Goal: Task Accomplishment & Management: Complete application form

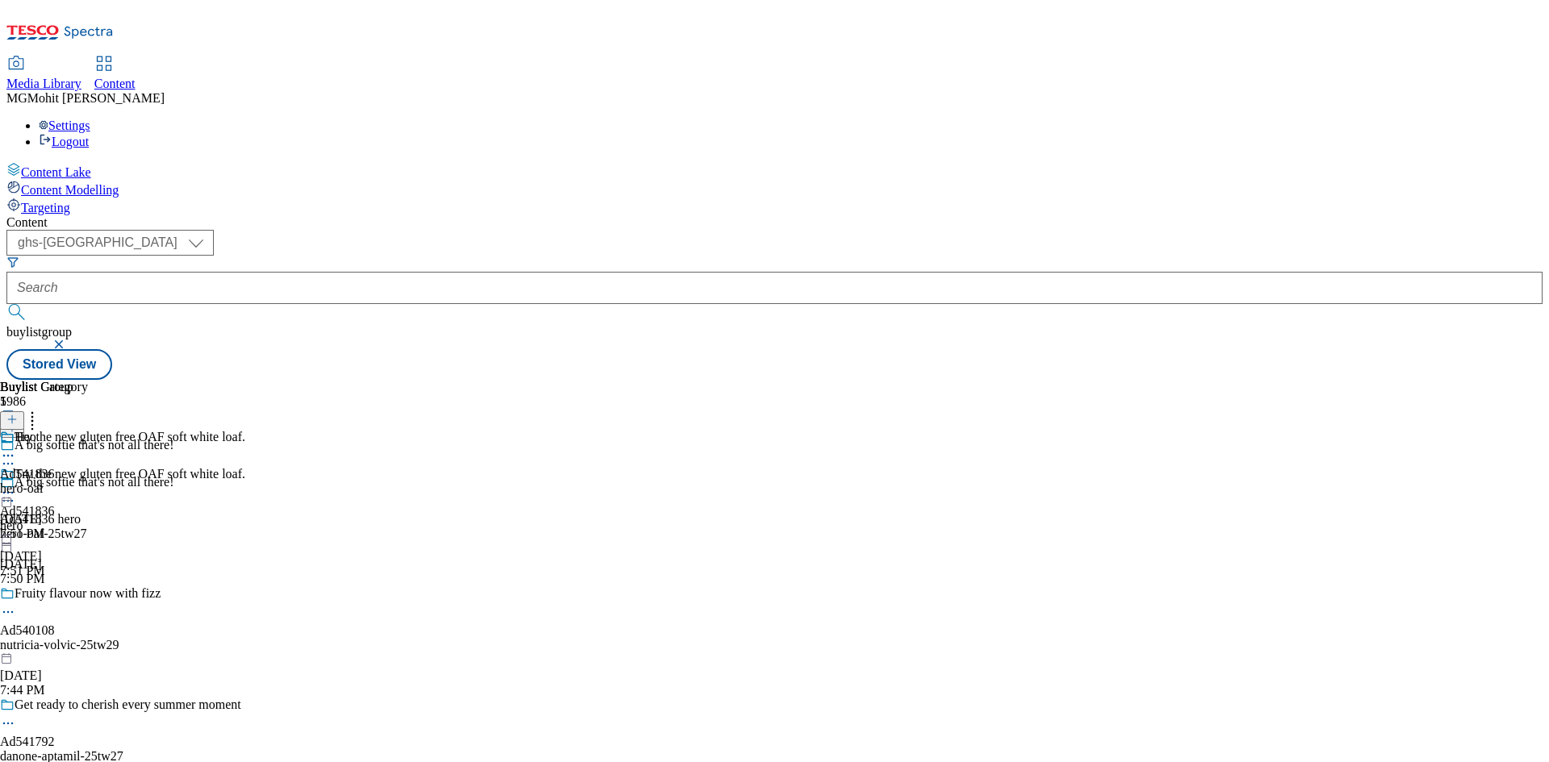
select select "ghs-[GEOGRAPHIC_DATA]"
drag, startPoint x: 0, startPoint y: 0, endPoint x: 286, endPoint y: 127, distance: 312.8
click at [214, 230] on select "ghs-roi ghs-uk" at bounding box center [109, 243] width 207 height 26
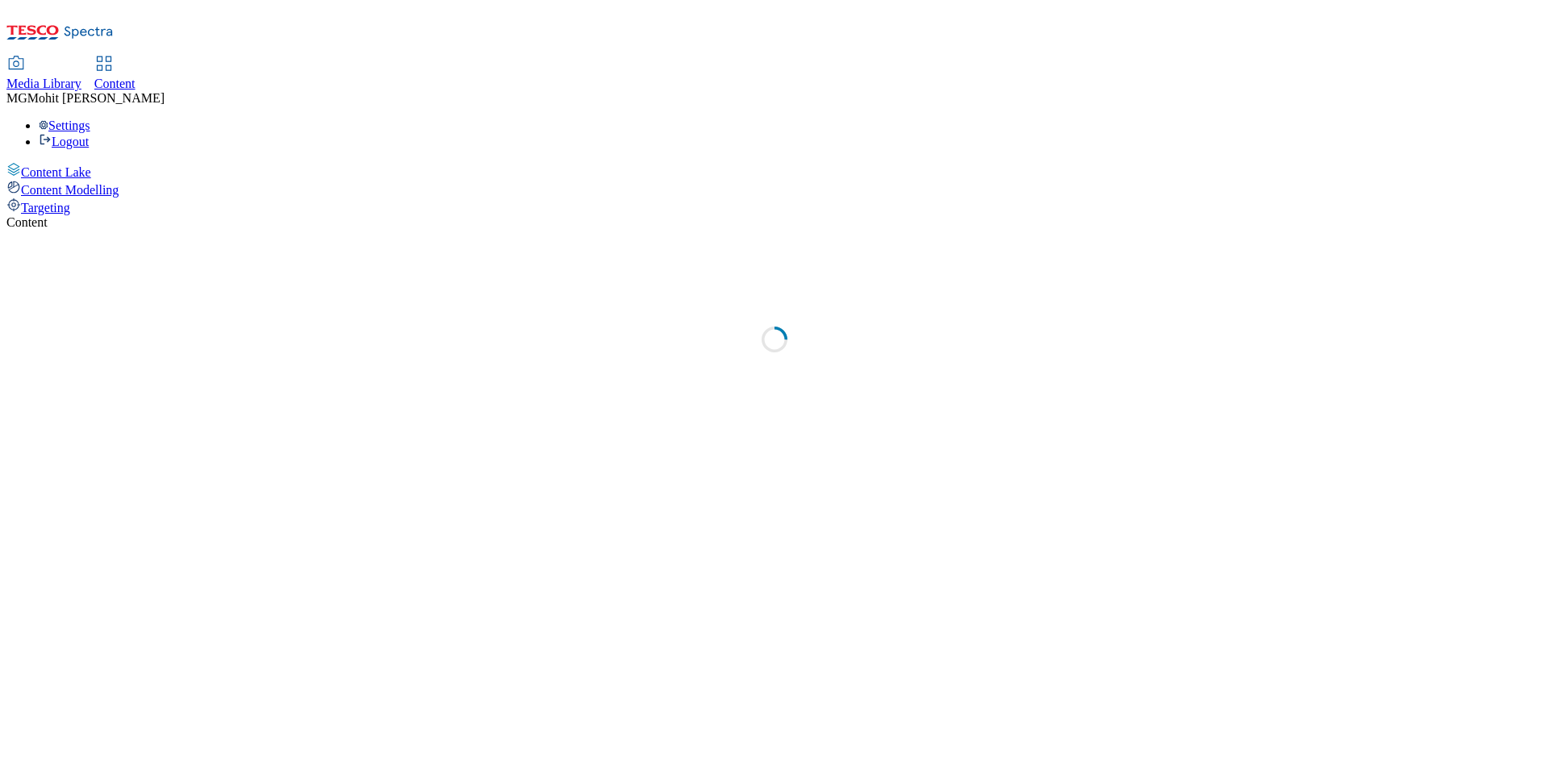
select select "ghs-uk"
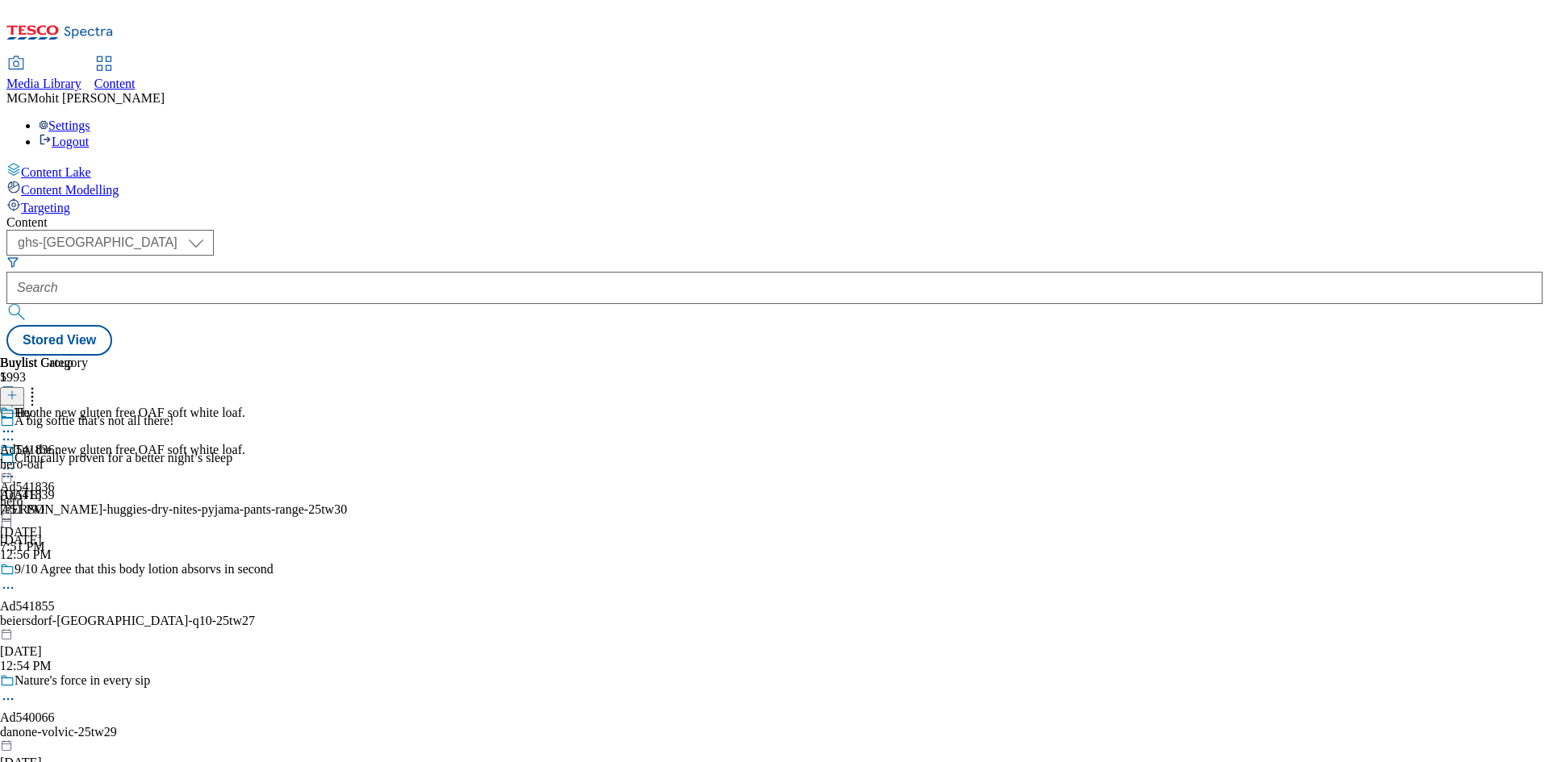
drag, startPoint x: 80, startPoint y: 313, endPoint x: 115, endPoint y: 295, distance: 39.7
click at [80, 215] on div "Content Lake Content Modelling Targeting" at bounding box center [774, 188] width 1536 height 53
click at [18, 398] on icon at bounding box center [11, 403] width 11 height 11
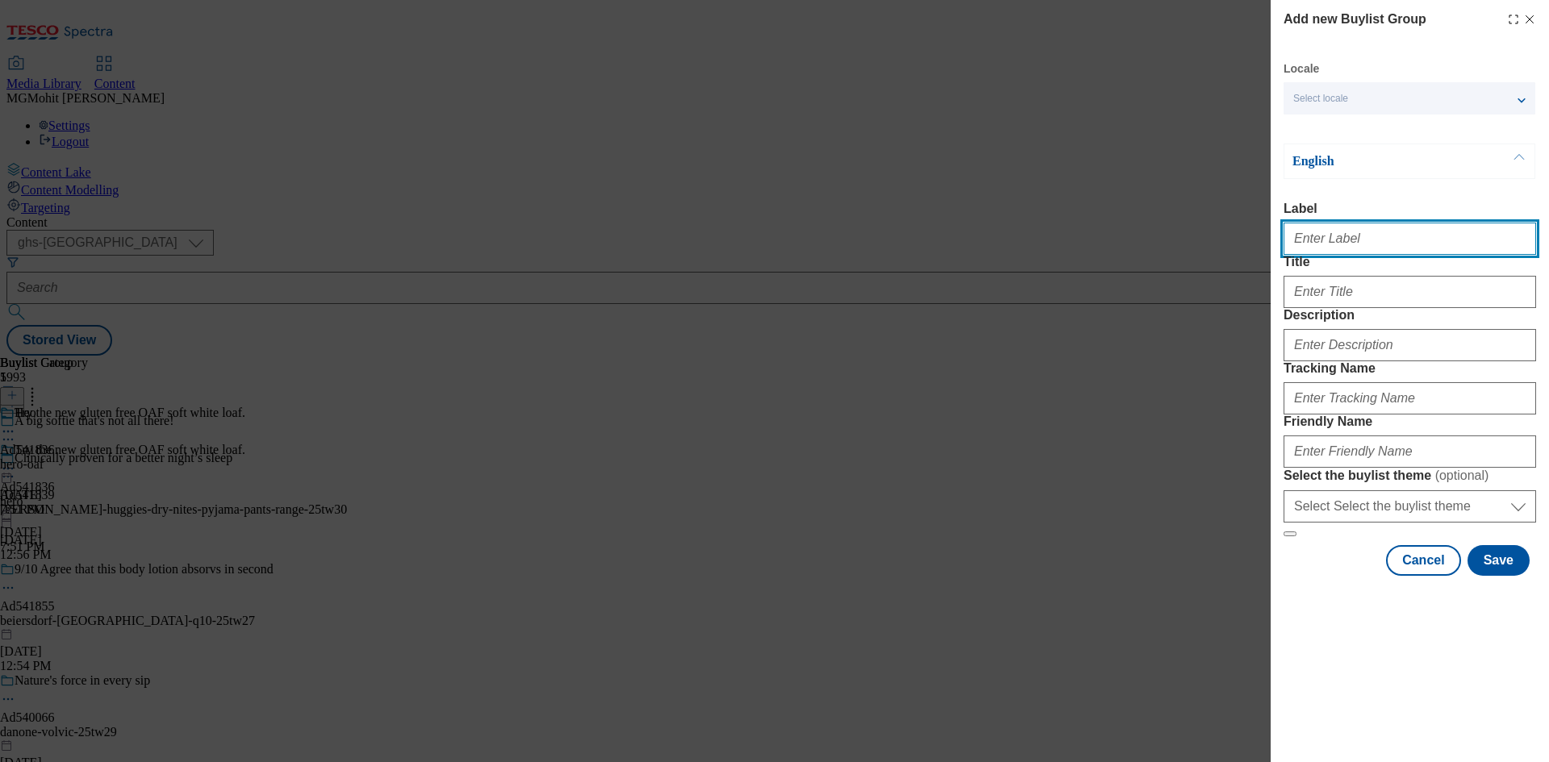
click at [1389, 248] on input "Label" at bounding box center [1410, 239] width 253 height 32
paste input "Ad541296 new-york-bekery"
type input "Ad541296 new-york-bekery"
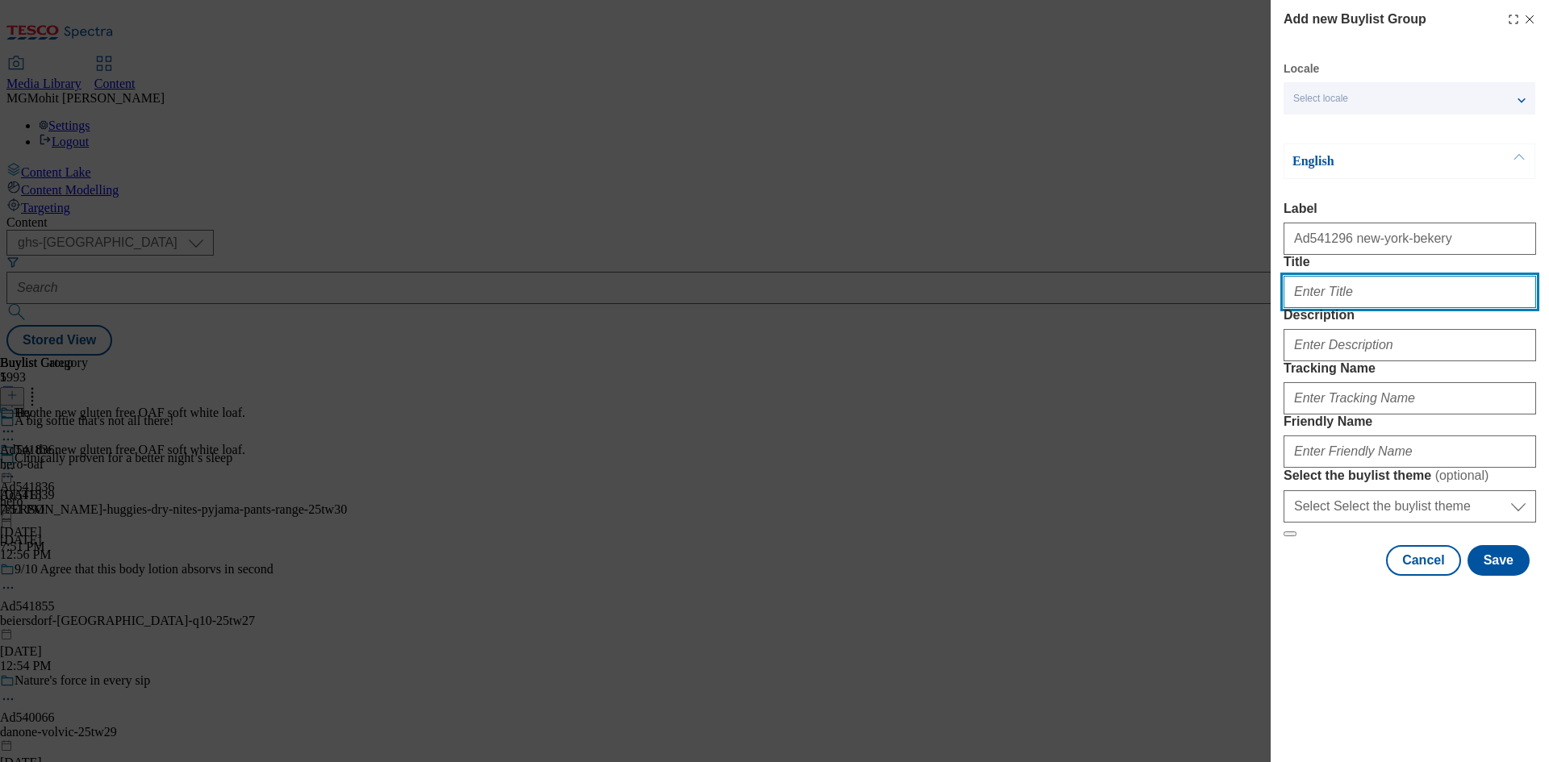
click at [1402, 308] on input "Title" at bounding box center [1410, 292] width 253 height 32
paste input "Benefit boosted bagels"
type input "Benefit boosted bagels"
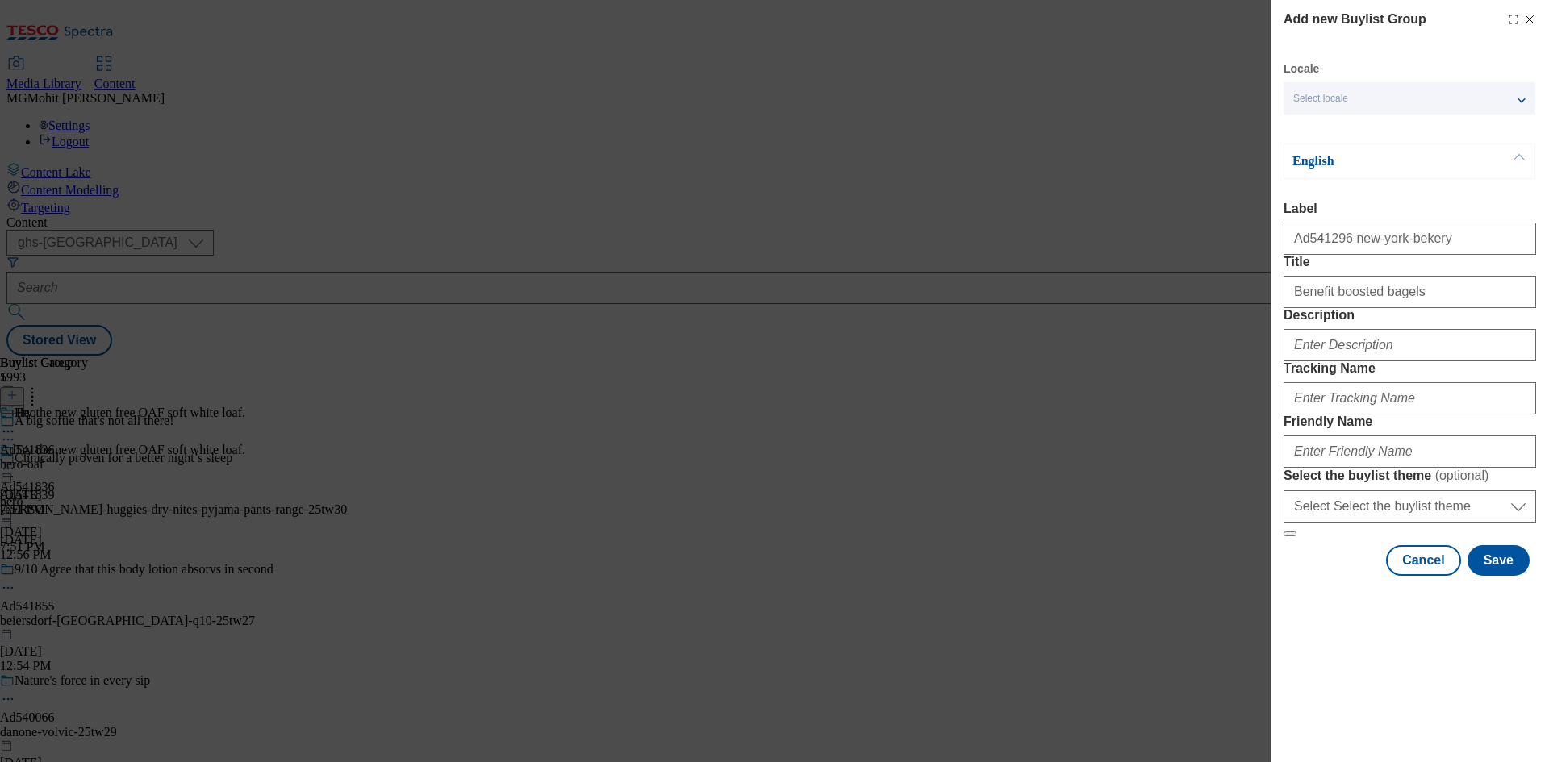
drag, startPoint x: 1402, startPoint y: 336, endPoint x: 1188, endPoint y: 411, distance: 227.1
click at [1175, 409] on div "Add new Buylist Group Locale Select locale English Welsh English Label Ad541296…" at bounding box center [774, 381] width 1549 height 762
click at [1352, 361] on input "Description" at bounding box center [1410, 345] width 253 height 32
click at [1387, 415] on input "Tracking Name" at bounding box center [1410, 398] width 253 height 32
paste input "DH_AD541296"
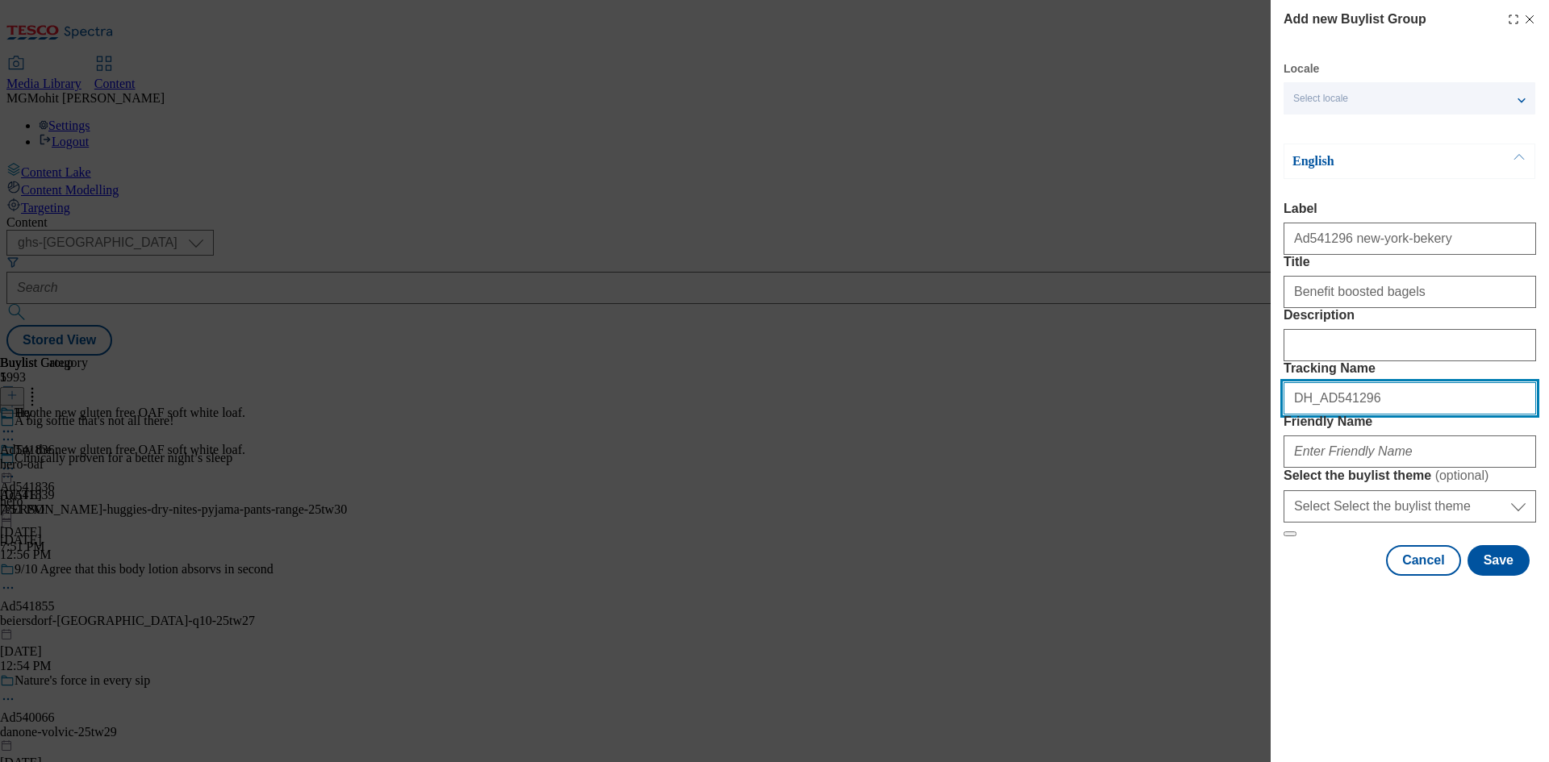
type input "DH_AD541296"
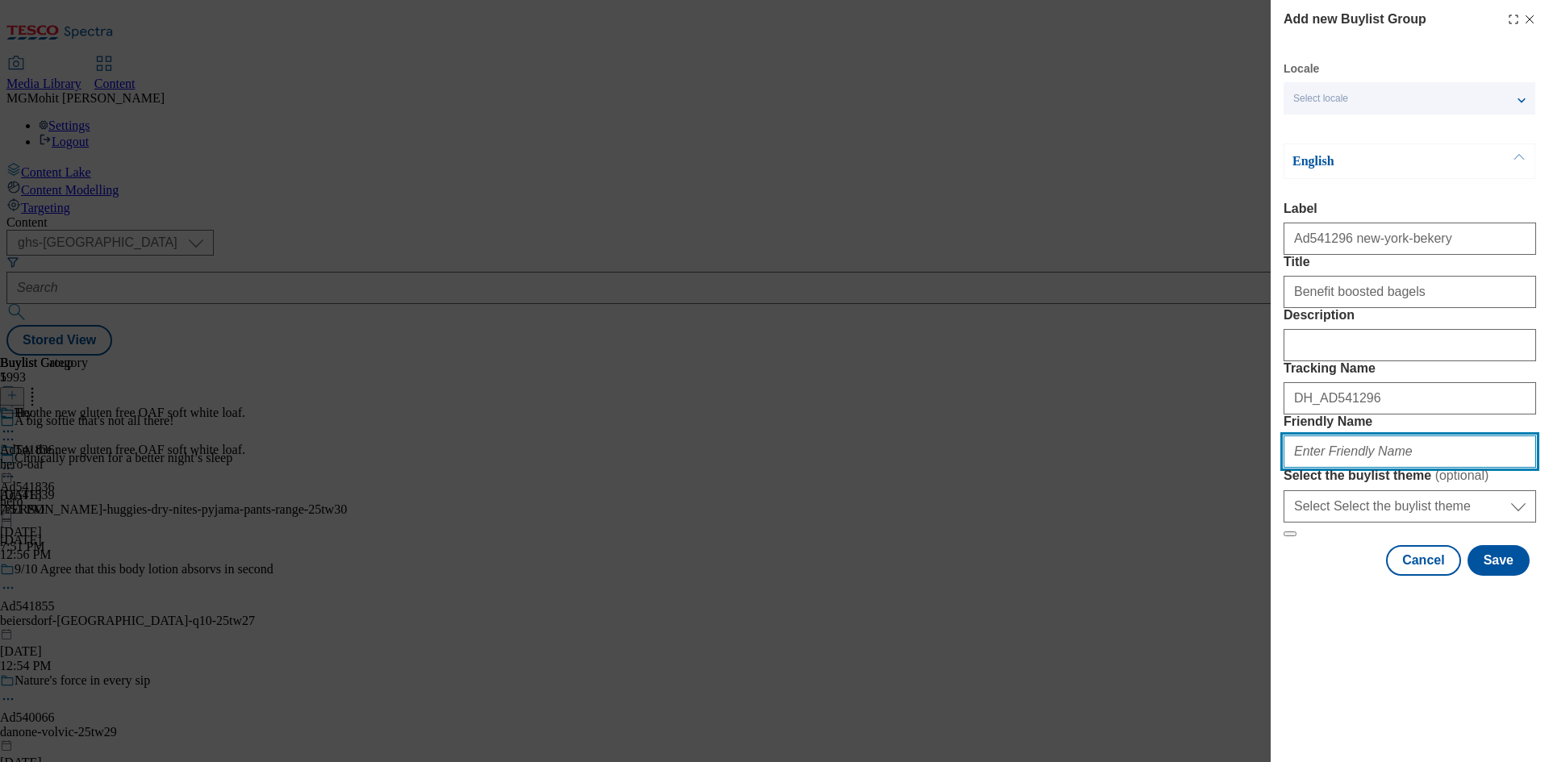
paste input "new-york-bekery-25tw25"
type input "new-york-bekery-25tw25"
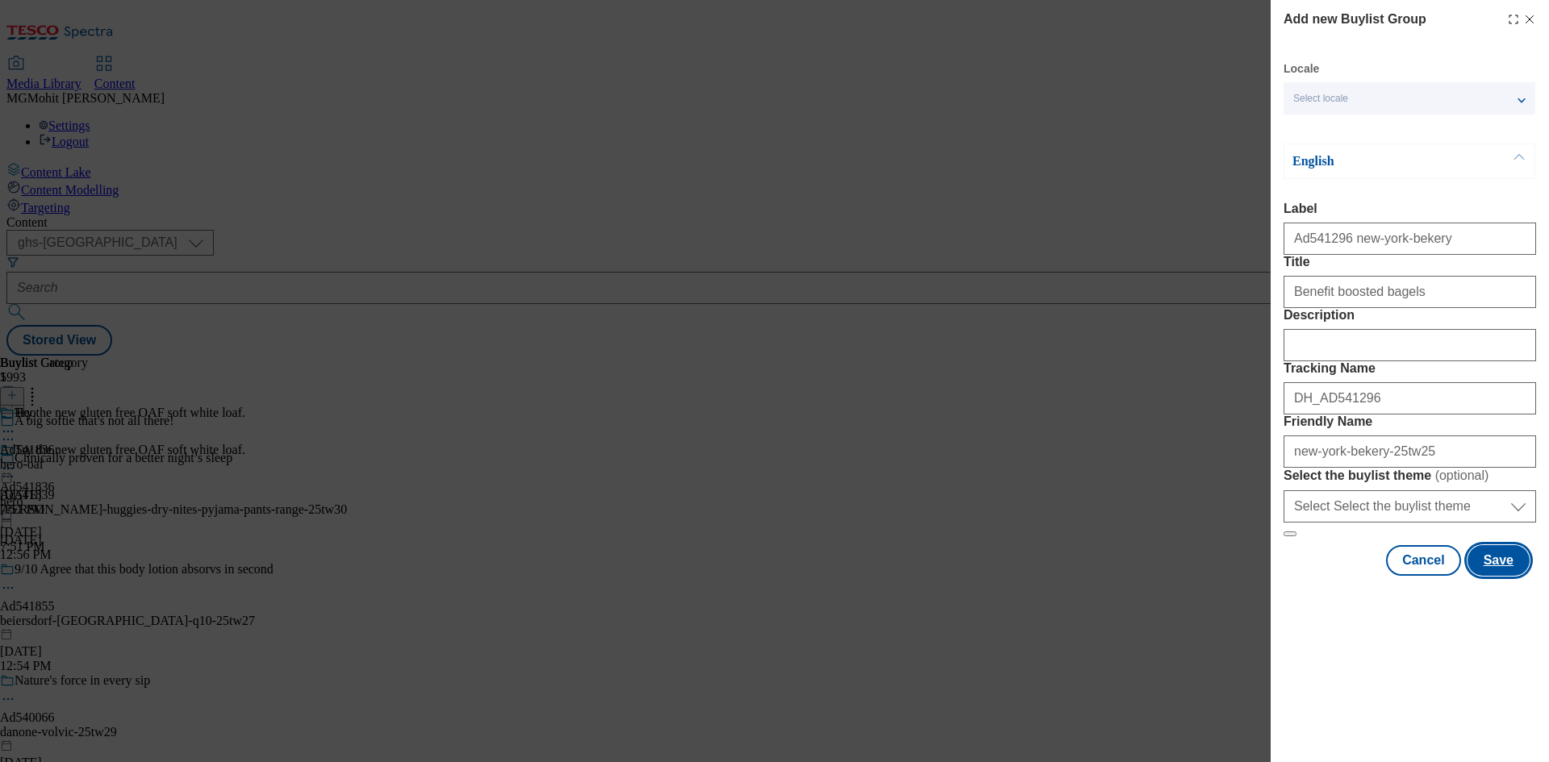
click at [1491, 576] on button "Save" at bounding box center [1499, 560] width 62 height 31
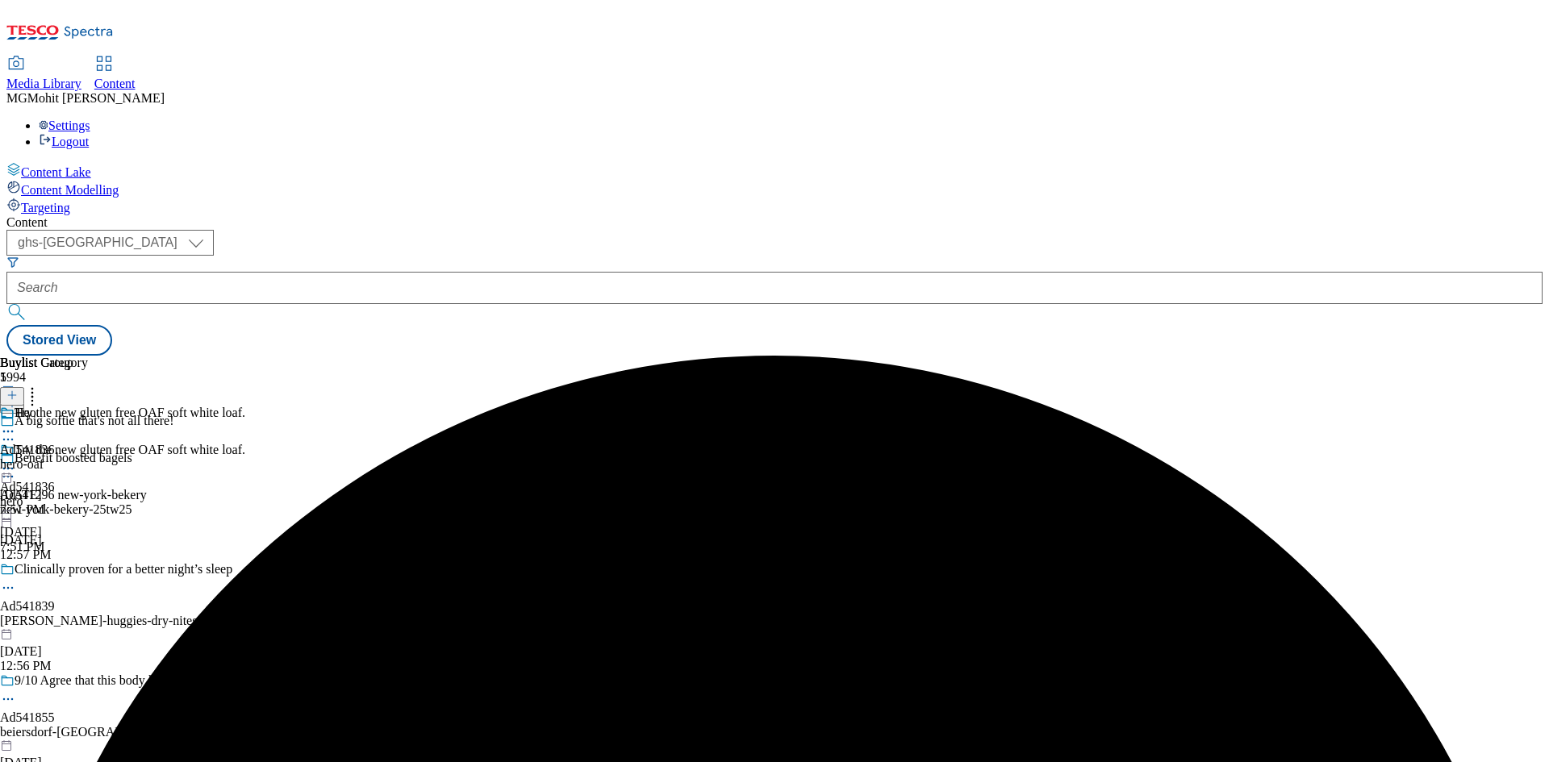
click at [347, 503] on div "new-york-bekery-25tw25" at bounding box center [173, 510] width 347 height 15
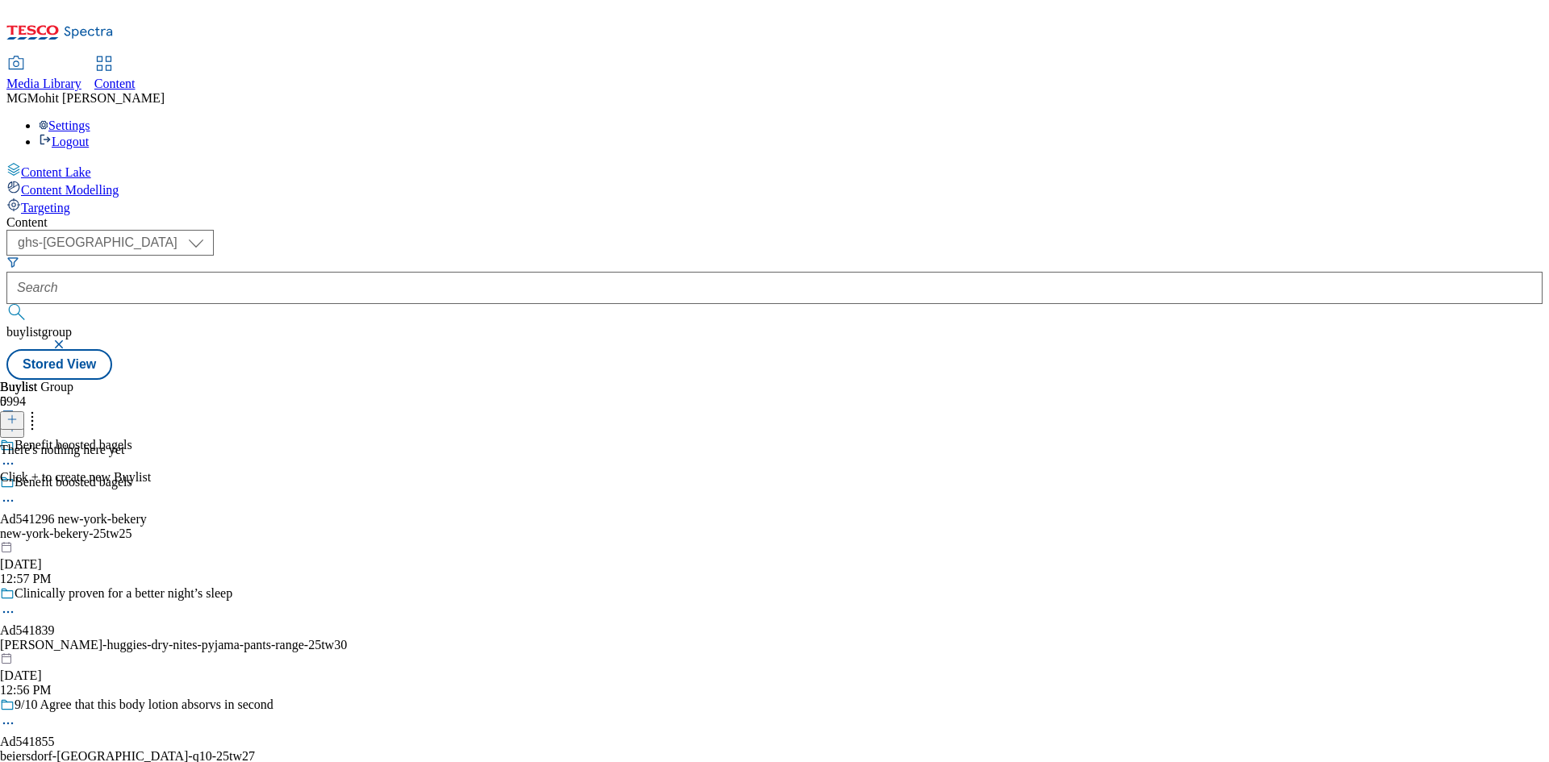
click at [16, 493] on icon at bounding box center [8, 501] width 16 height 16
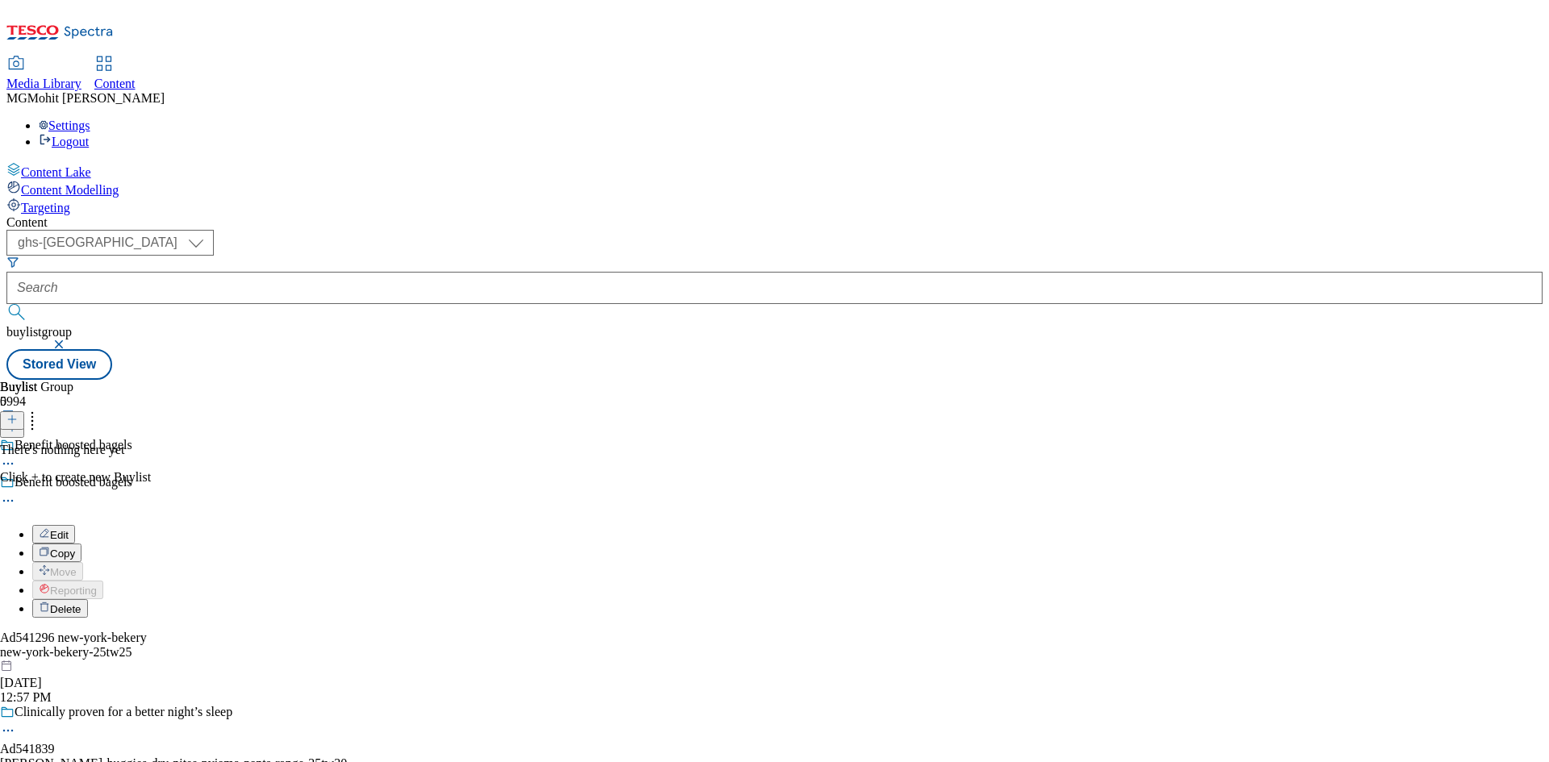
click at [69, 529] on span "Edit" at bounding box center [59, 535] width 19 height 12
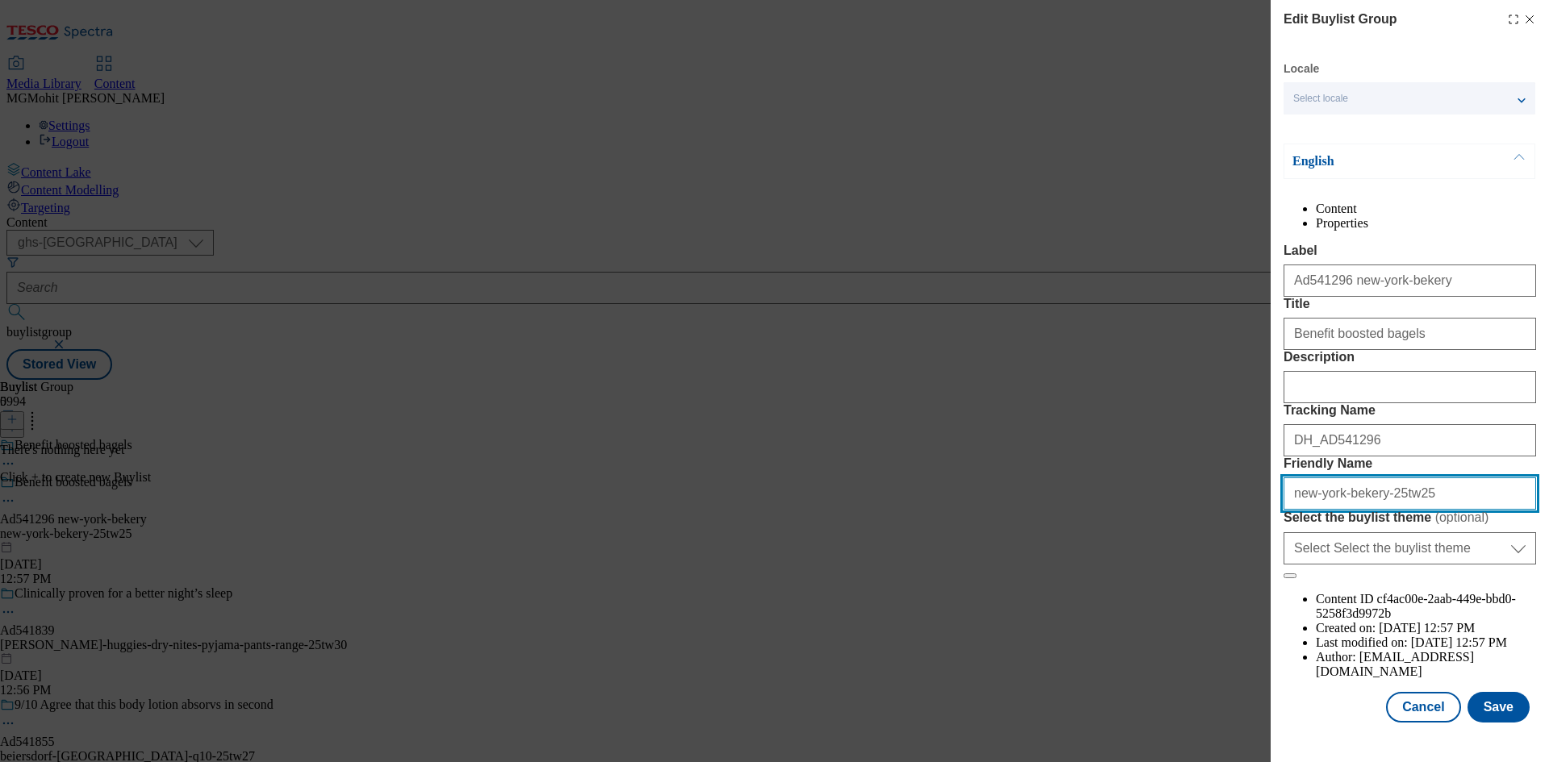
click at [1350, 510] on input "new-york-bekery-25tw25" at bounding box center [1410, 494] width 253 height 32
type input "new-york-bakery-25tw25"
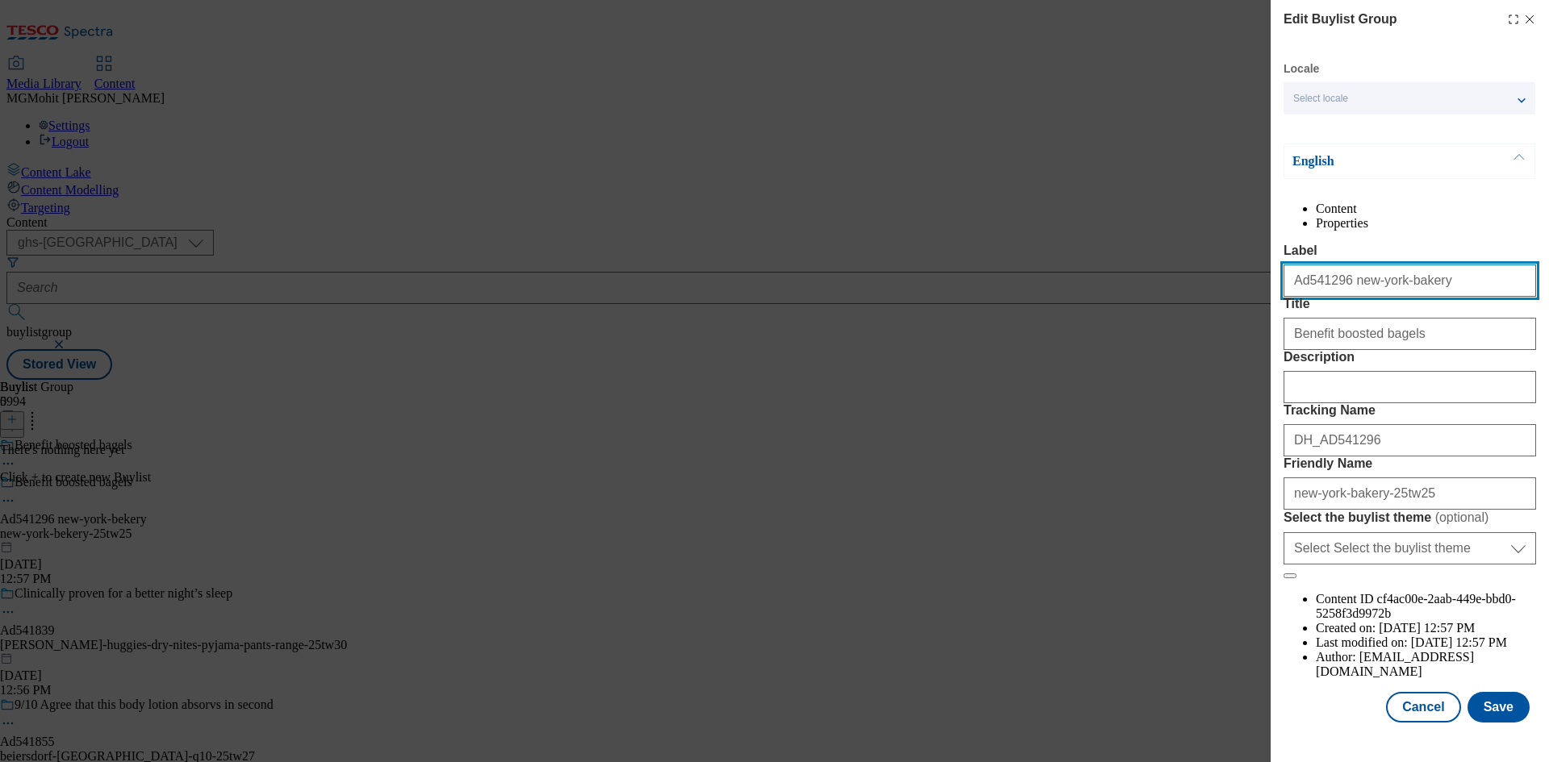
scroll to position [62, 0]
type input "Ad541296 new-york-bakery"
click at [1484, 720] on button "Save" at bounding box center [1499, 707] width 62 height 31
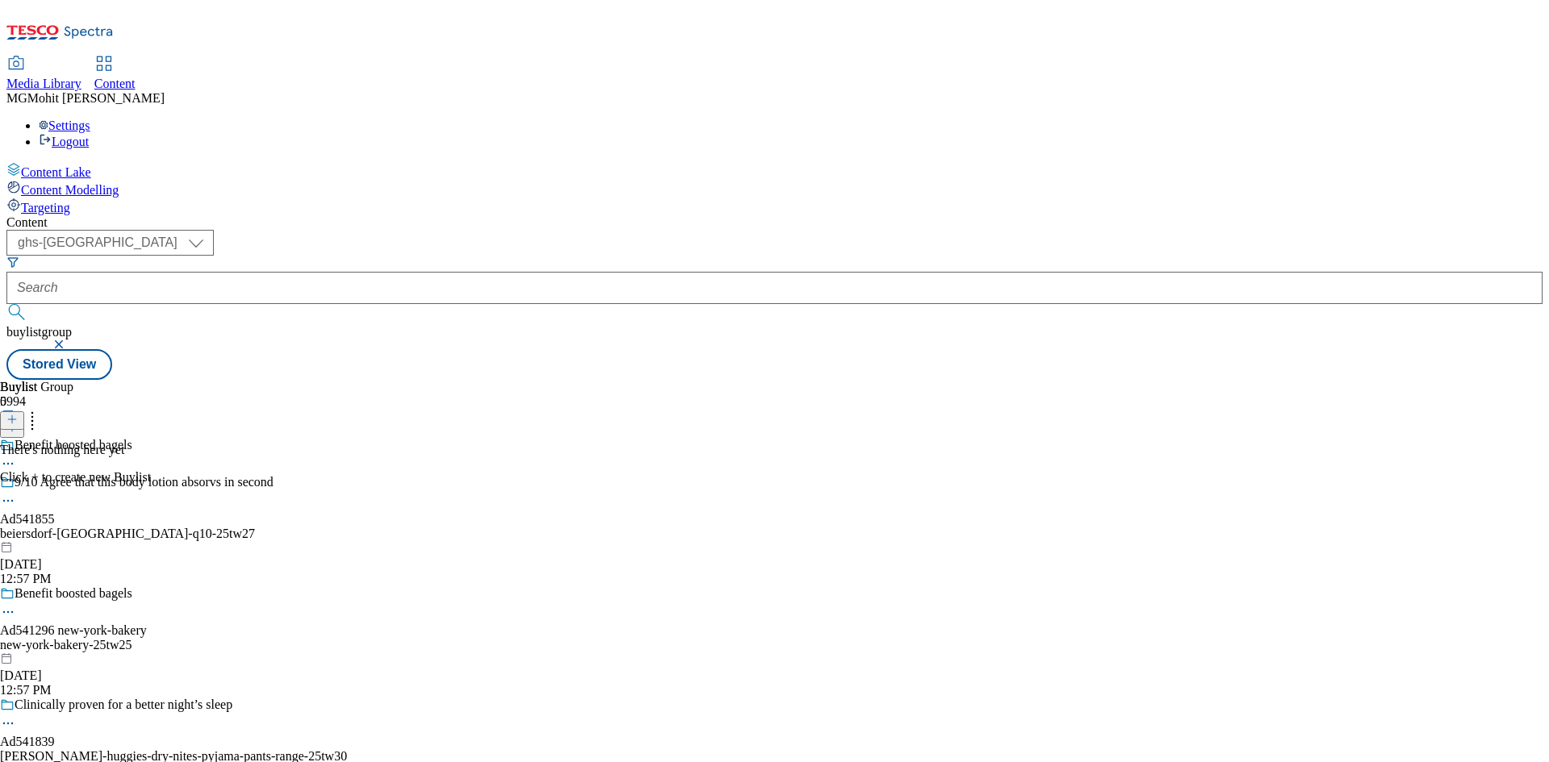
drag, startPoint x: 681, startPoint y: 246, endPoint x: 699, endPoint y: 242, distance: 18.2
click at [151, 443] on div "There's nothing here yet Click + to create new Buylist" at bounding box center [75, 464] width 151 height 42
click at [347, 638] on div "new-york-bakery-25tw25" at bounding box center [173, 645] width 347 height 15
click at [18, 414] on icon at bounding box center [11, 419] width 11 height 11
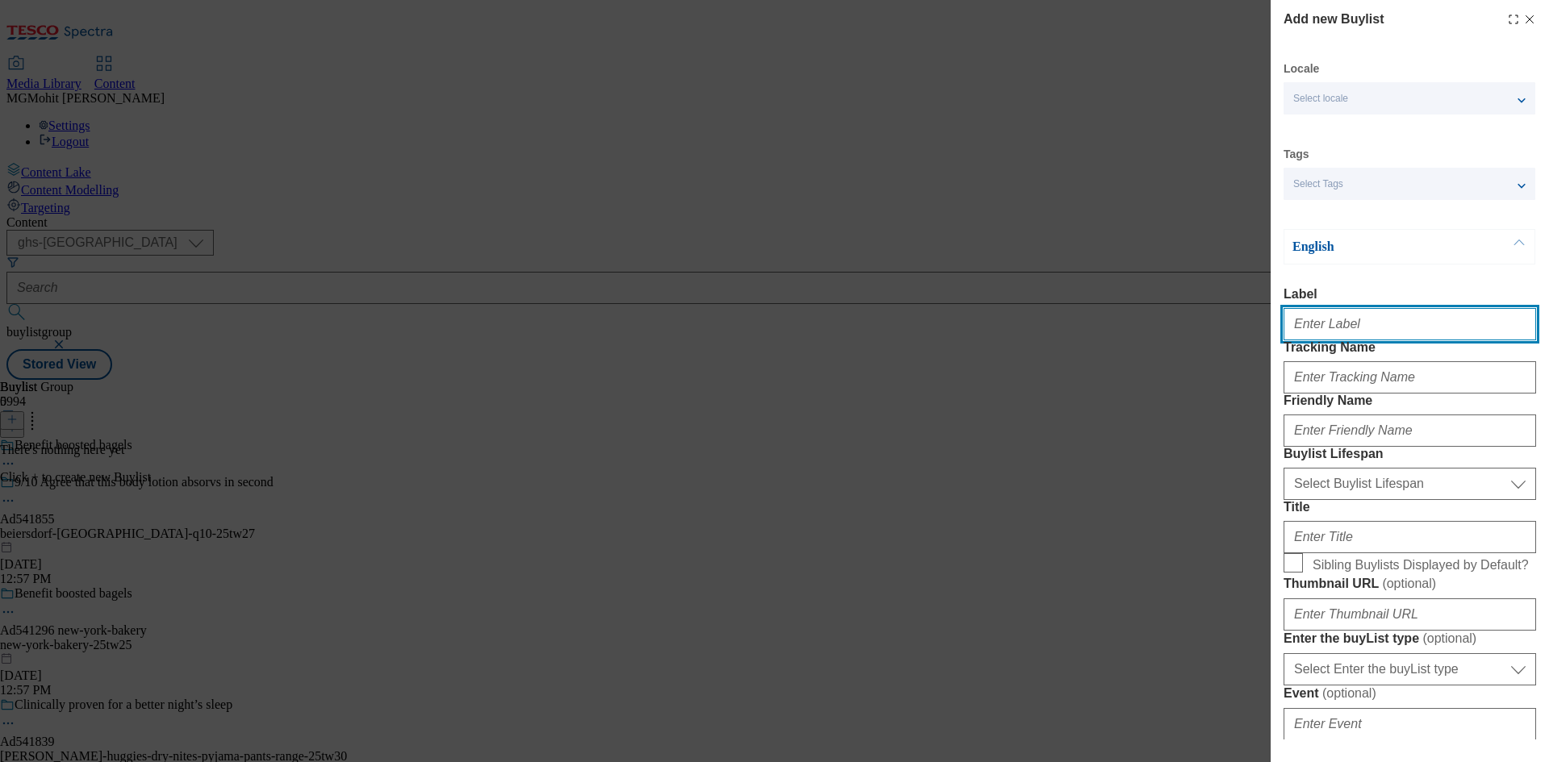
click at [1340, 315] on input "Label" at bounding box center [1410, 324] width 253 height 32
paste input "Ad541296"
type input "Ad541296"
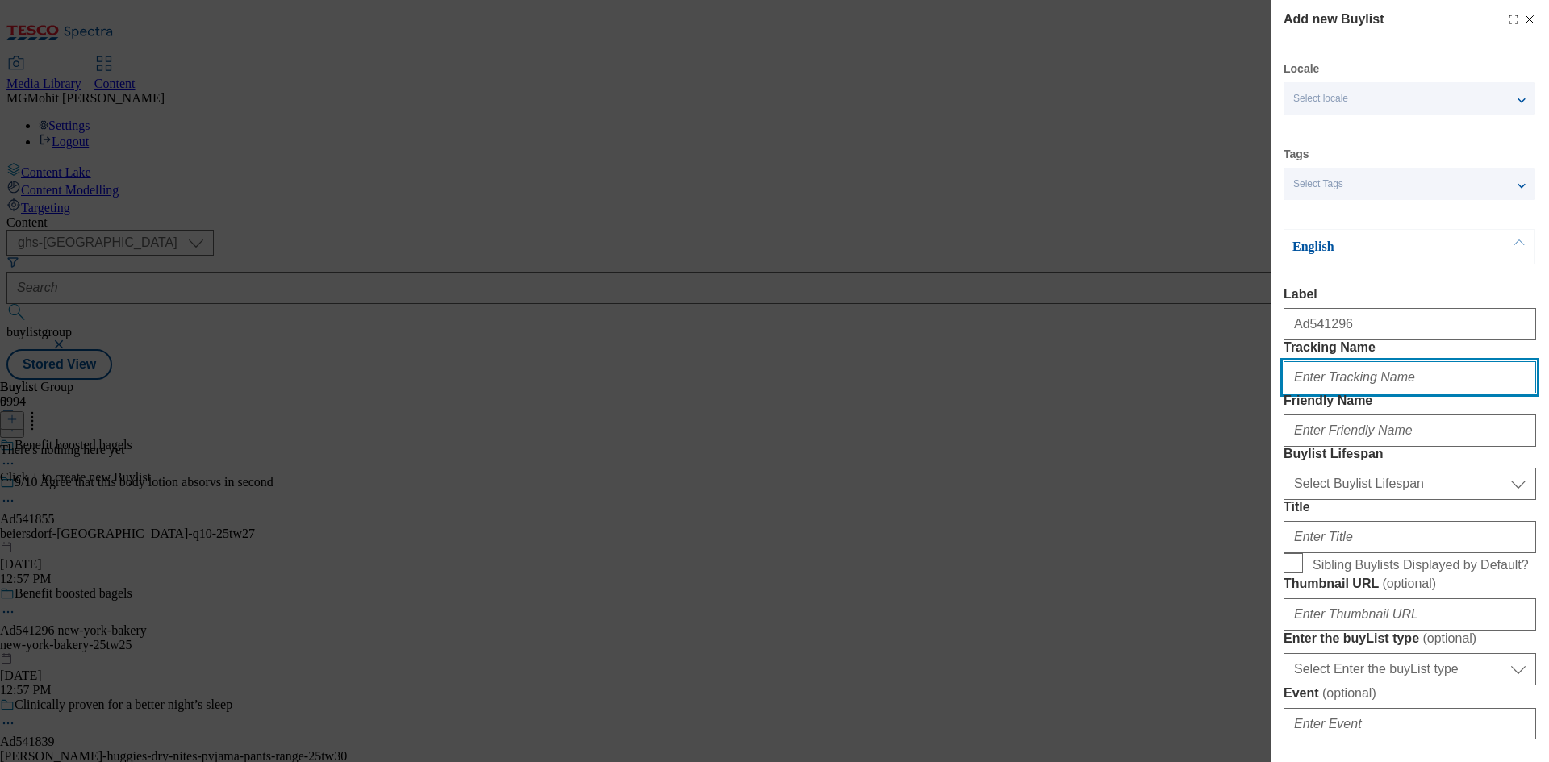
click at [1400, 394] on input "Tracking Name" at bounding box center [1410, 377] width 253 height 32
paste input "DH_AD541296"
type input "DH_AD541296"
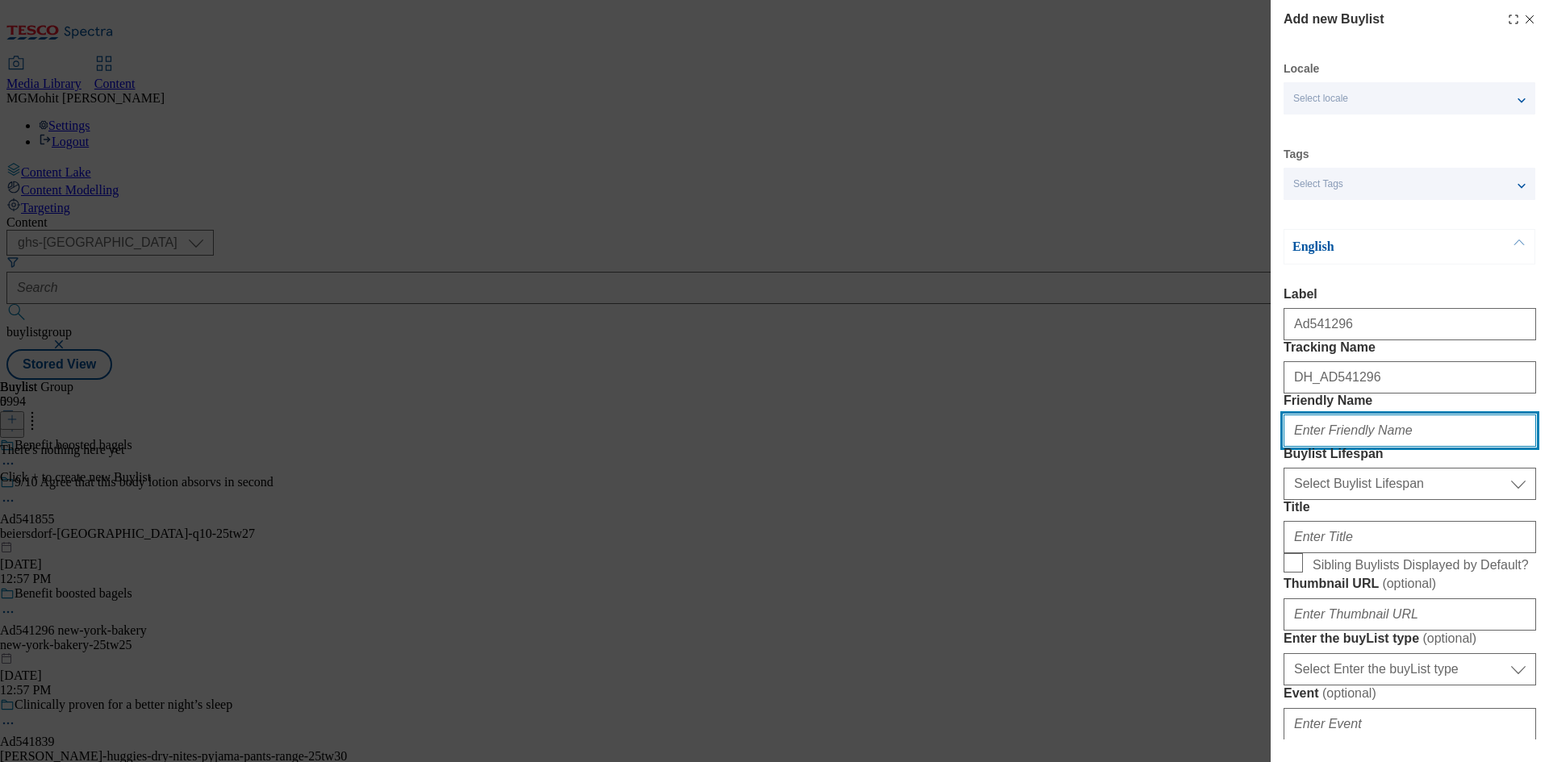
click at [1330, 447] on input "Friendly Name" at bounding box center [1410, 431] width 253 height 32
paste input "new-york-bakery"
type input "new-york-bakery"
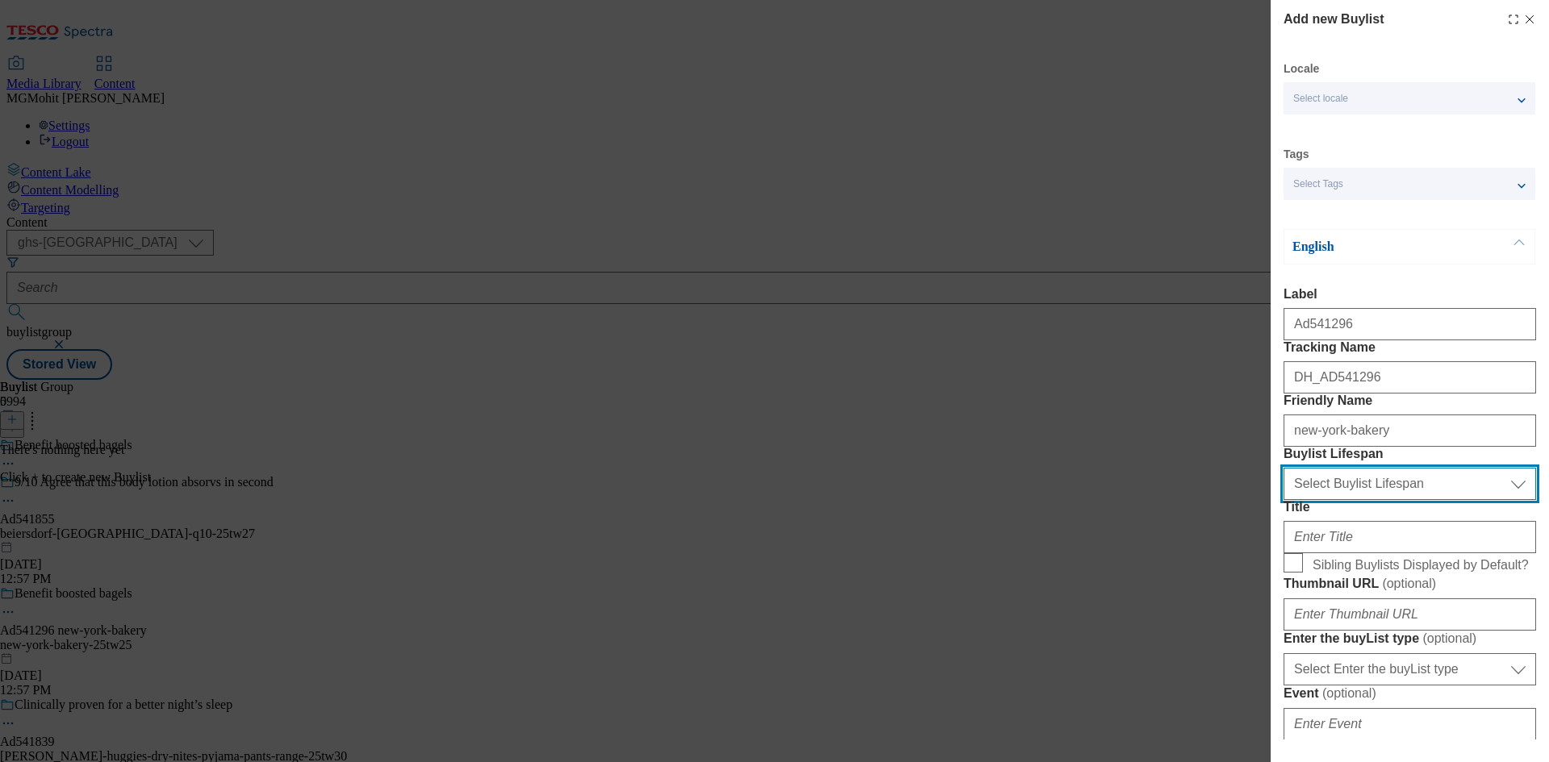
click at [1339, 500] on select "Select Buylist Lifespan evergreen seasonal tactical" at bounding box center [1410, 484] width 253 height 32
select select "tactical"
click at [1284, 500] on select "Select Buylist Lifespan evergreen seasonal tactical" at bounding box center [1410, 484] width 253 height 32
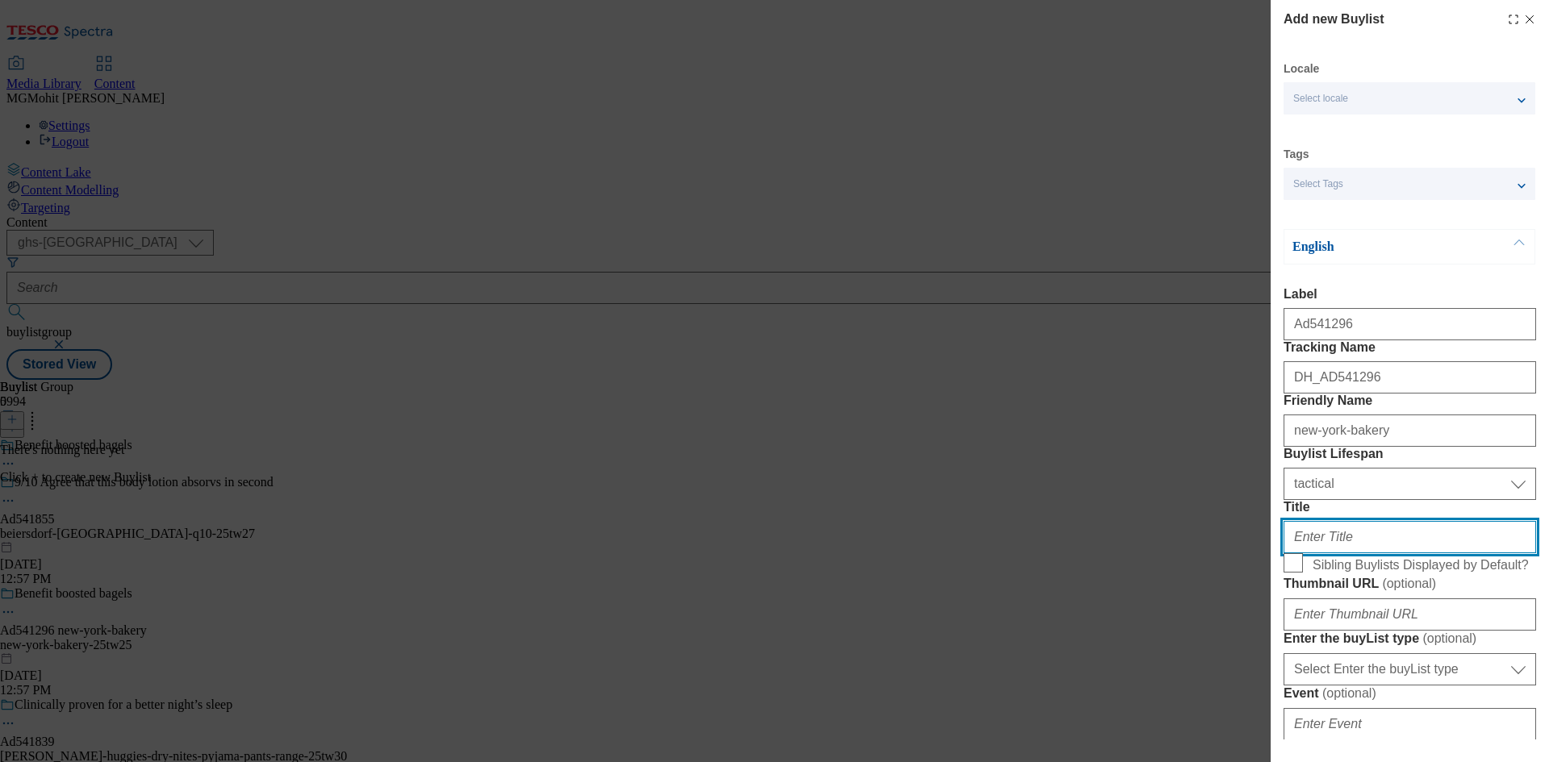
click at [1313, 553] on input "Title" at bounding box center [1410, 537] width 253 height 32
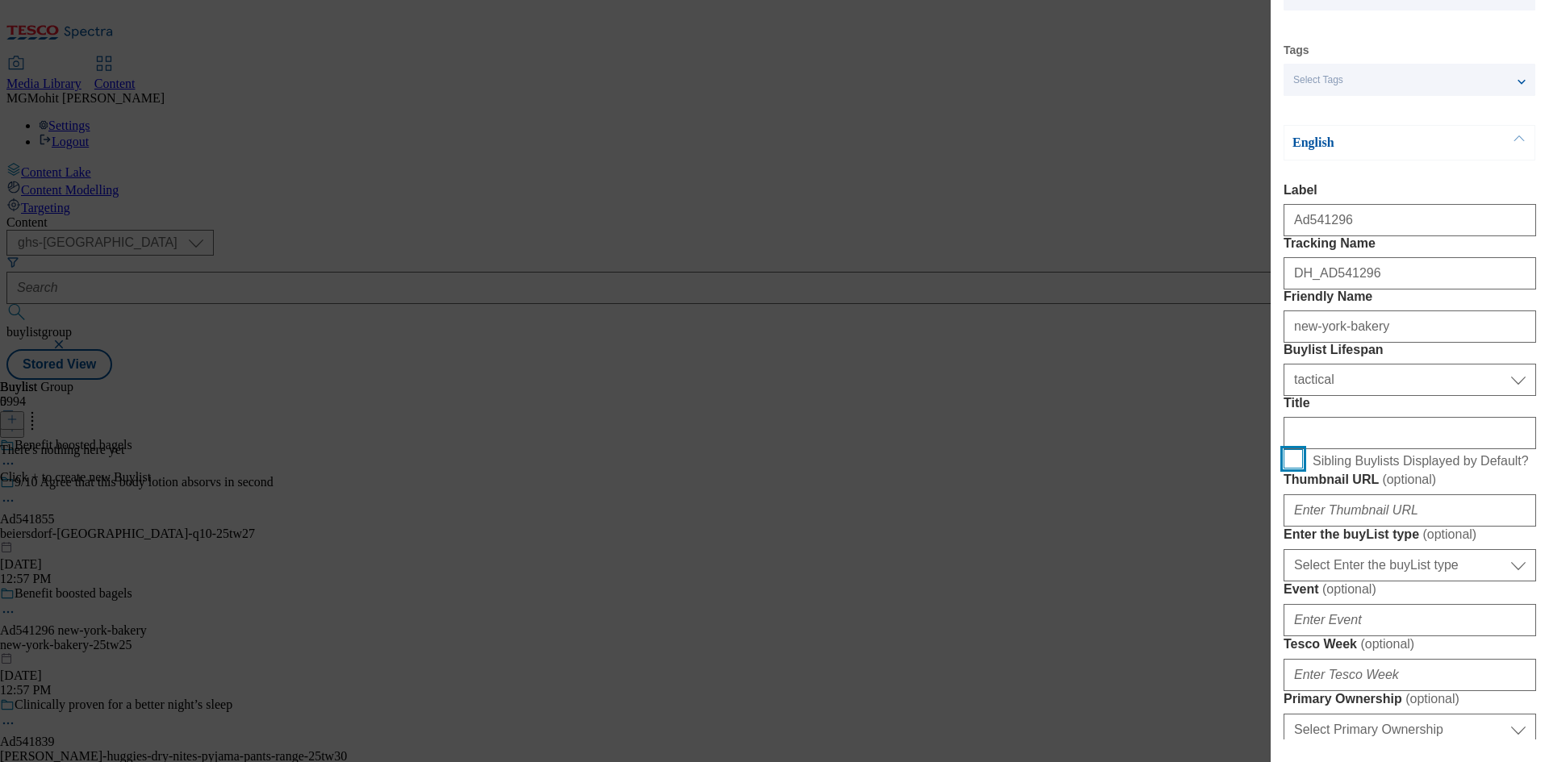
scroll to position [323, 0]
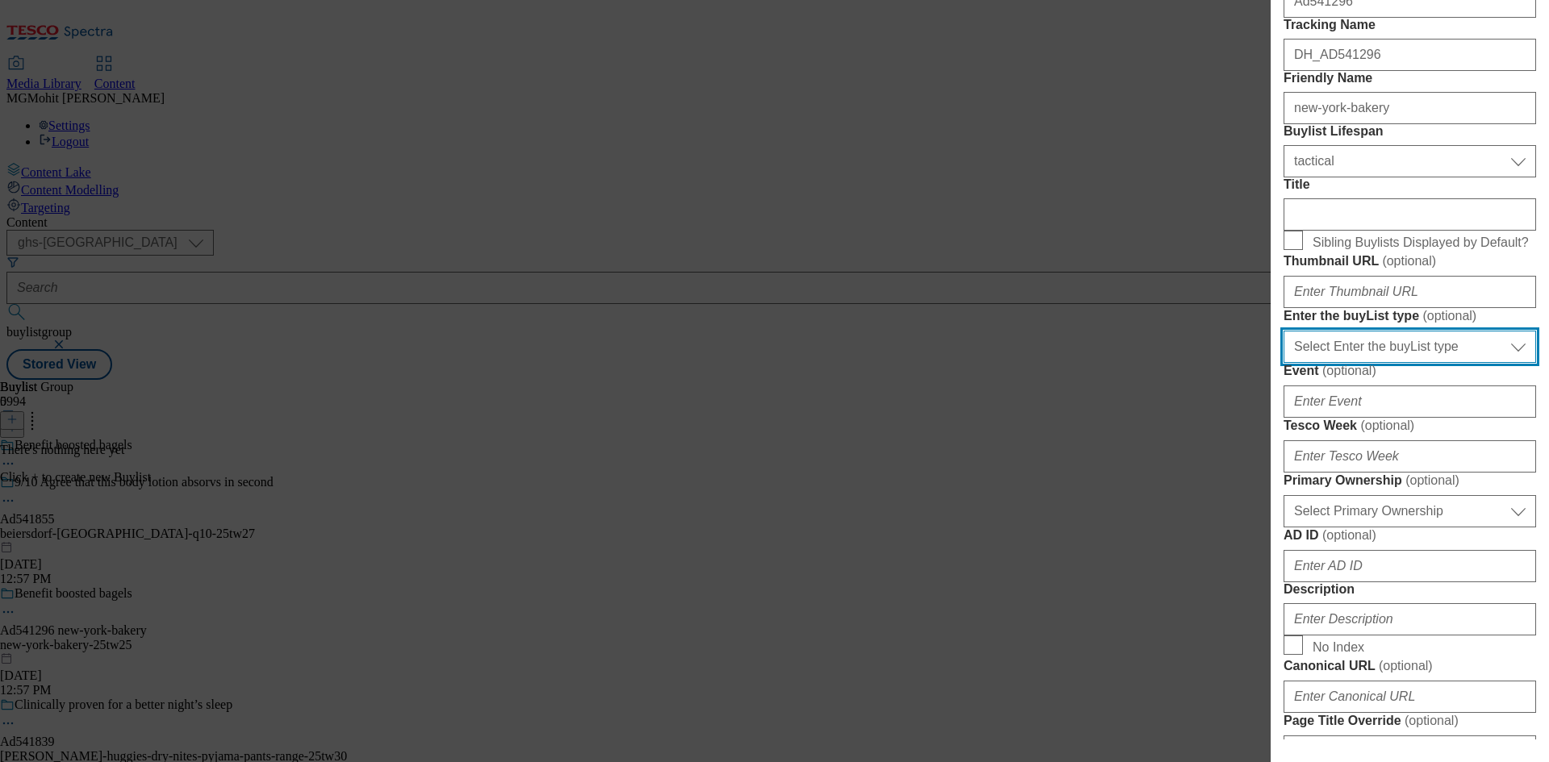
click at [1372, 363] on select "Select Enter the buyList type event supplier funded long term >4 weeks supplier…" at bounding box center [1410, 347] width 253 height 32
select select "supplier funded short term 1-3 weeks"
click at [1284, 363] on select "Select Enter the buyList type event supplier funded long term >4 weeks supplier…" at bounding box center [1410, 347] width 253 height 32
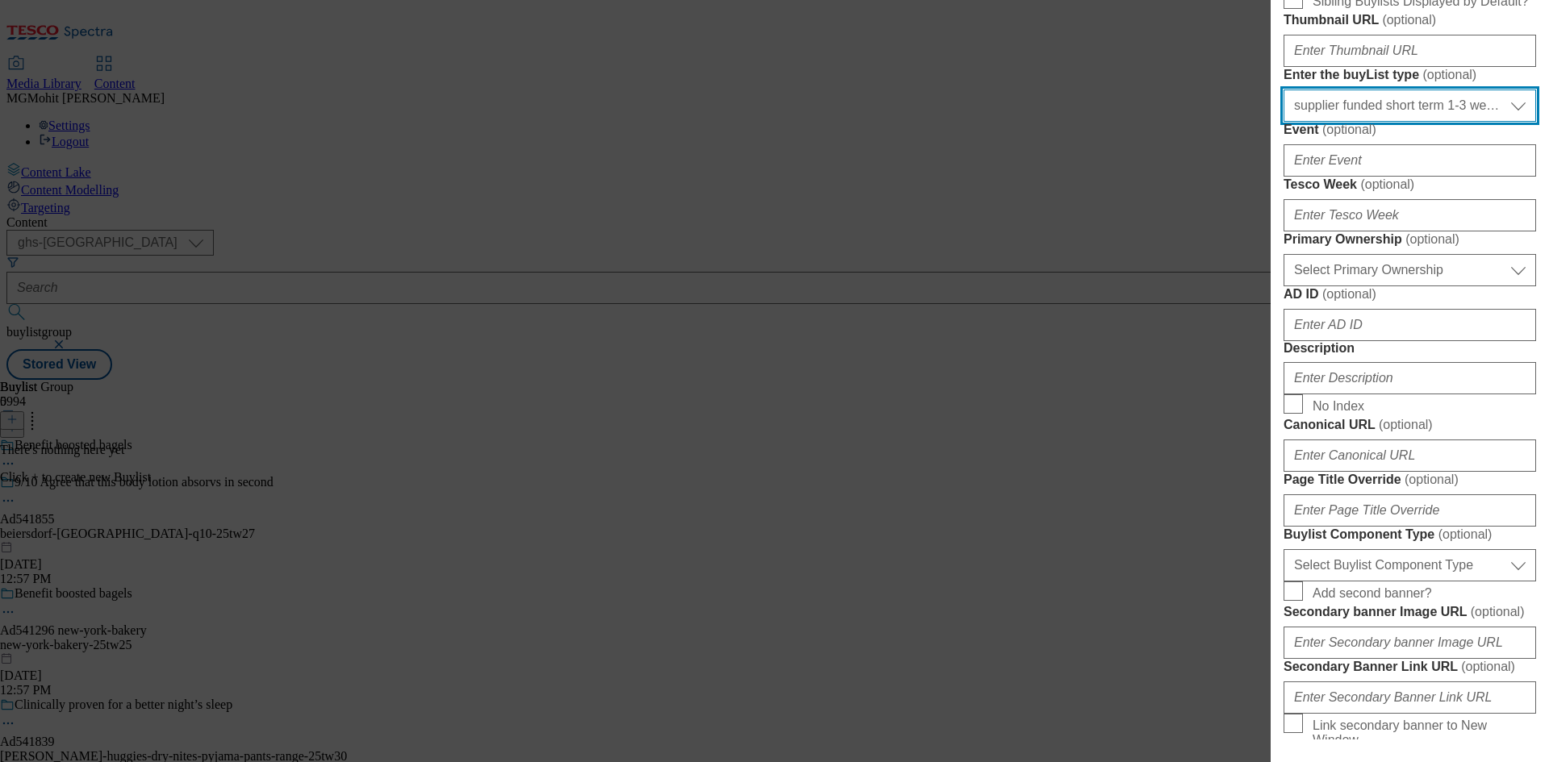
scroll to position [565, 0]
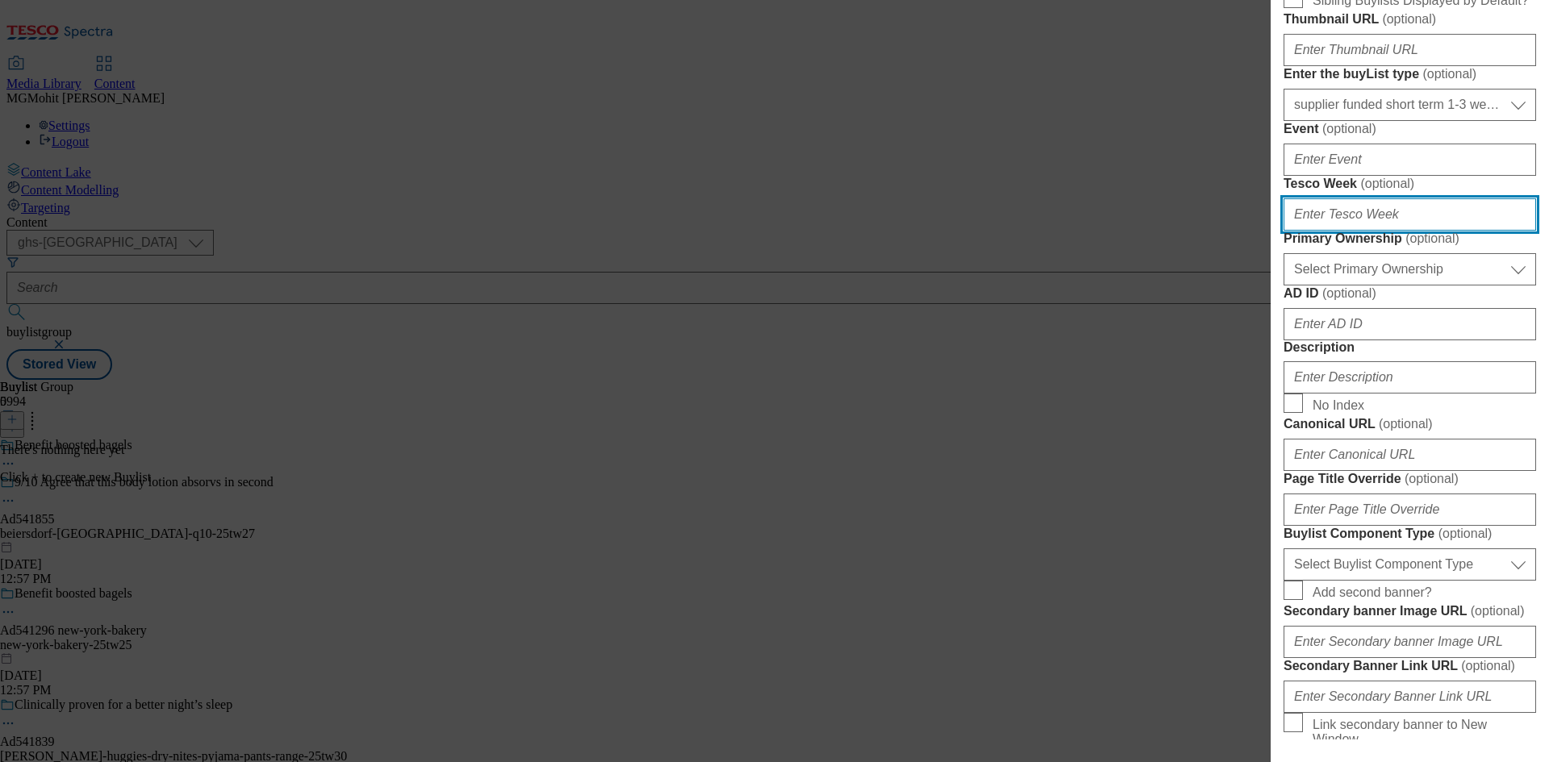
click at [1313, 231] on input "Tesco Week ( optional )" at bounding box center [1410, 214] width 253 height 32
type input "25"
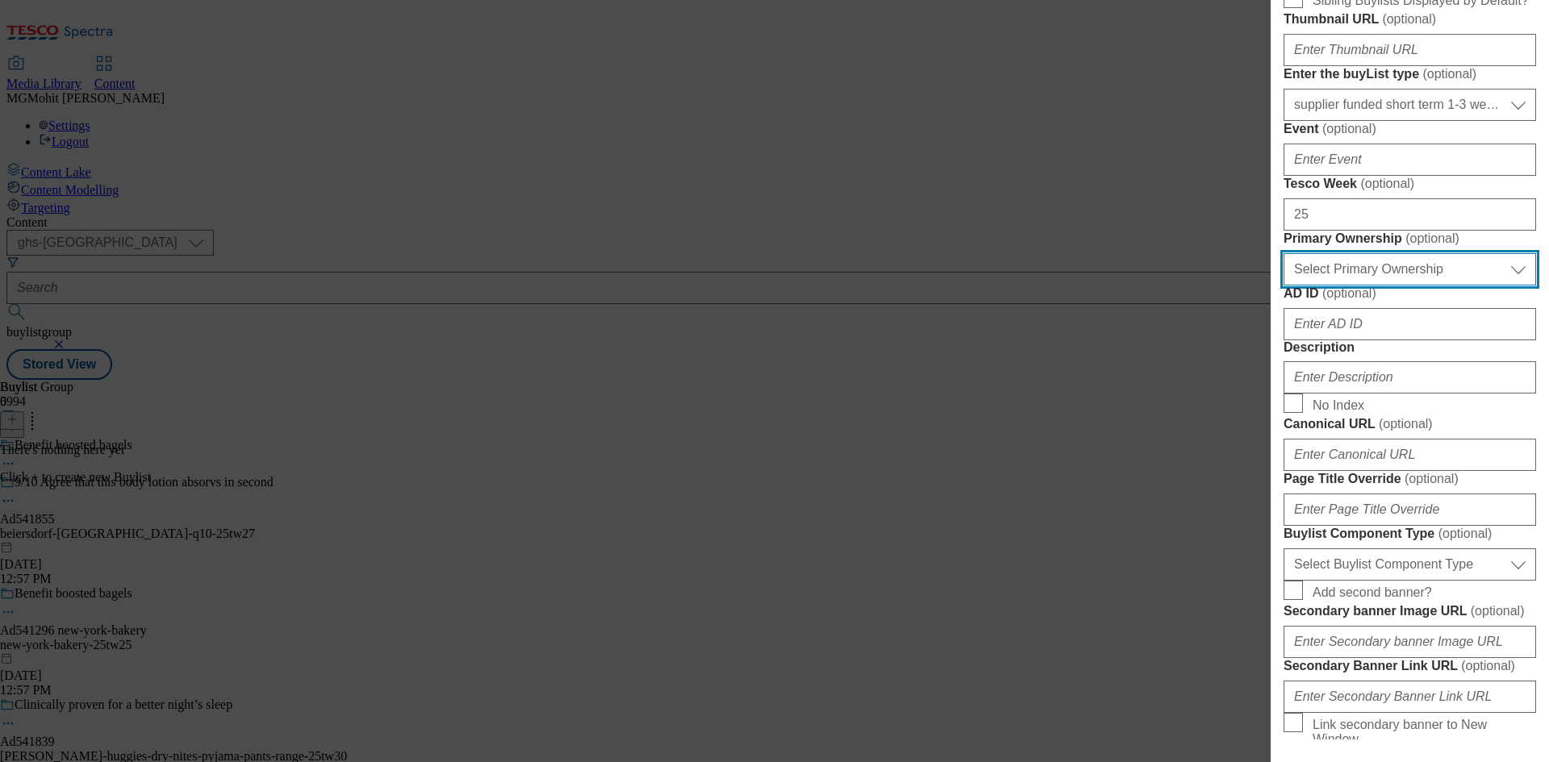
drag, startPoint x: 1339, startPoint y: 541, endPoint x: 1337, endPoint y: 550, distance: 10.0
click at [1340, 286] on select "Select Primary Ownership tesco dunnhumby" at bounding box center [1410, 269] width 253 height 32
select select "dunnhumby"
click at [1284, 286] on select "Select Primary Ownership tesco dunnhumby" at bounding box center [1410, 269] width 253 height 32
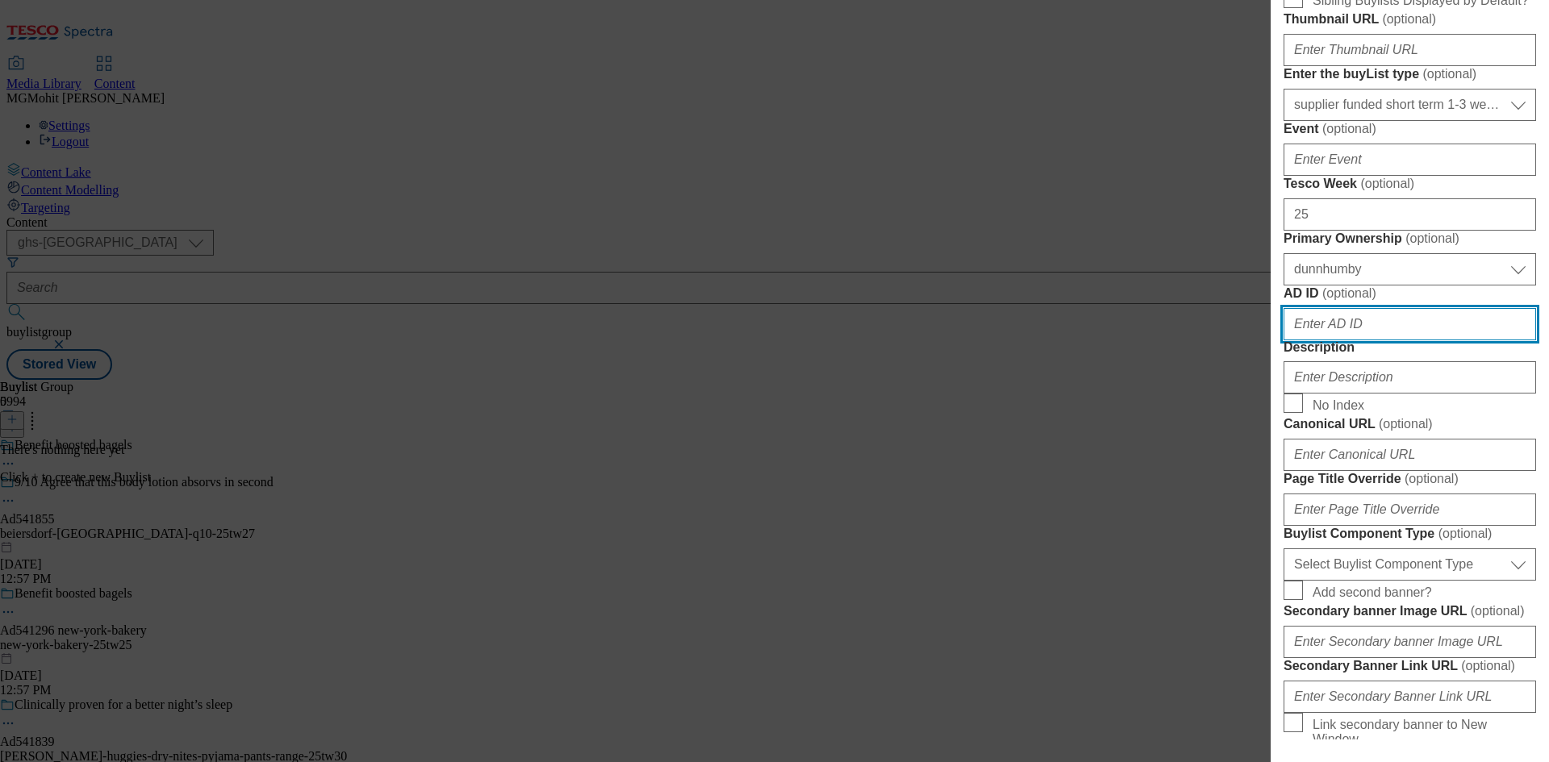
click at [1389, 340] on input "AD ID ( optional )" at bounding box center [1410, 324] width 253 height 32
paste input "541296"
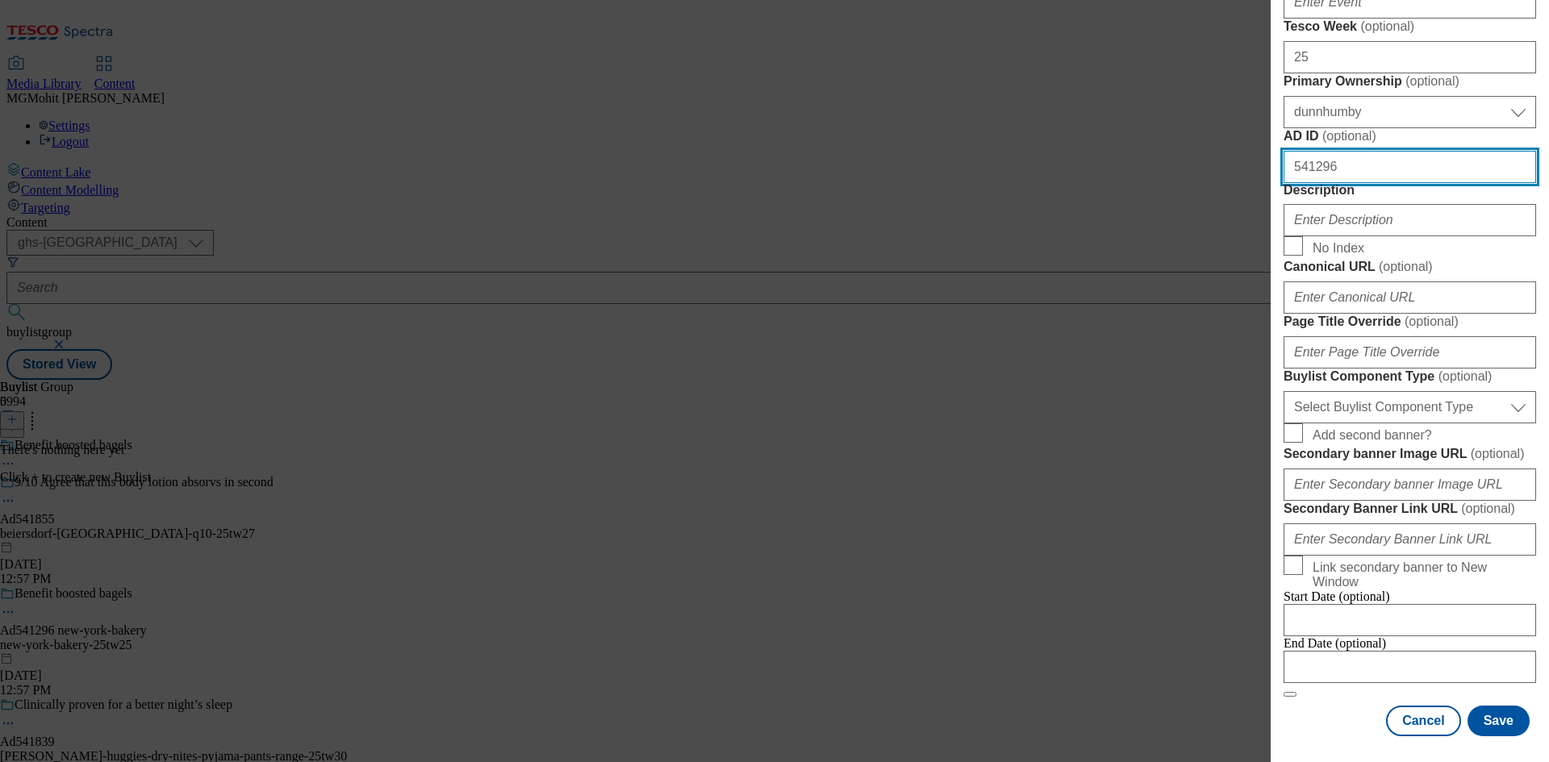
type input "541296"
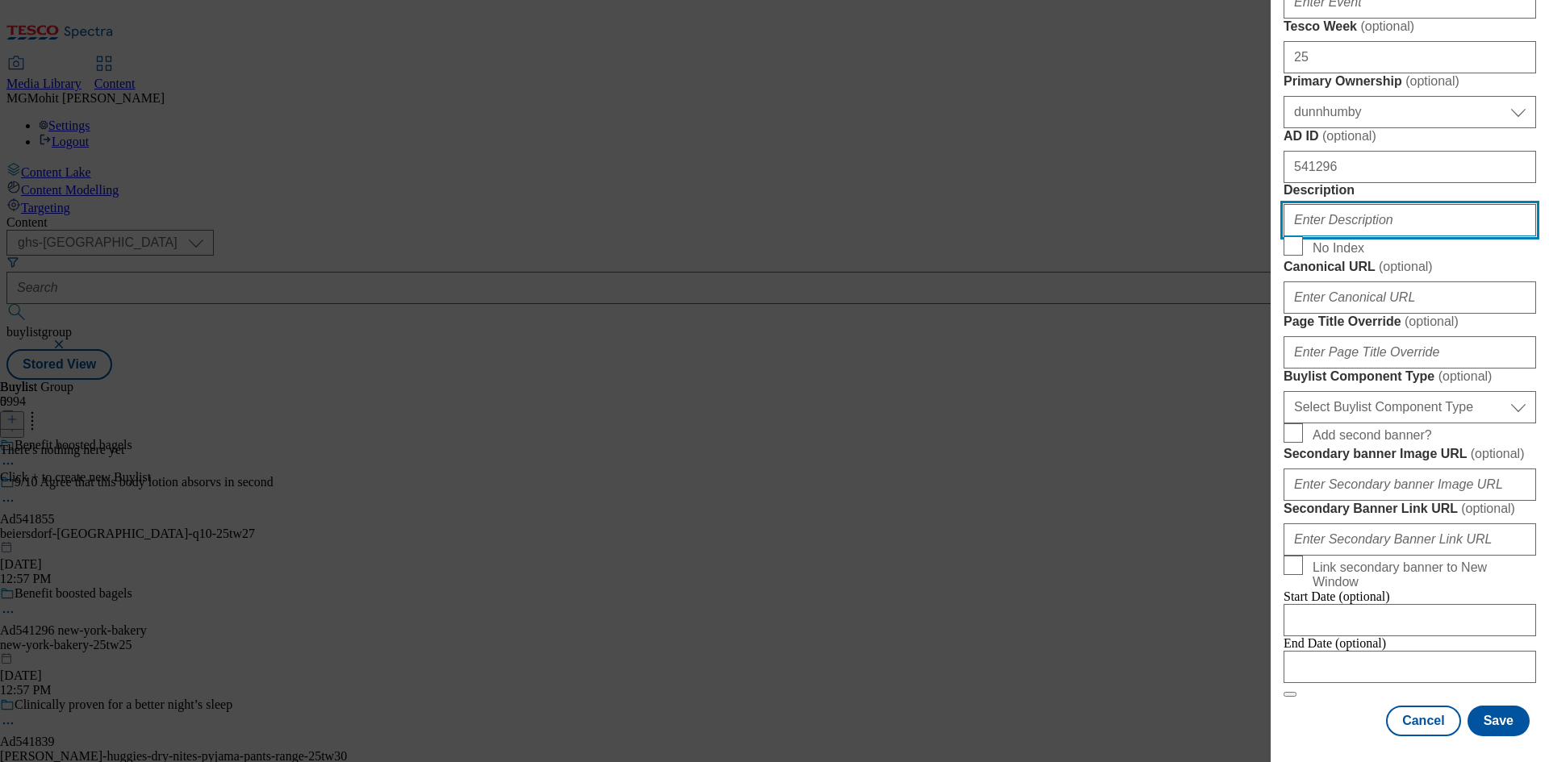
click at [1338, 236] on input "Description" at bounding box center [1410, 220] width 253 height 32
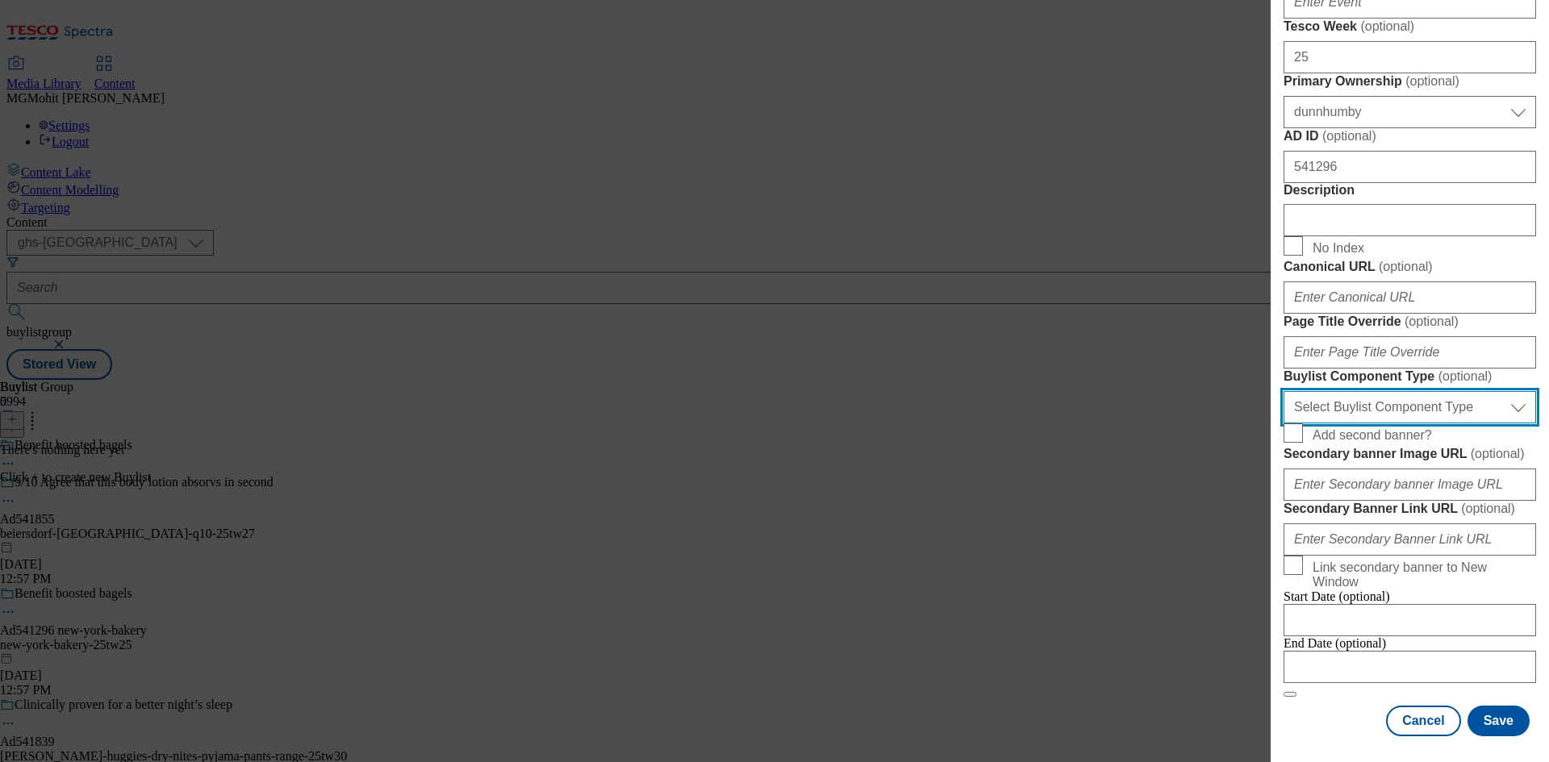
click at [1357, 410] on select "Select Buylist Component Type Banner Competition Header Meal" at bounding box center [1410, 407] width 253 height 32
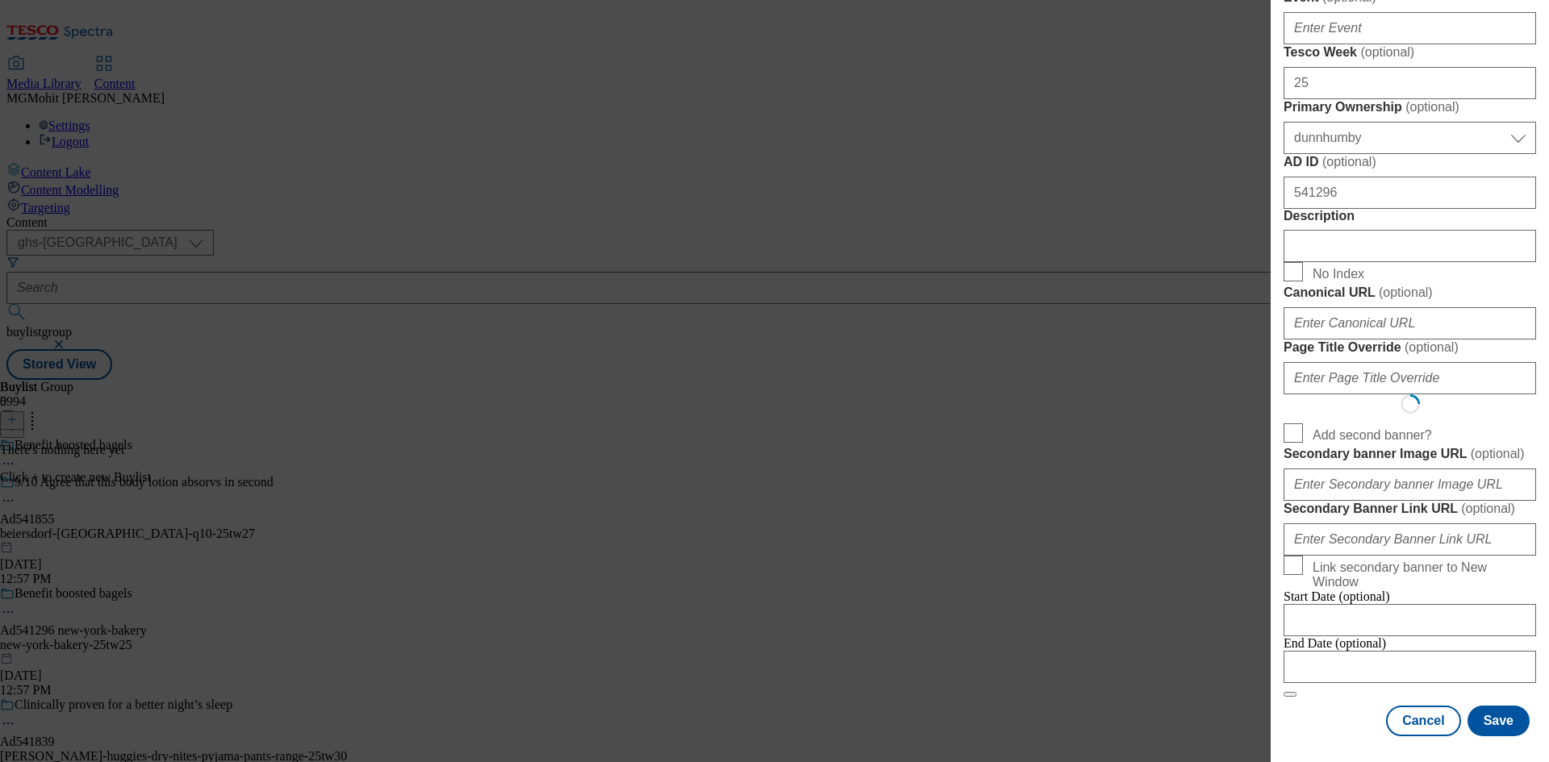
select select "Banner"
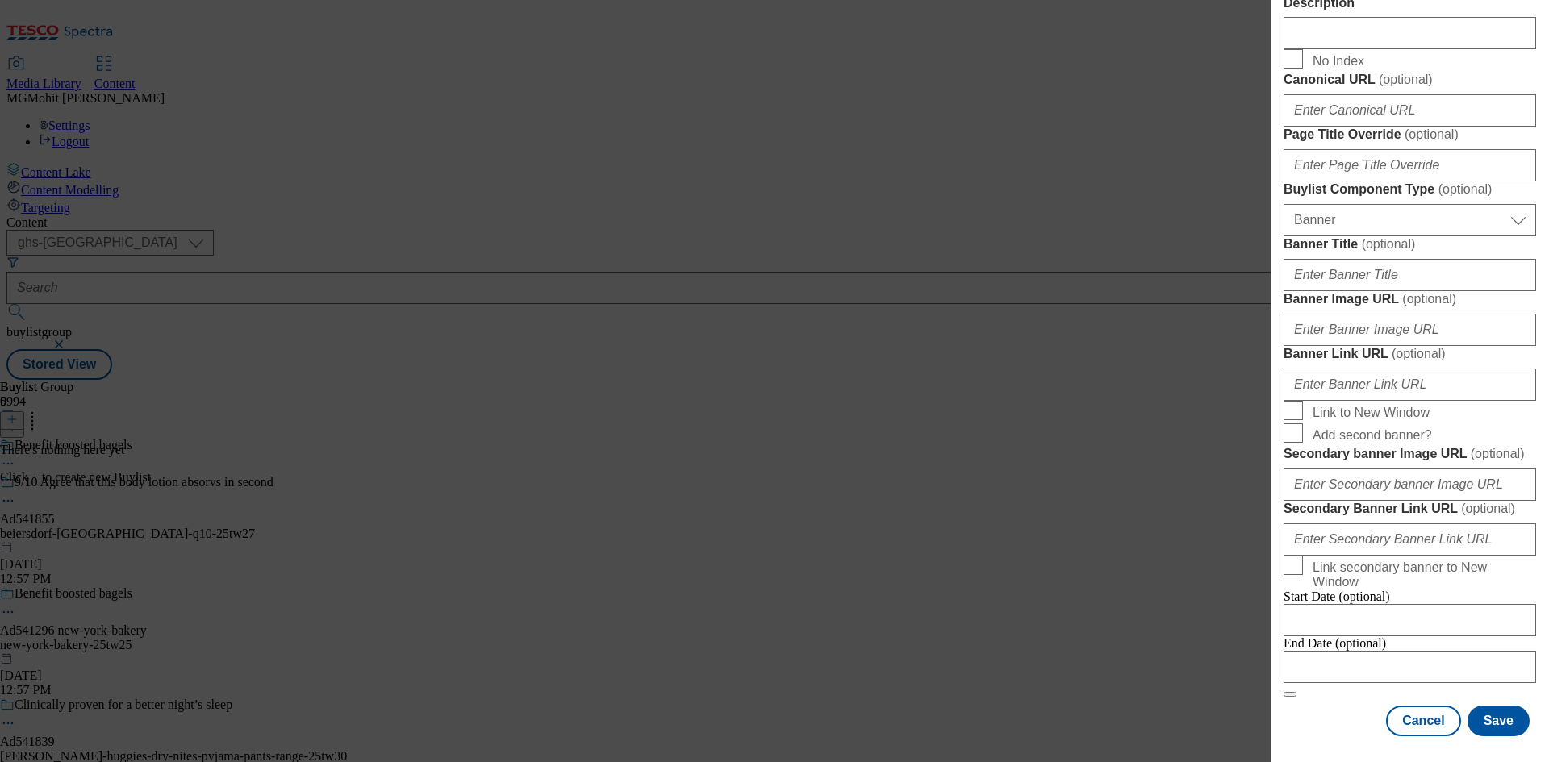
scroll to position [1599, 0]
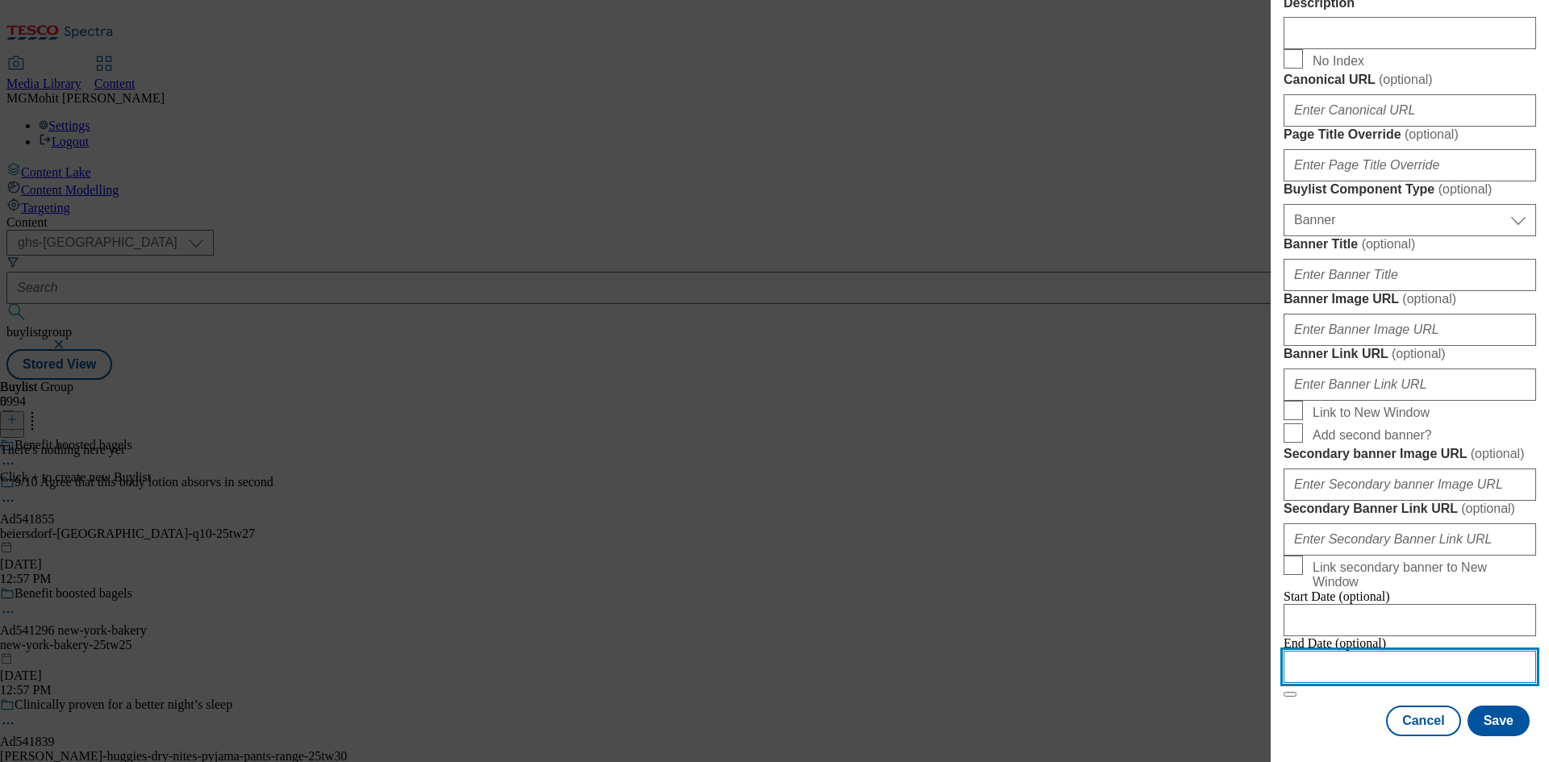
click at [1384, 661] on input "Modal" at bounding box center [1410, 667] width 253 height 32
select select "2025"
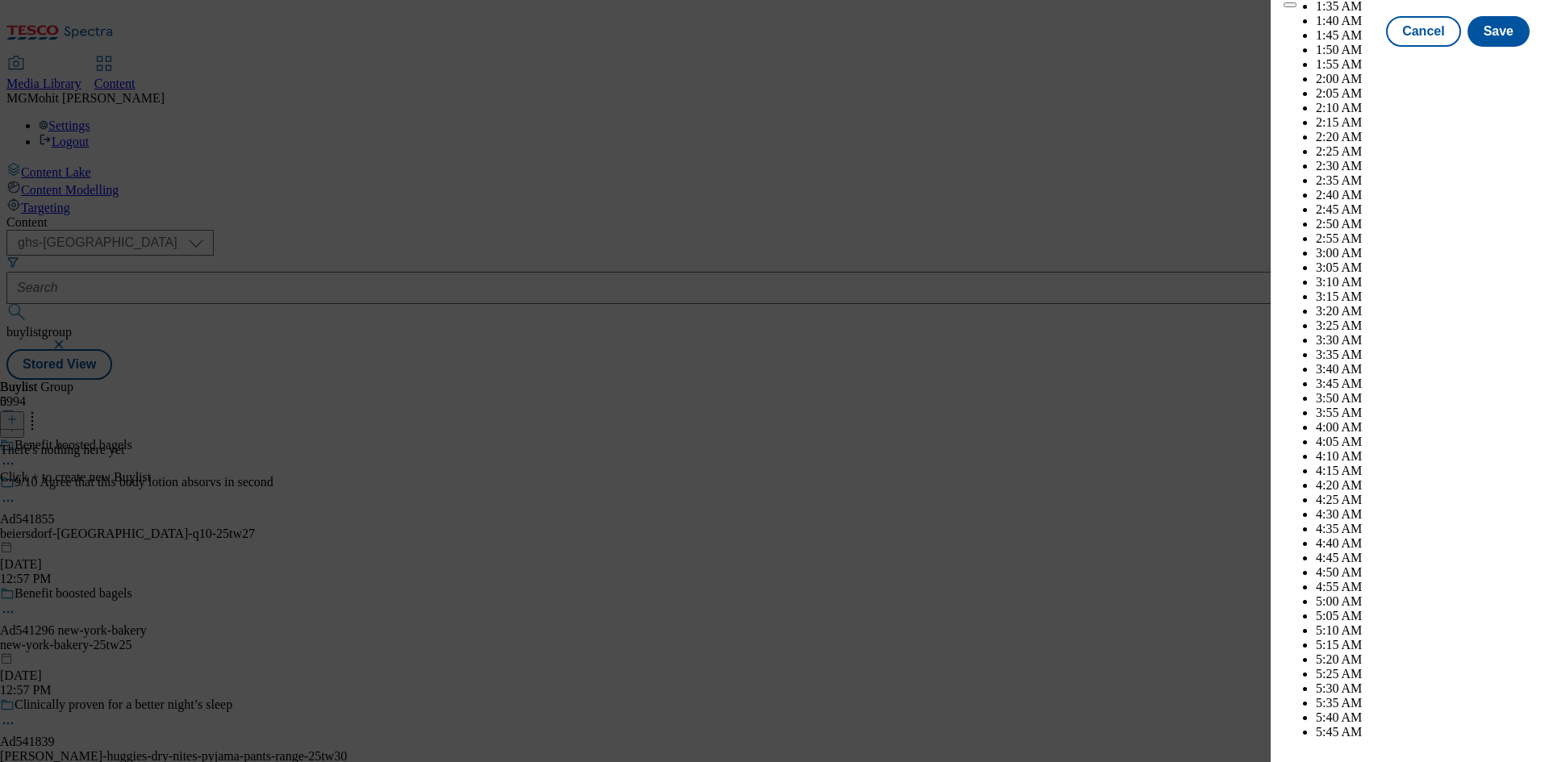
scroll to position [4613, 0]
select select "November"
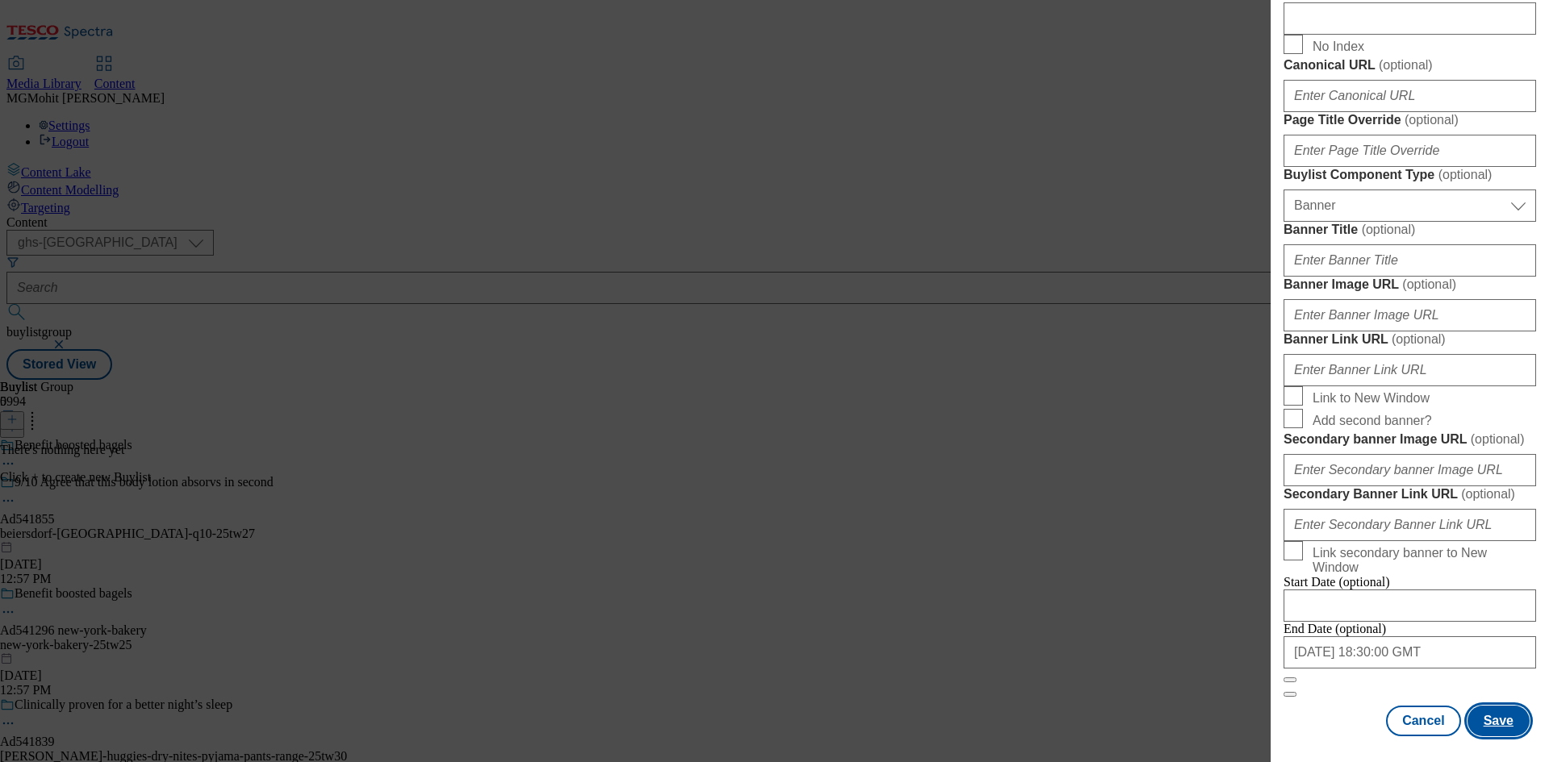
click at [1492, 713] on button "Save" at bounding box center [1499, 721] width 62 height 31
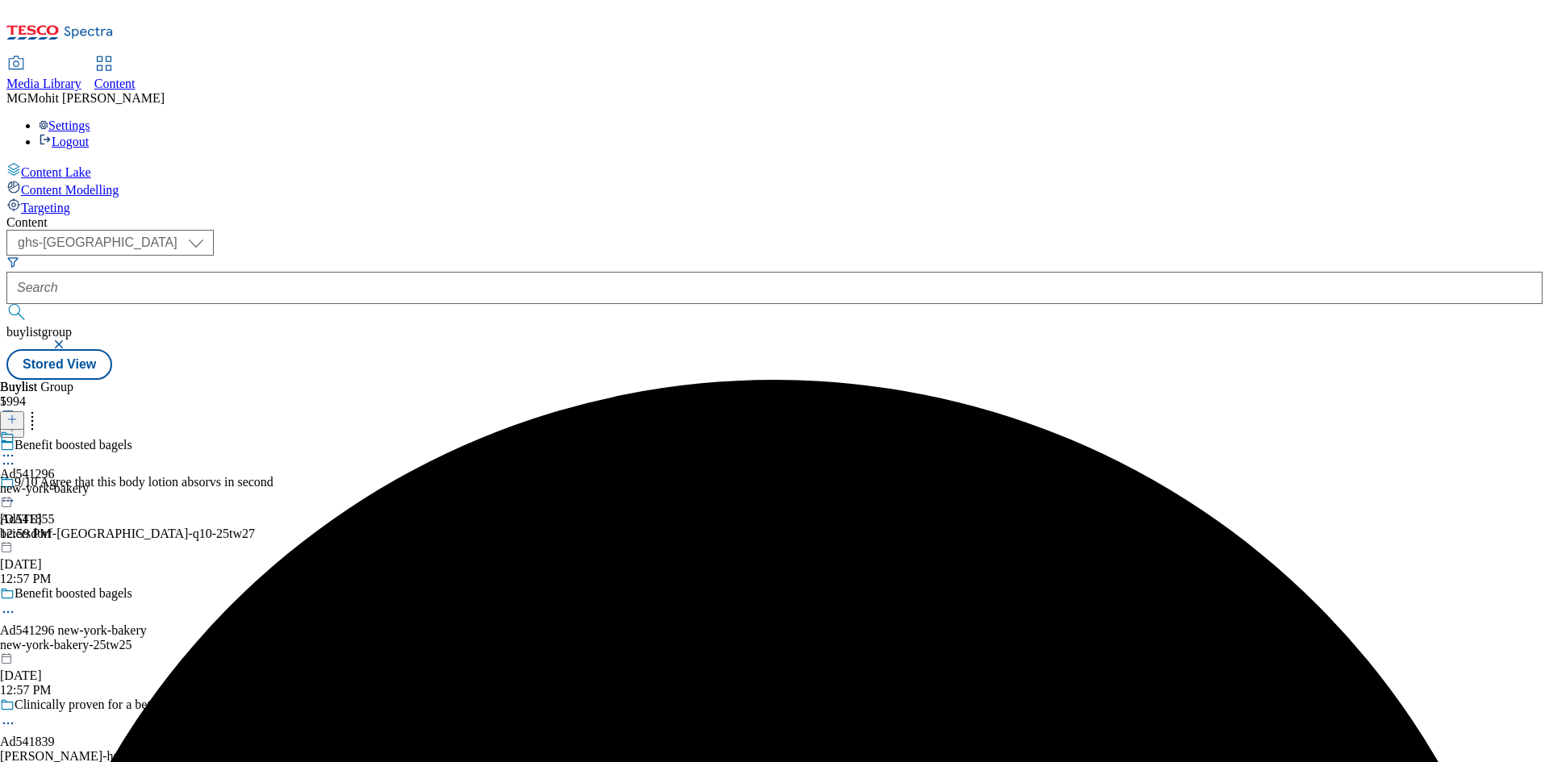
click at [89, 482] on div "new-york-bakery" at bounding box center [44, 489] width 89 height 15
click at [12, 415] on line at bounding box center [12, 419] width 0 height 8
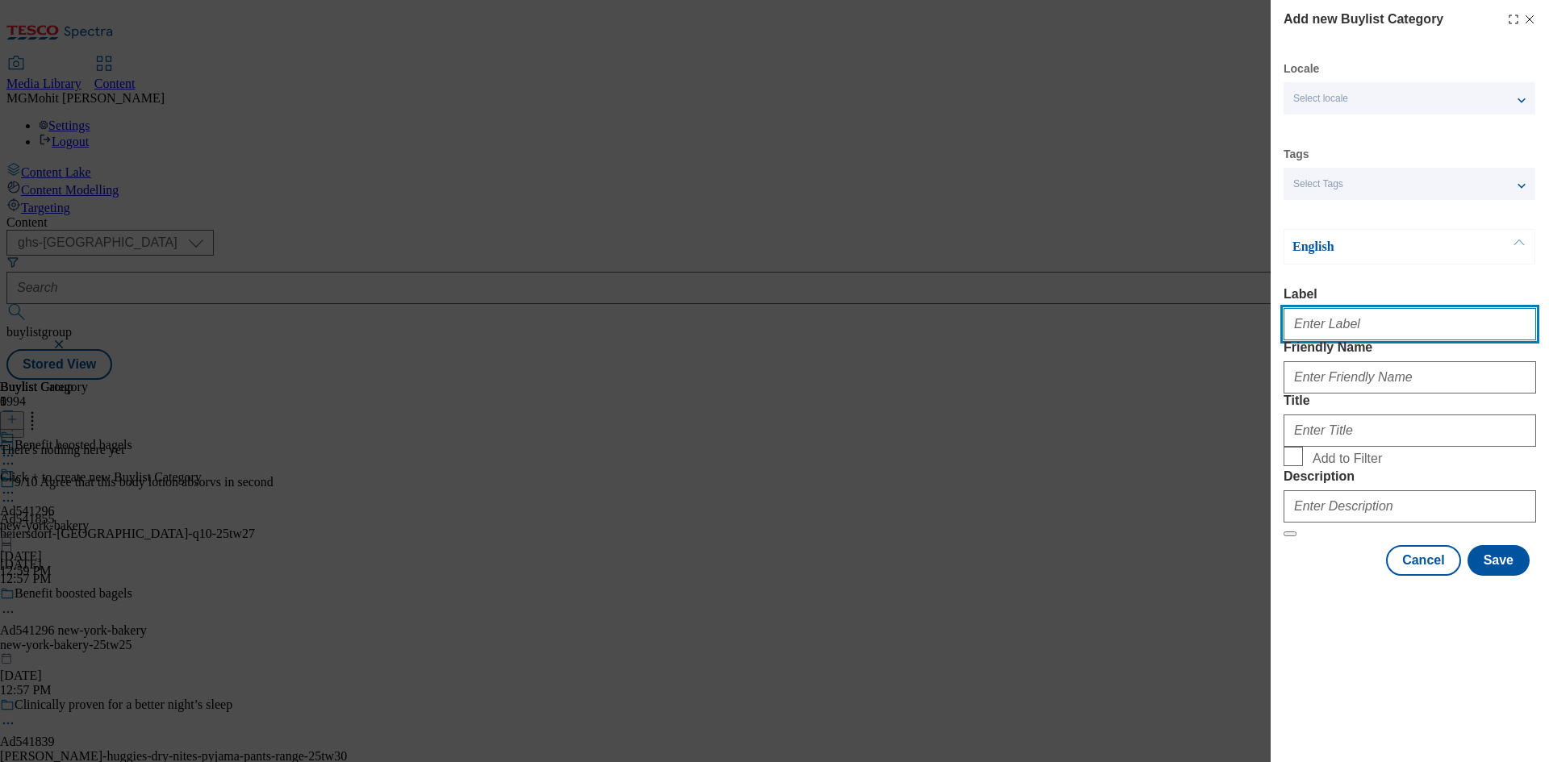
click at [1357, 328] on input "Label" at bounding box center [1410, 324] width 253 height 32
paste input "Ad541296"
type input "Ad541296"
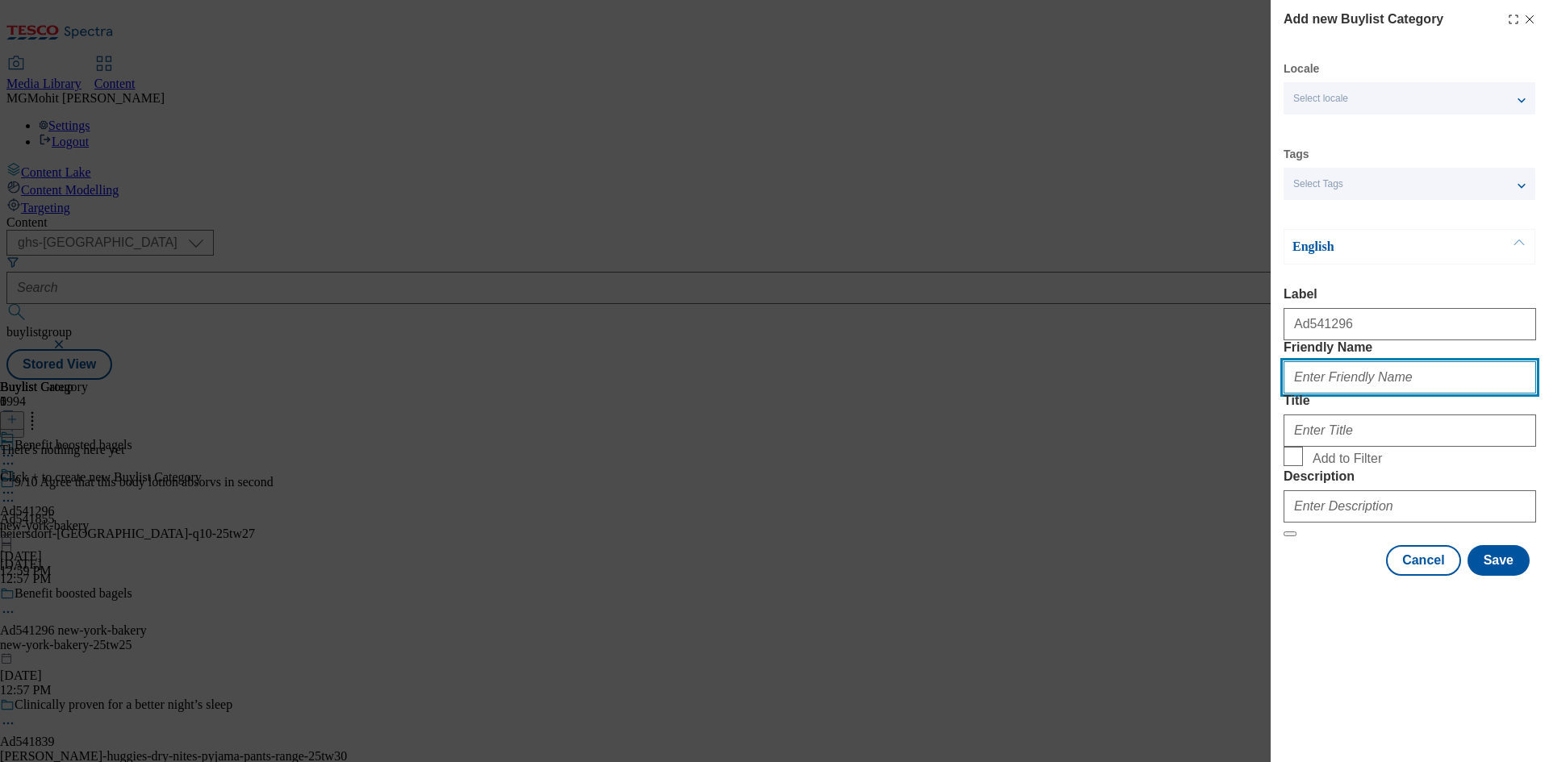
paste input "new-york-bakery"
type input "new-york-bakery"
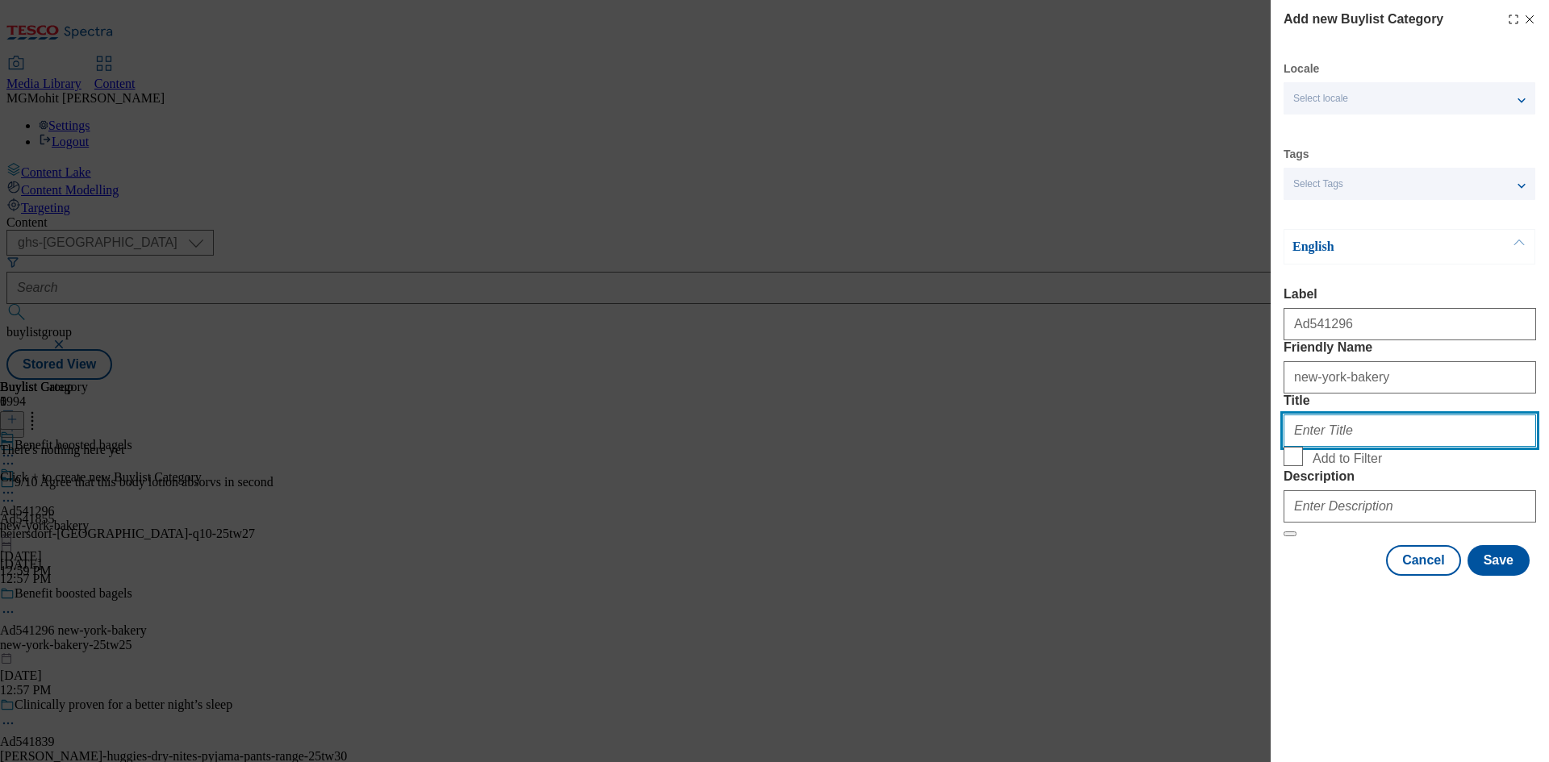
click at [1352, 447] on input "Title" at bounding box center [1410, 431] width 253 height 32
paste input "New York Bakery"
type input "New York Bakery"
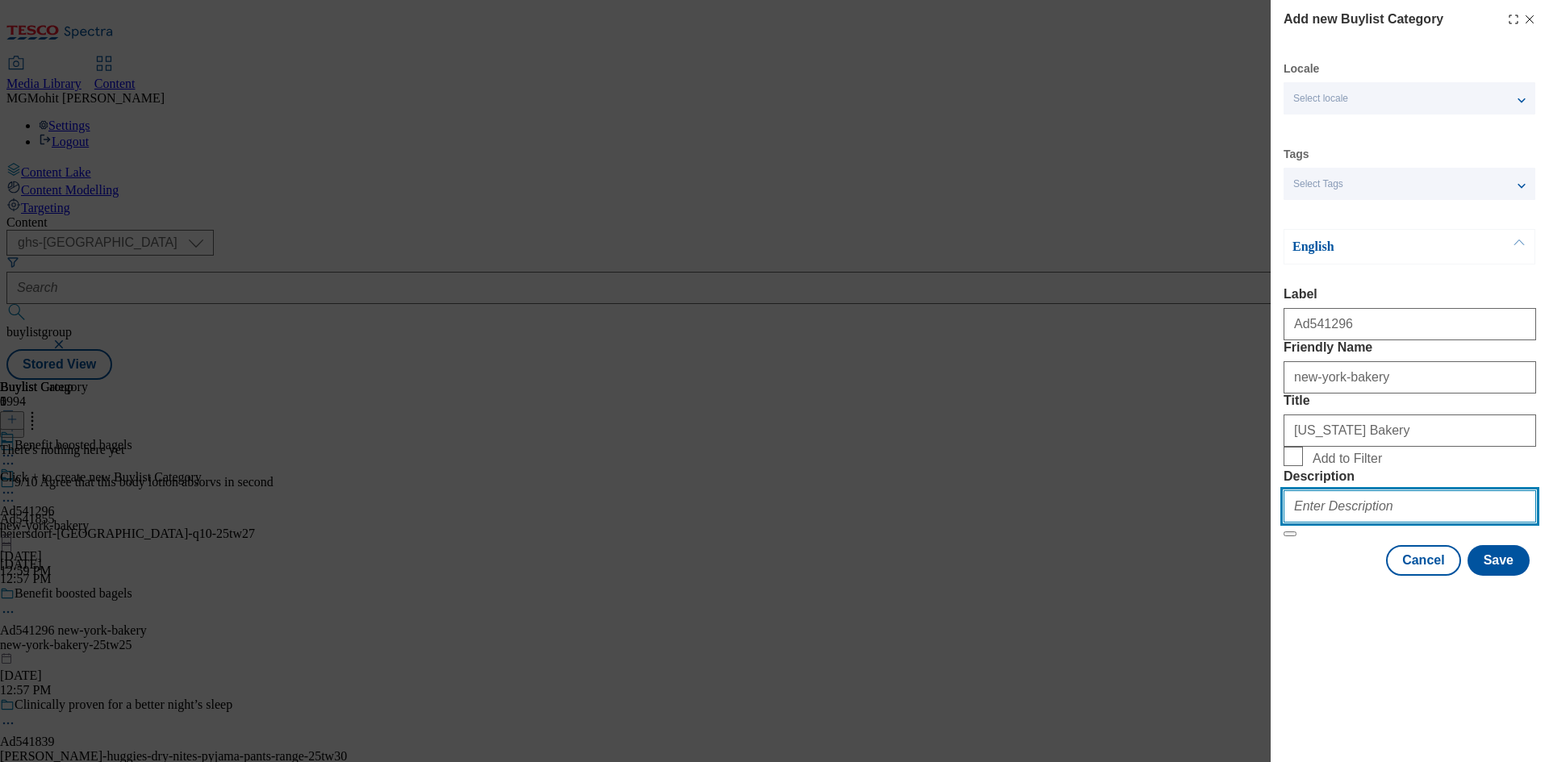
drag, startPoint x: 1364, startPoint y: 613, endPoint x: 1375, endPoint y: 618, distance: 11.6
click at [1363, 523] on input "Description" at bounding box center [1410, 507] width 253 height 32
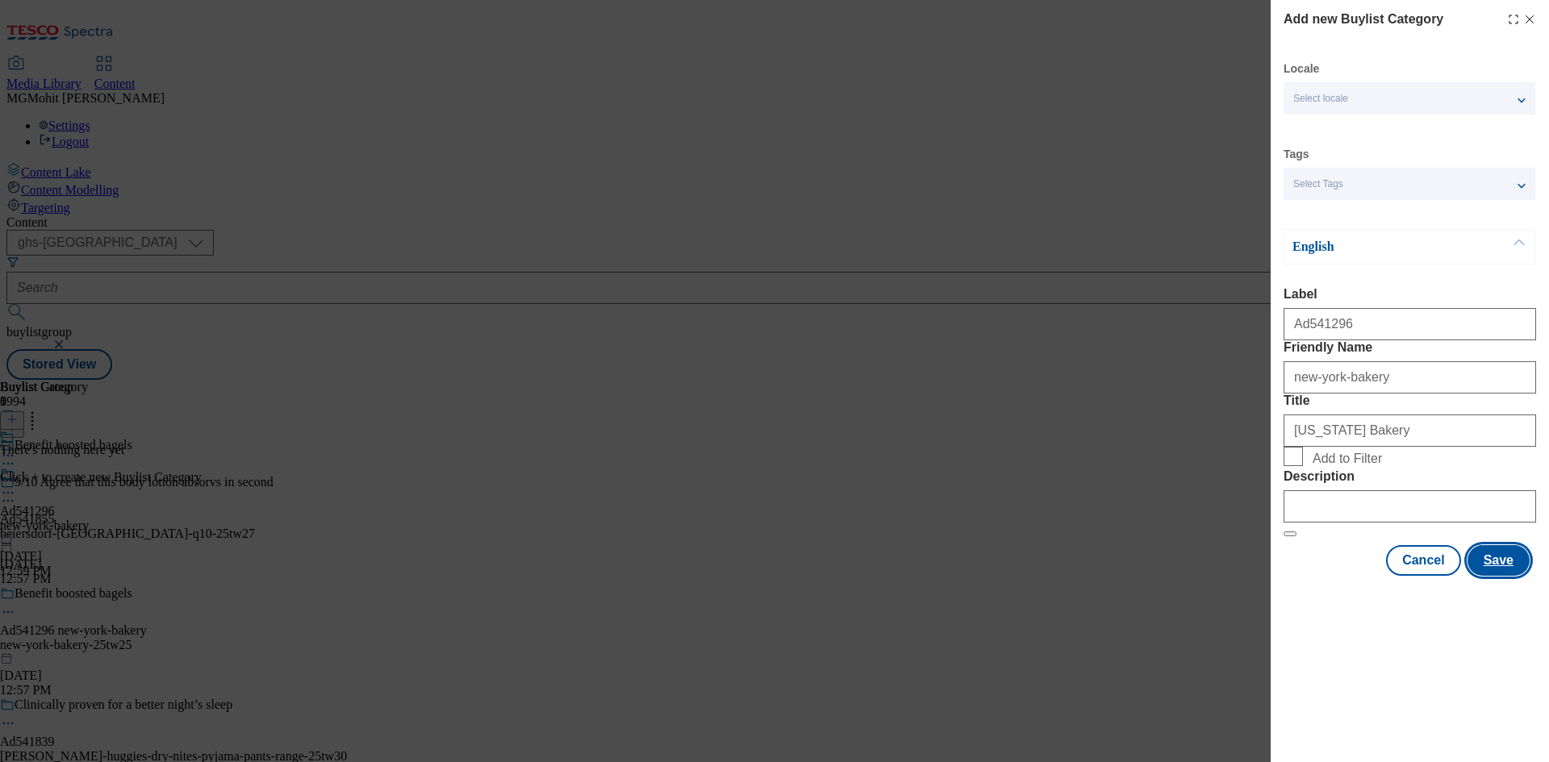
click at [1502, 576] on button "Save" at bounding box center [1499, 560] width 62 height 31
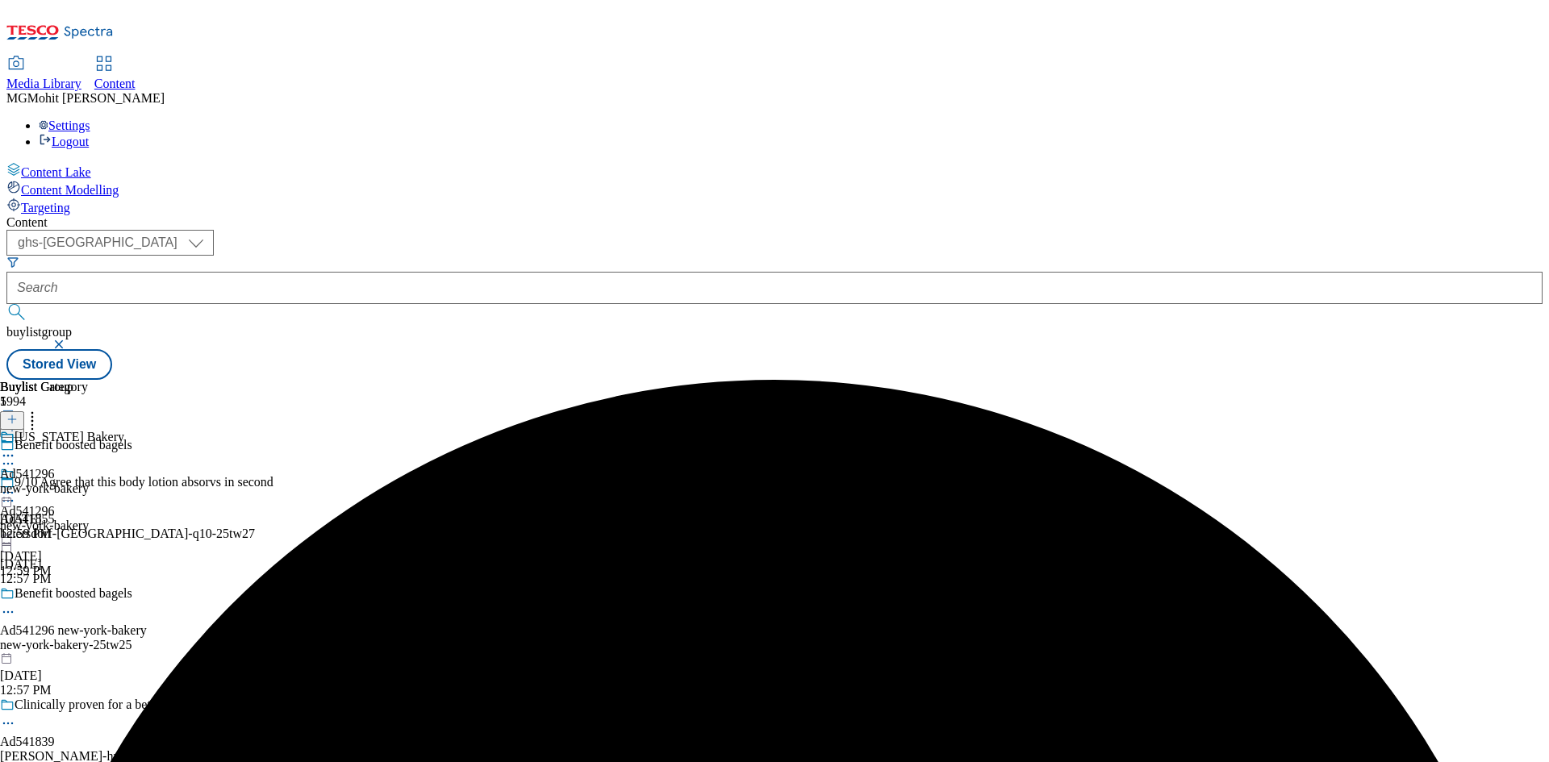
click at [124, 482] on div "new-york-bakery" at bounding box center [62, 489] width 124 height 15
click at [18, 414] on icon at bounding box center [11, 419] width 11 height 11
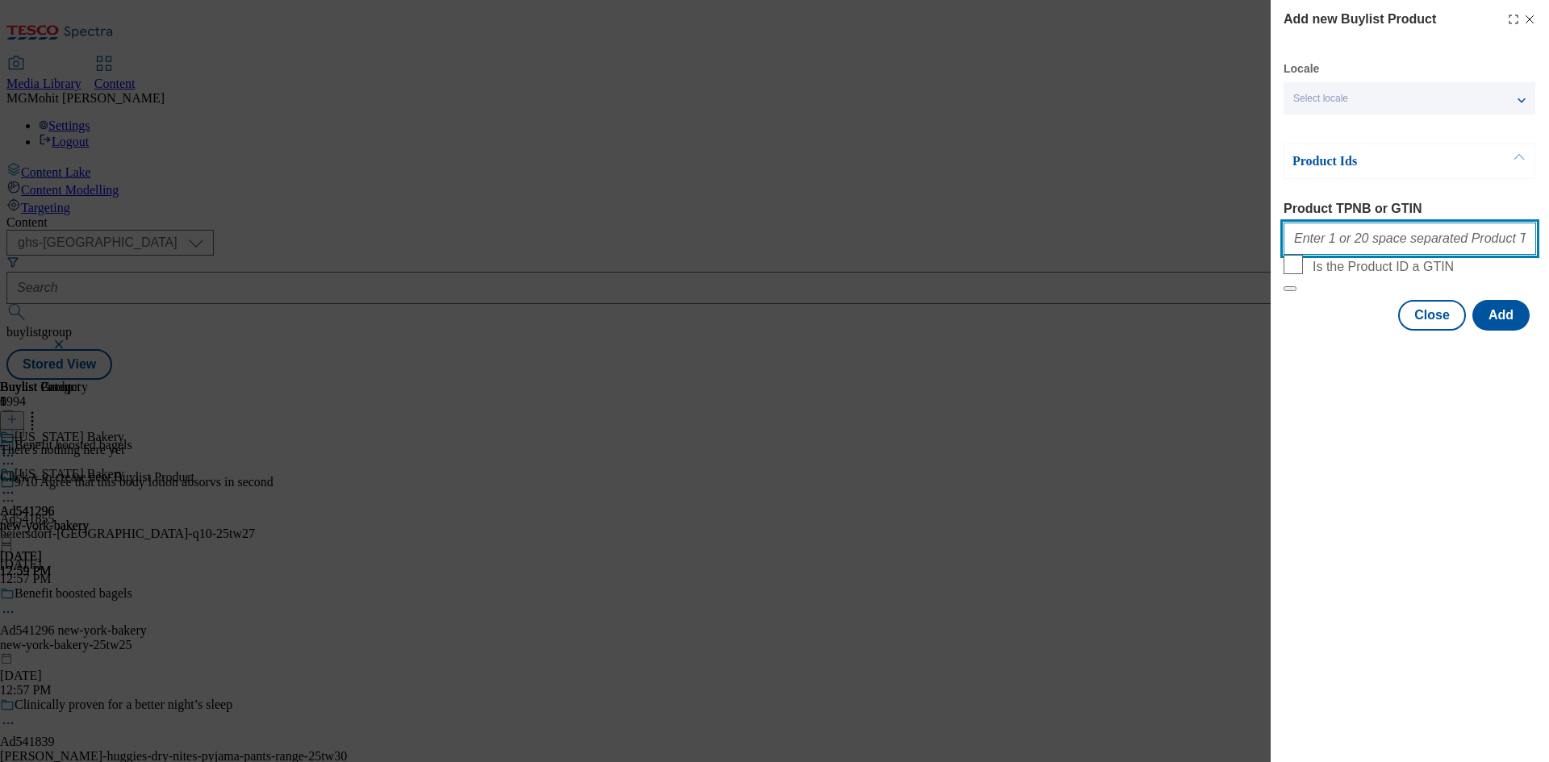
click at [1348, 236] on input "Product TPNB or GTIN" at bounding box center [1410, 239] width 253 height 32
paste input "96635358 96171508"
type input "96635358 96171508"
click at [1505, 331] on button "Add" at bounding box center [1500, 315] width 57 height 31
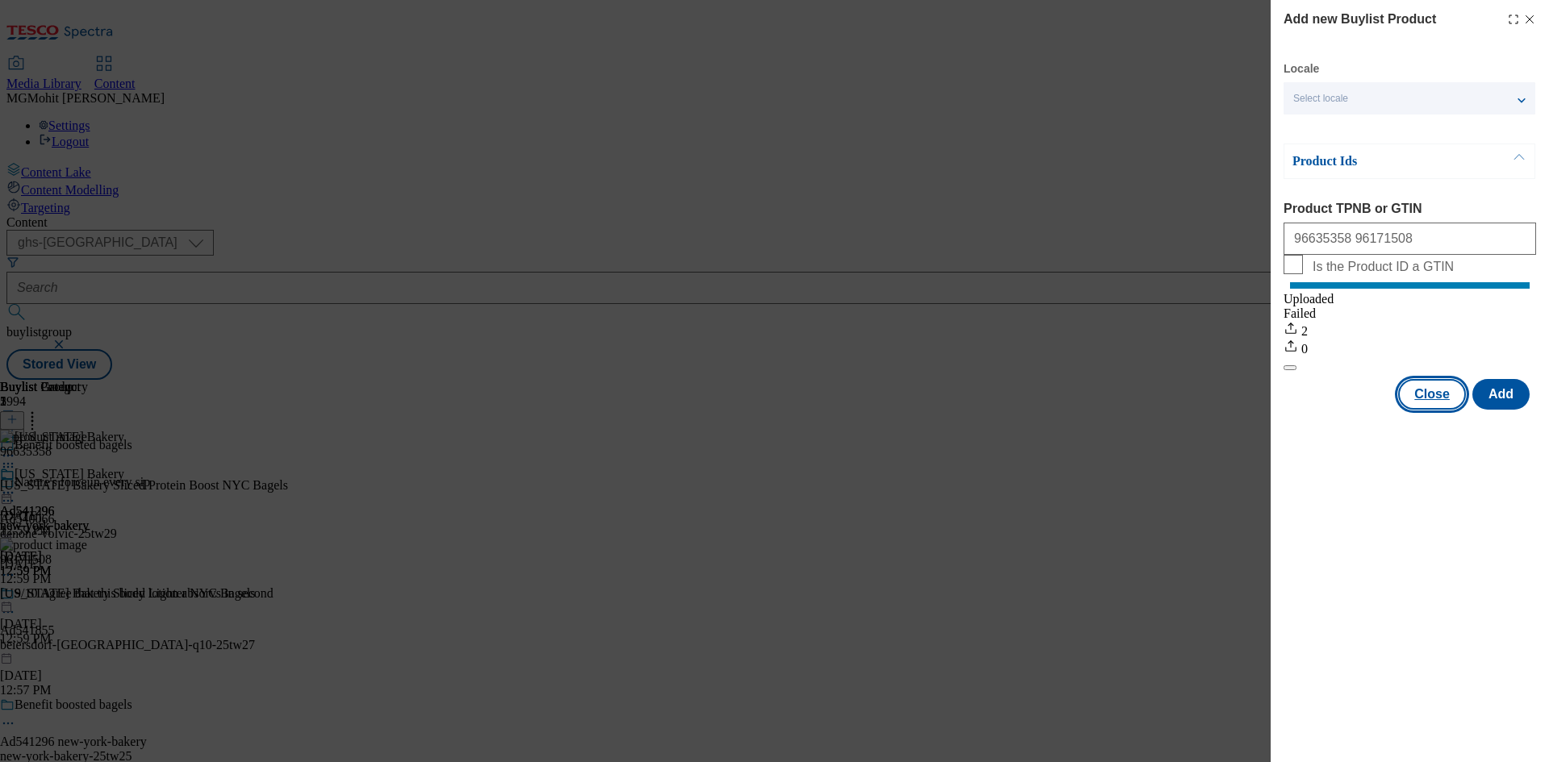
click at [1430, 410] on button "Close" at bounding box center [1432, 394] width 68 height 31
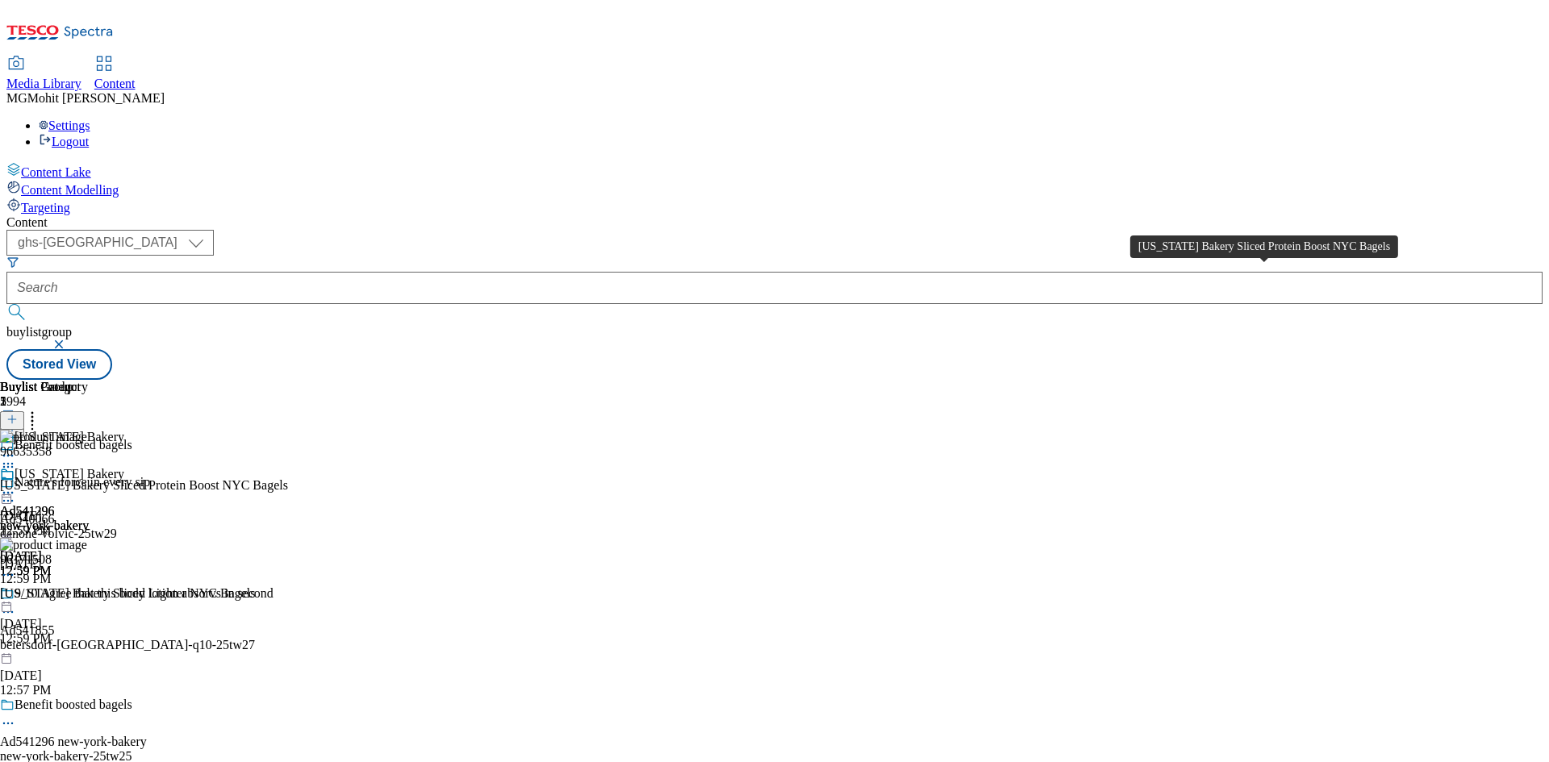
click at [288, 478] on div "New York Bakery Sliced Protein Boost NYC Bagels" at bounding box center [144, 485] width 288 height 15
drag, startPoint x: 1048, startPoint y: 252, endPoint x: 1010, endPoint y: 259, distance: 38.6
click at [16, 485] on icon at bounding box center [8, 493] width 16 height 16
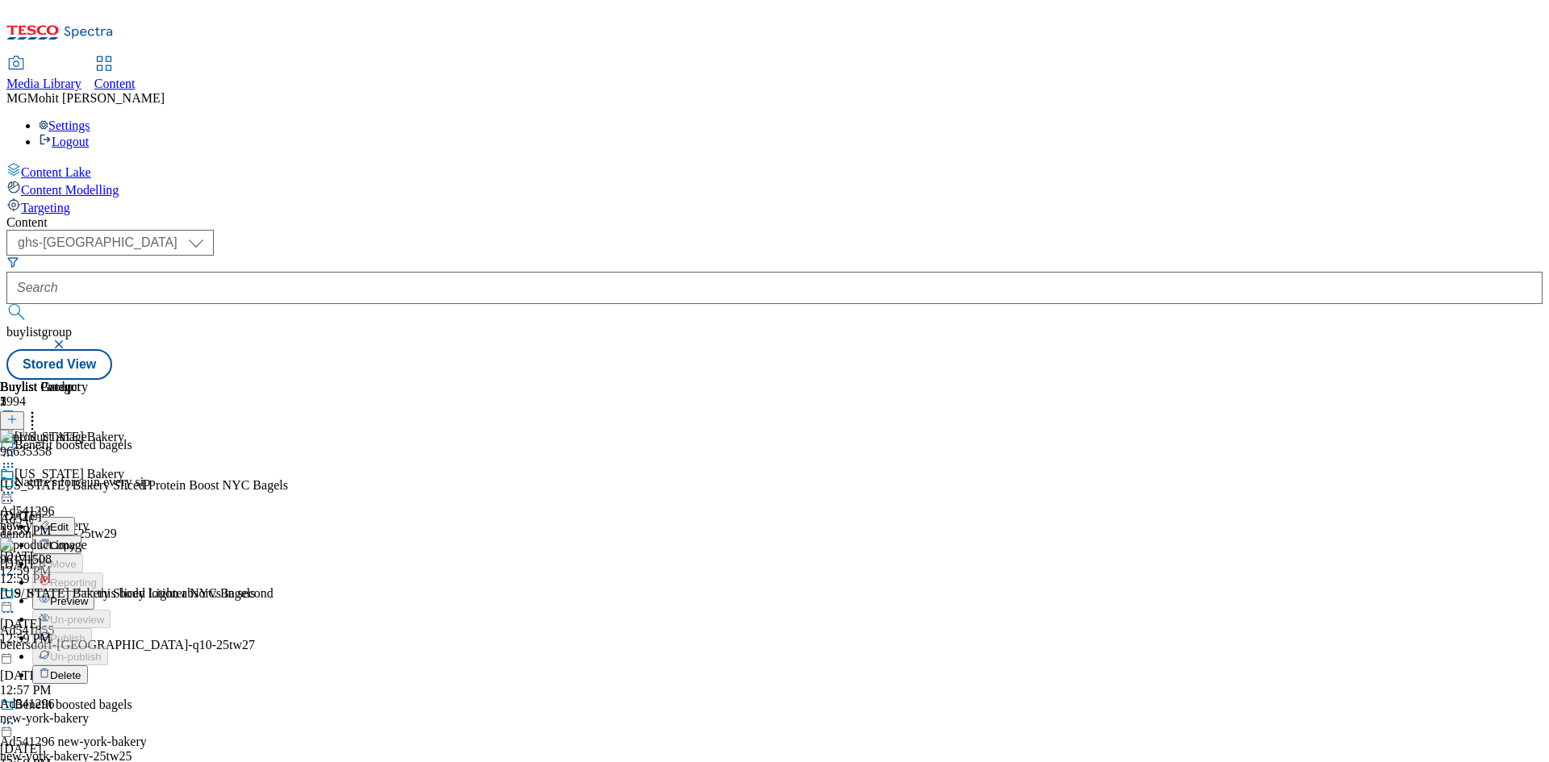
click at [69, 521] on span "Edit" at bounding box center [59, 527] width 19 height 12
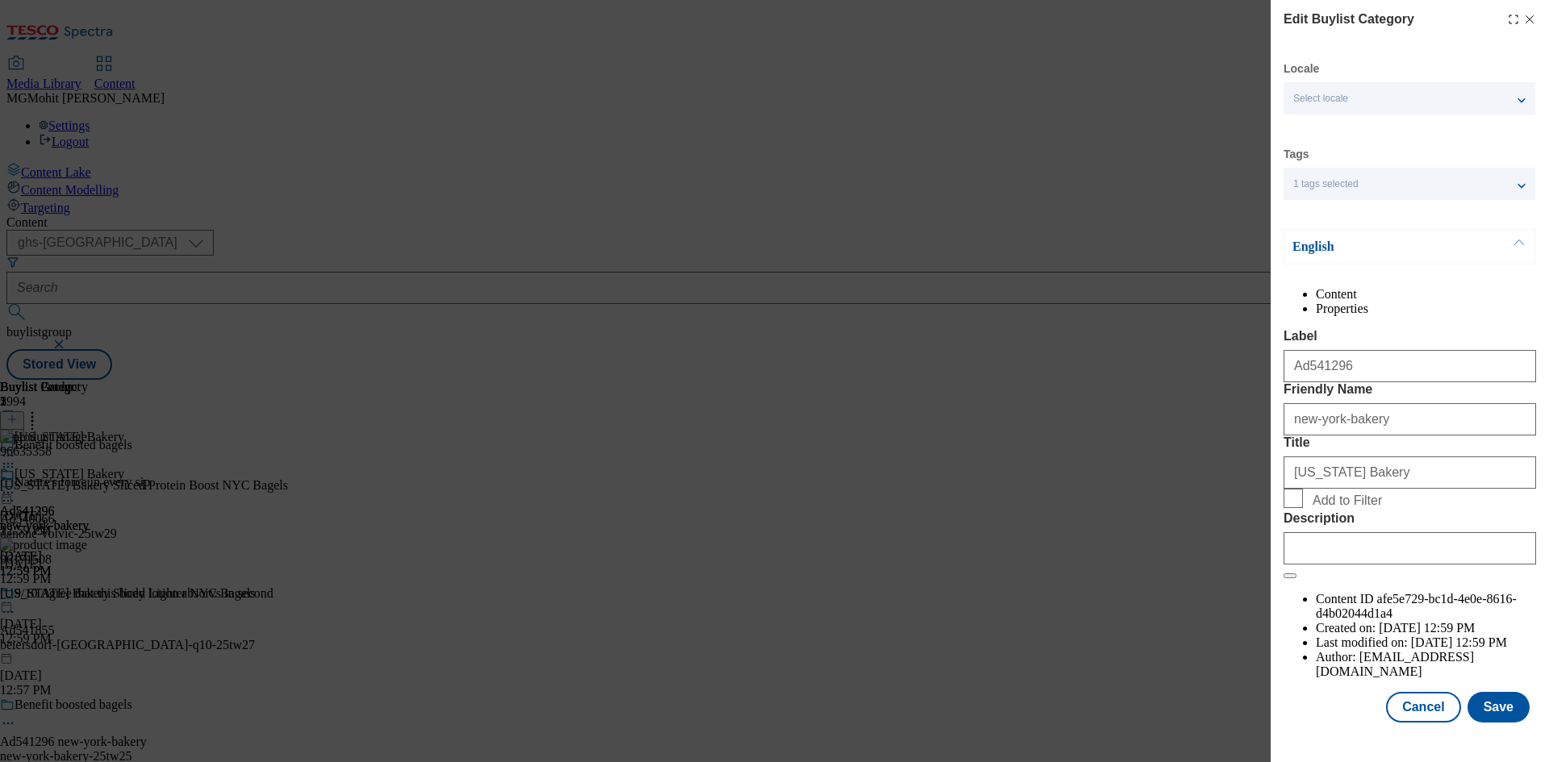
scroll to position [31, 0]
click at [1331, 565] on input "Description" at bounding box center [1410, 548] width 253 height 32
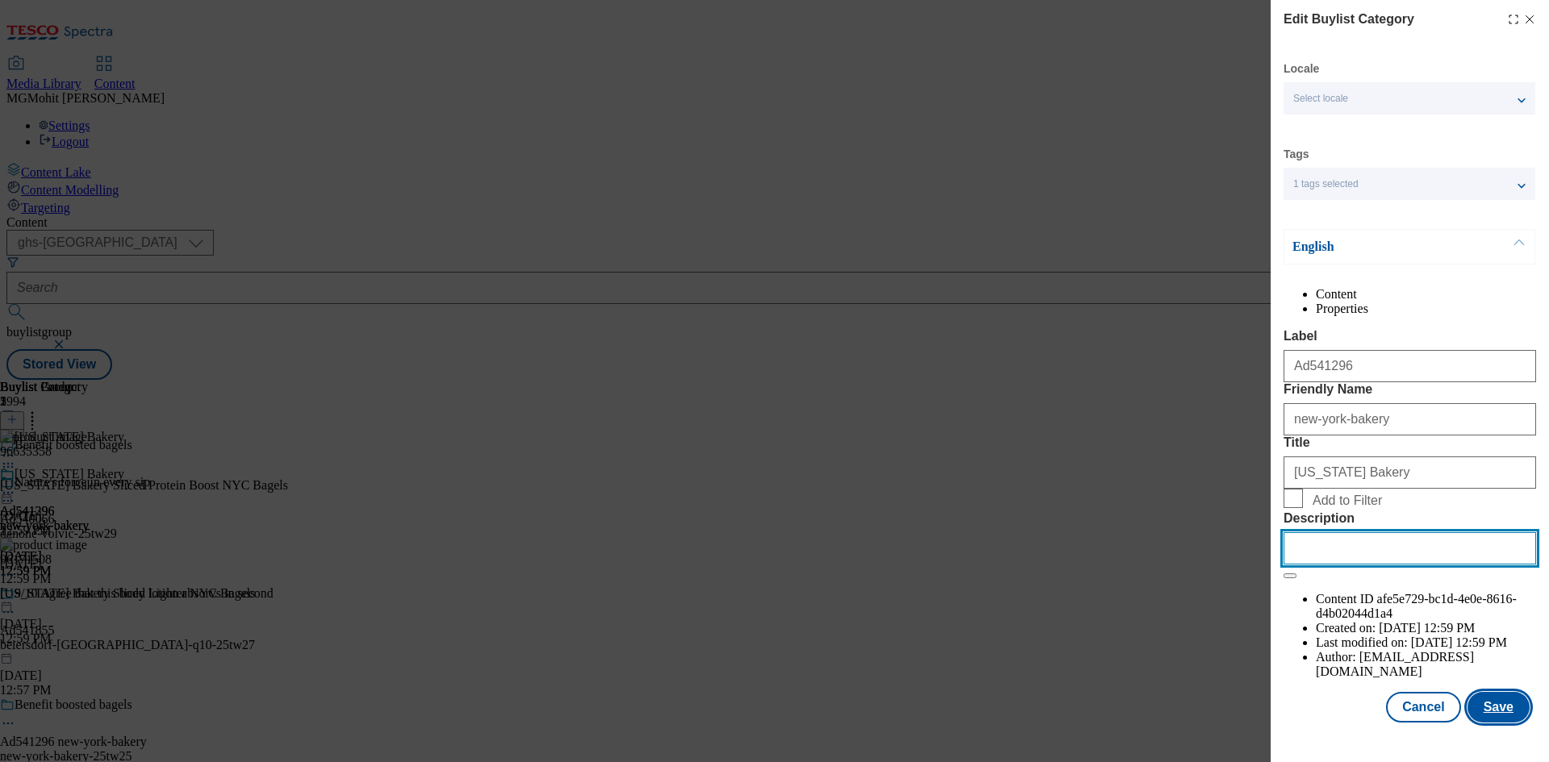
paste input "New York Bakery Sliced Protein Boost NYC Bagels"
type input "New York Bakery Sliced Protein Boost NYC Bagels"
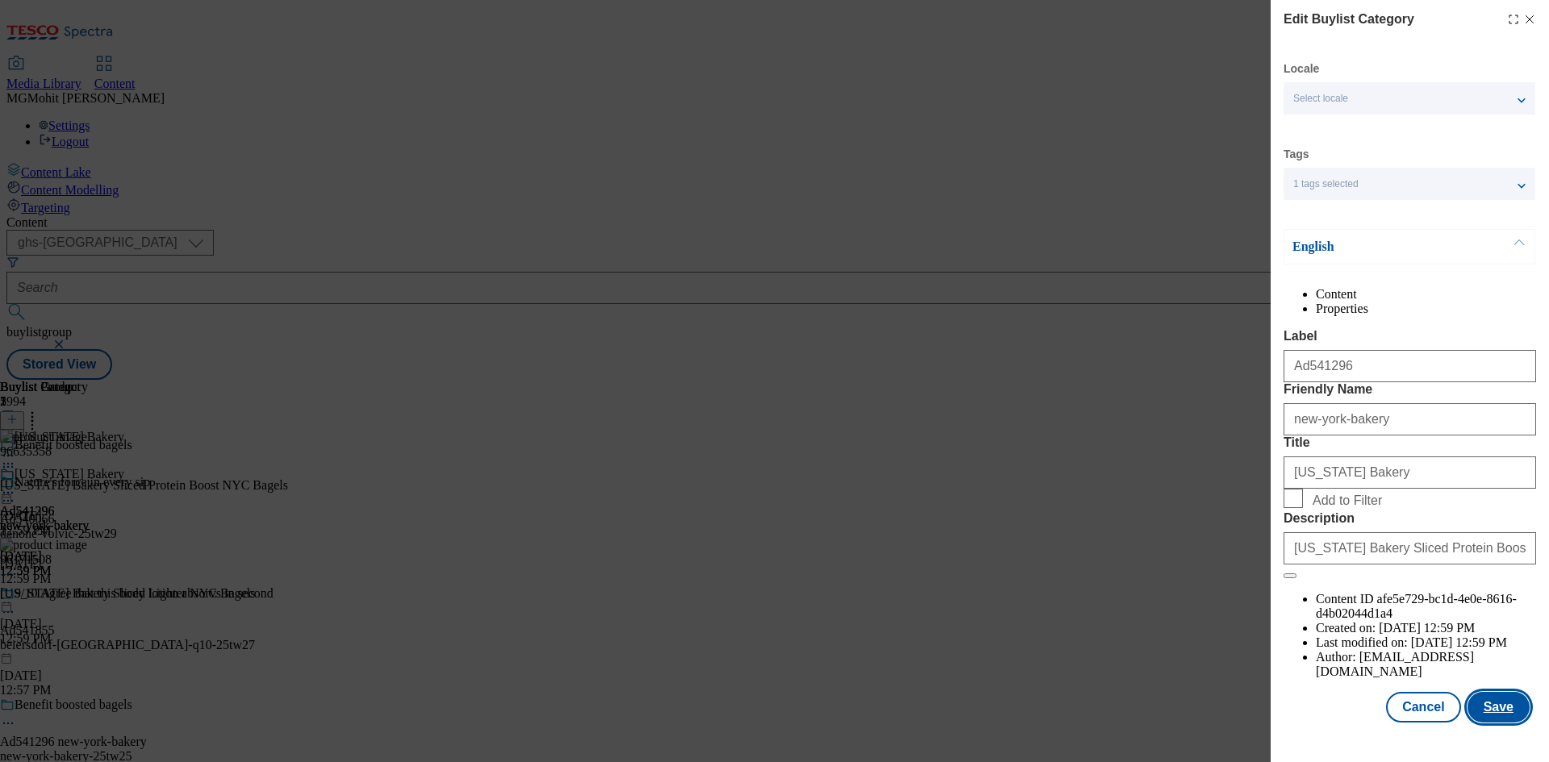
click at [1488, 723] on button "Save" at bounding box center [1499, 707] width 62 height 31
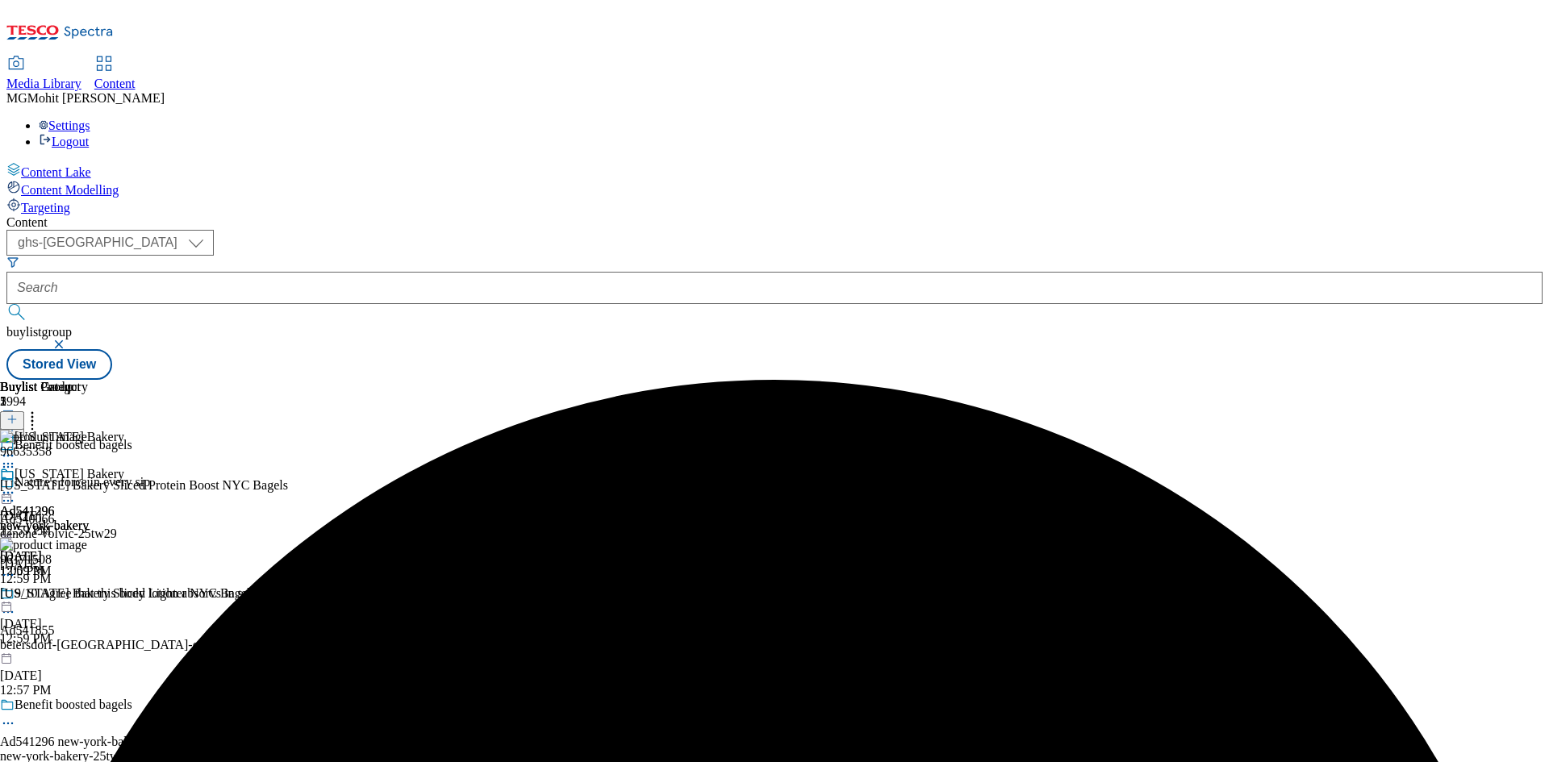
click at [16, 485] on icon at bounding box center [8, 493] width 16 height 16
click at [69, 521] on span "Edit" at bounding box center [59, 527] width 19 height 12
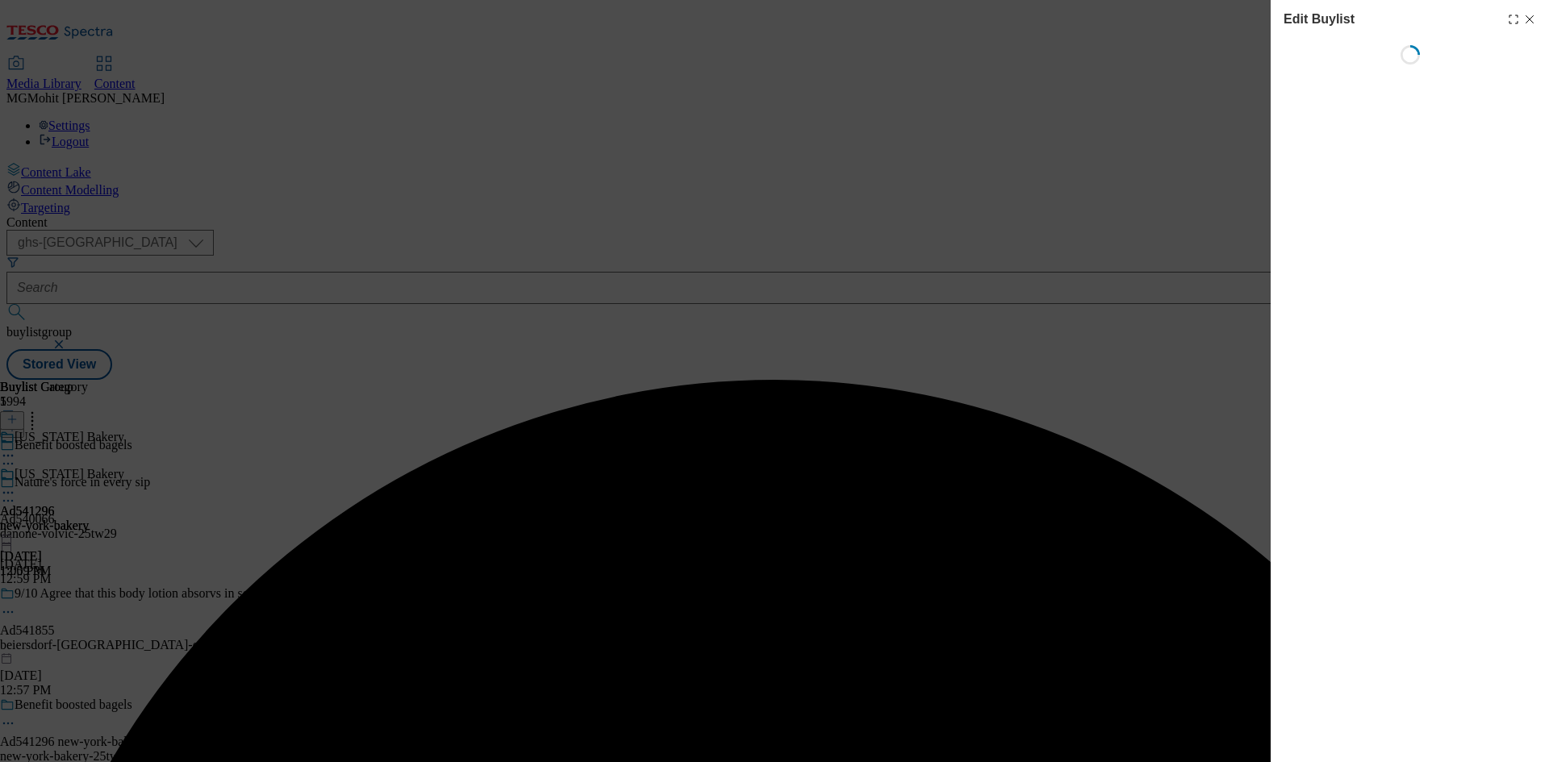
select select "tactical"
select select "supplier funded short term 1-3 weeks"
select select "dunnhumby"
select select "Banner"
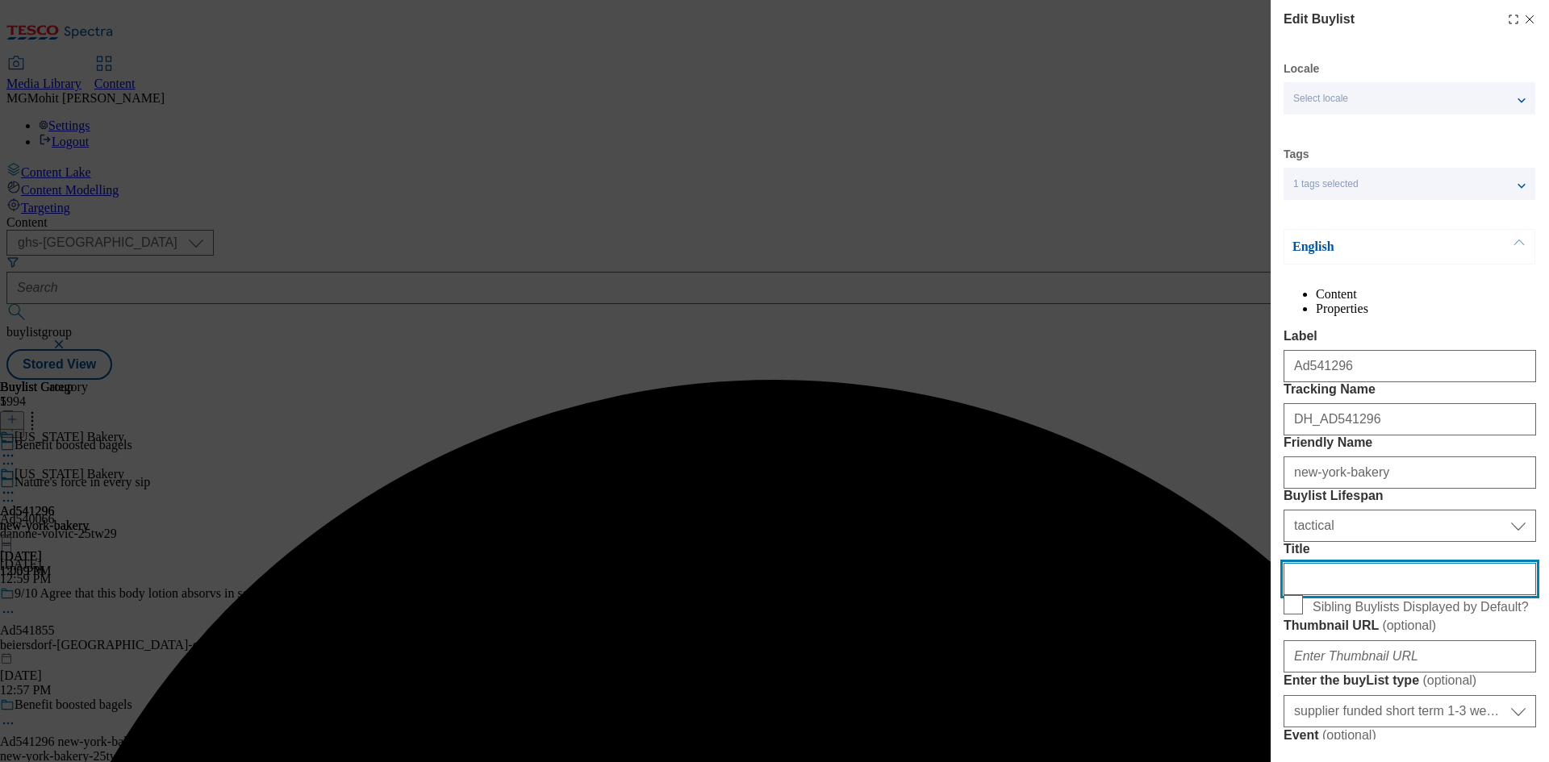
click at [1344, 595] on input "Title" at bounding box center [1410, 579] width 253 height 32
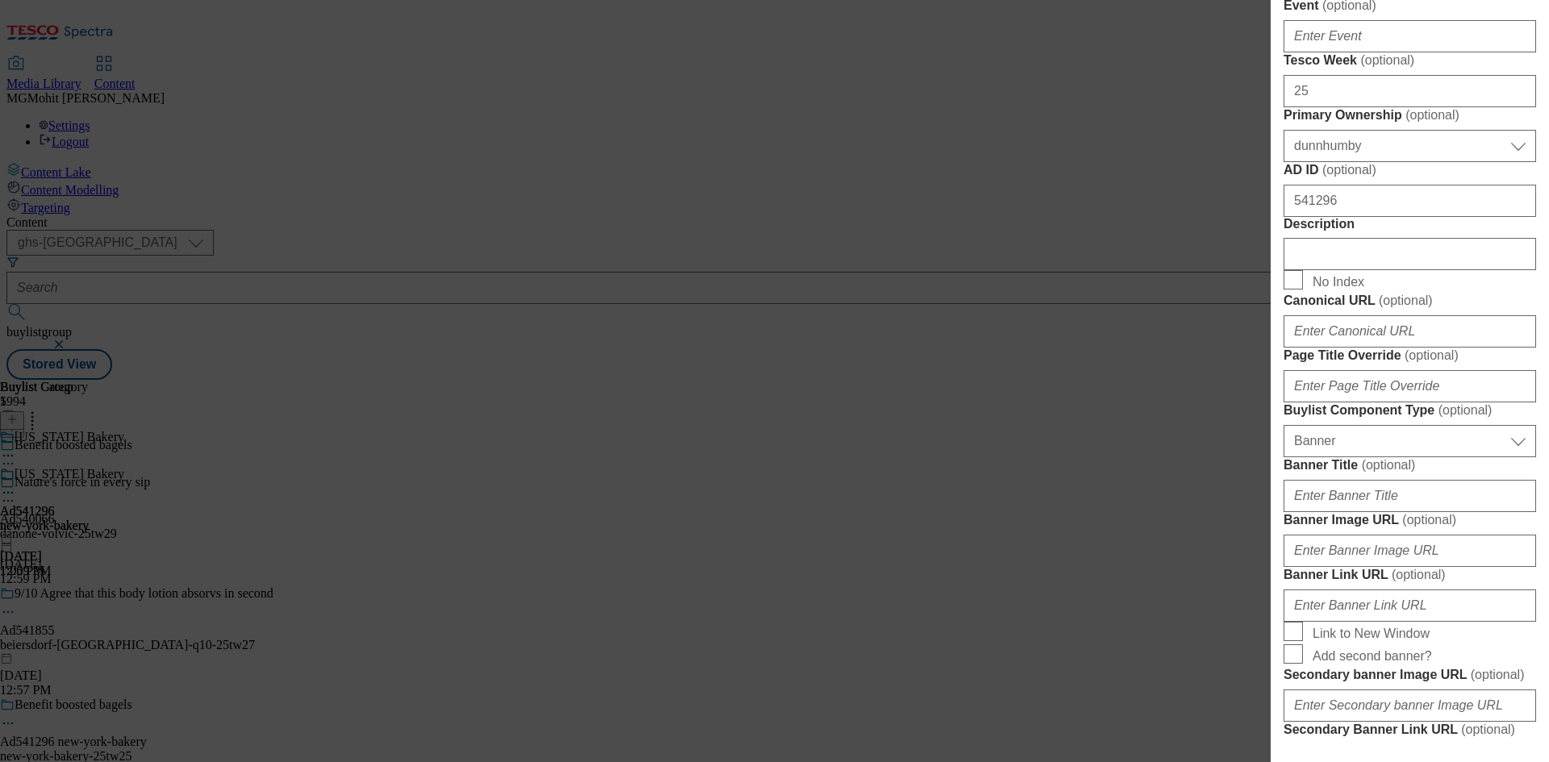
scroll to position [887, 0]
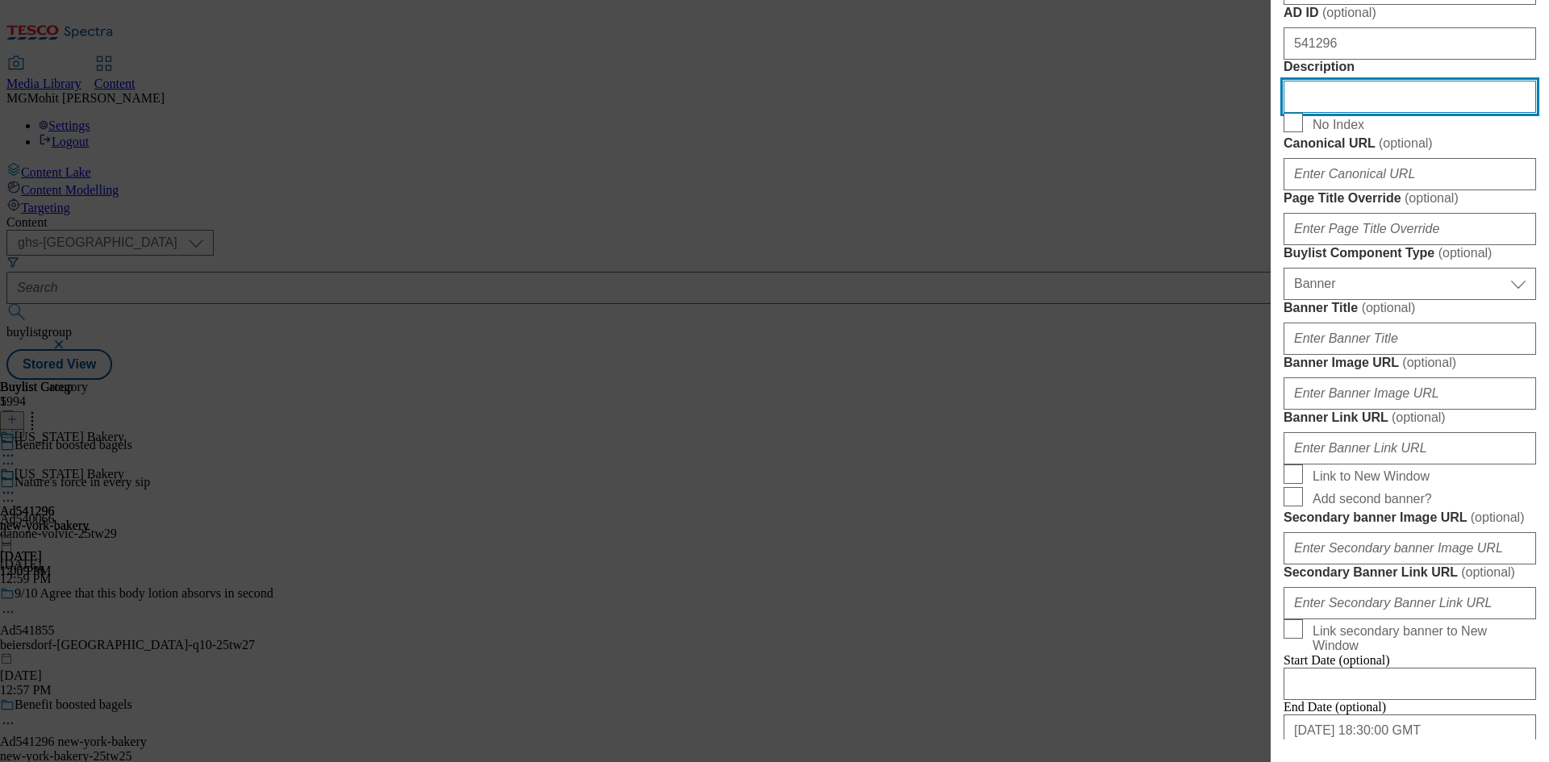
click at [1327, 113] on input "Description" at bounding box center [1410, 97] width 253 height 32
paste input "New York Bakery Sliced Protein Boost NYC Bagels"
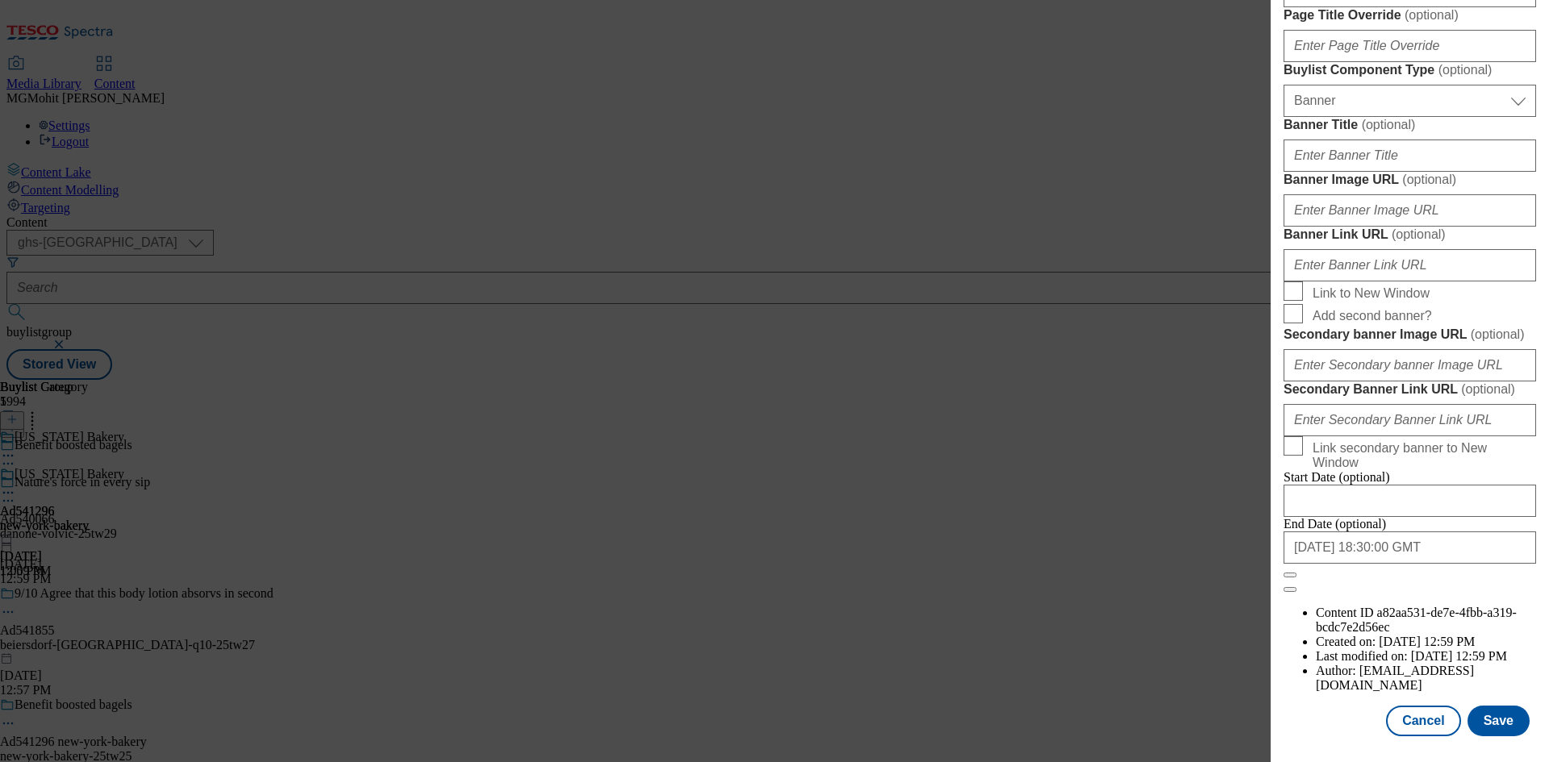
scroll to position [1670, 0]
type input "New York Bakery Sliced Protein Boost NYC Bagels"
click at [1490, 723] on button "Save" at bounding box center [1499, 721] width 62 height 31
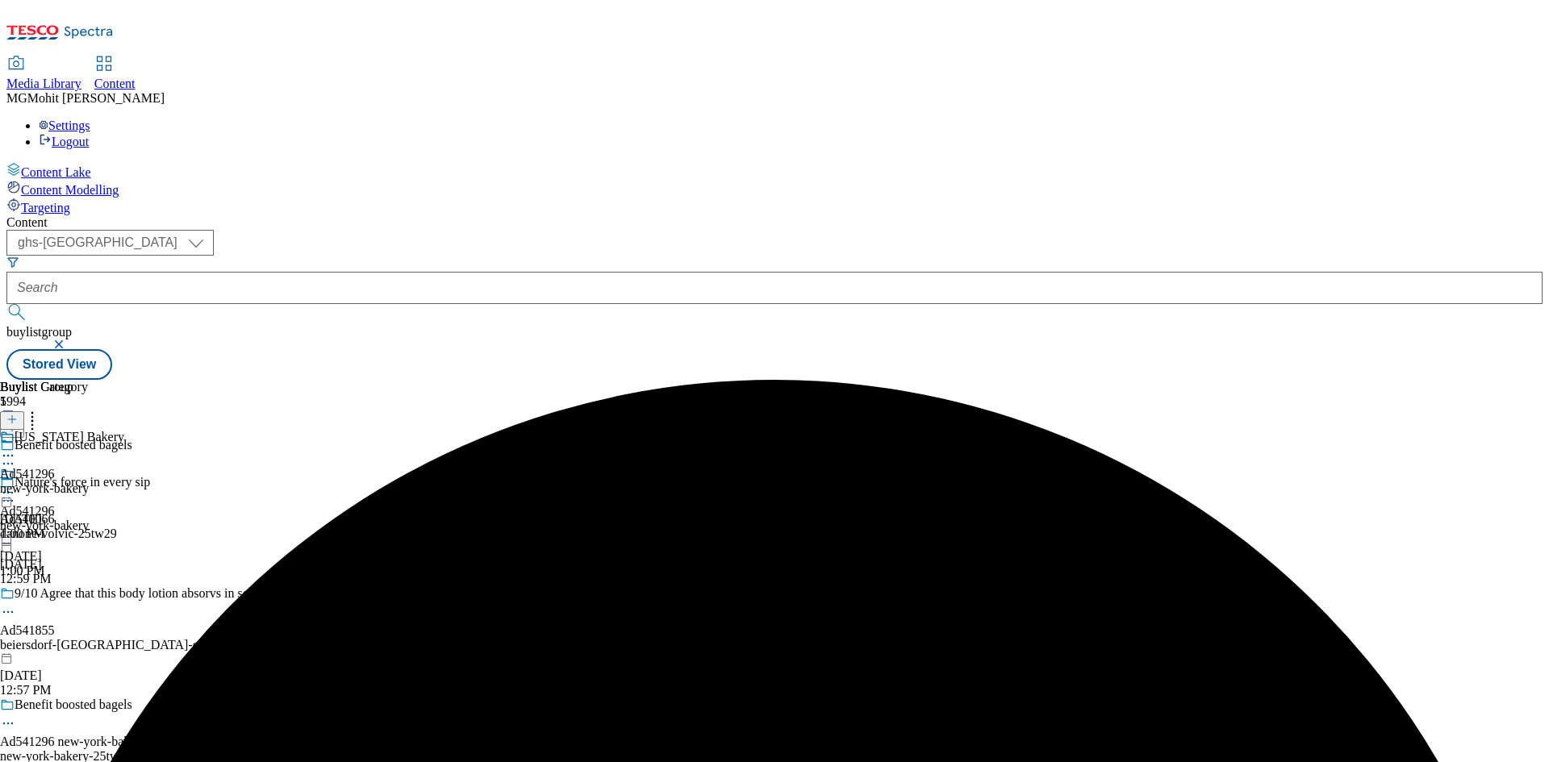
scroll to position [81, 0]
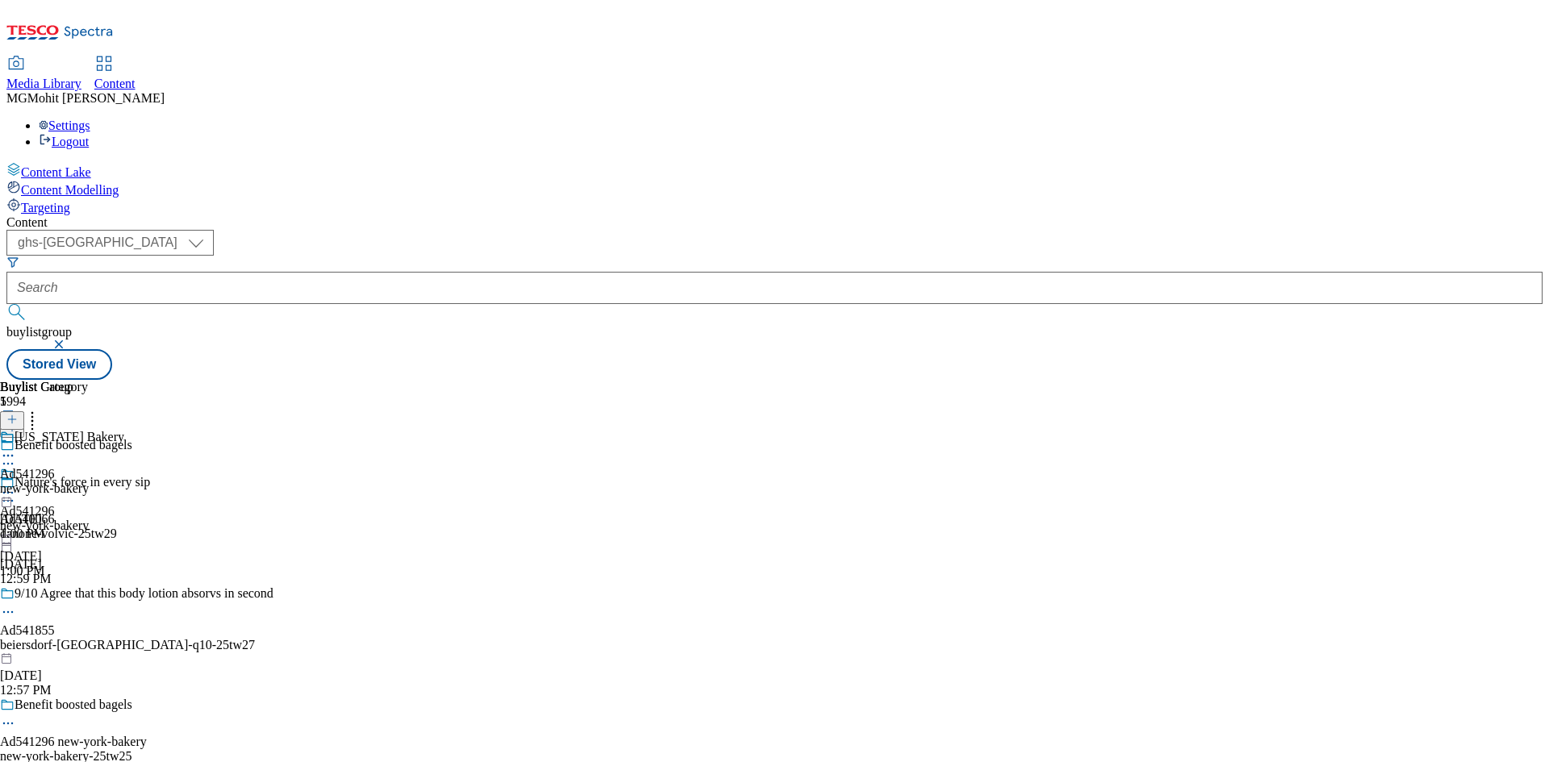
click at [16, 716] on icon at bounding box center [8, 724] width 16 height 16
click at [69, 752] on span "Edit" at bounding box center [59, 758] width 19 height 12
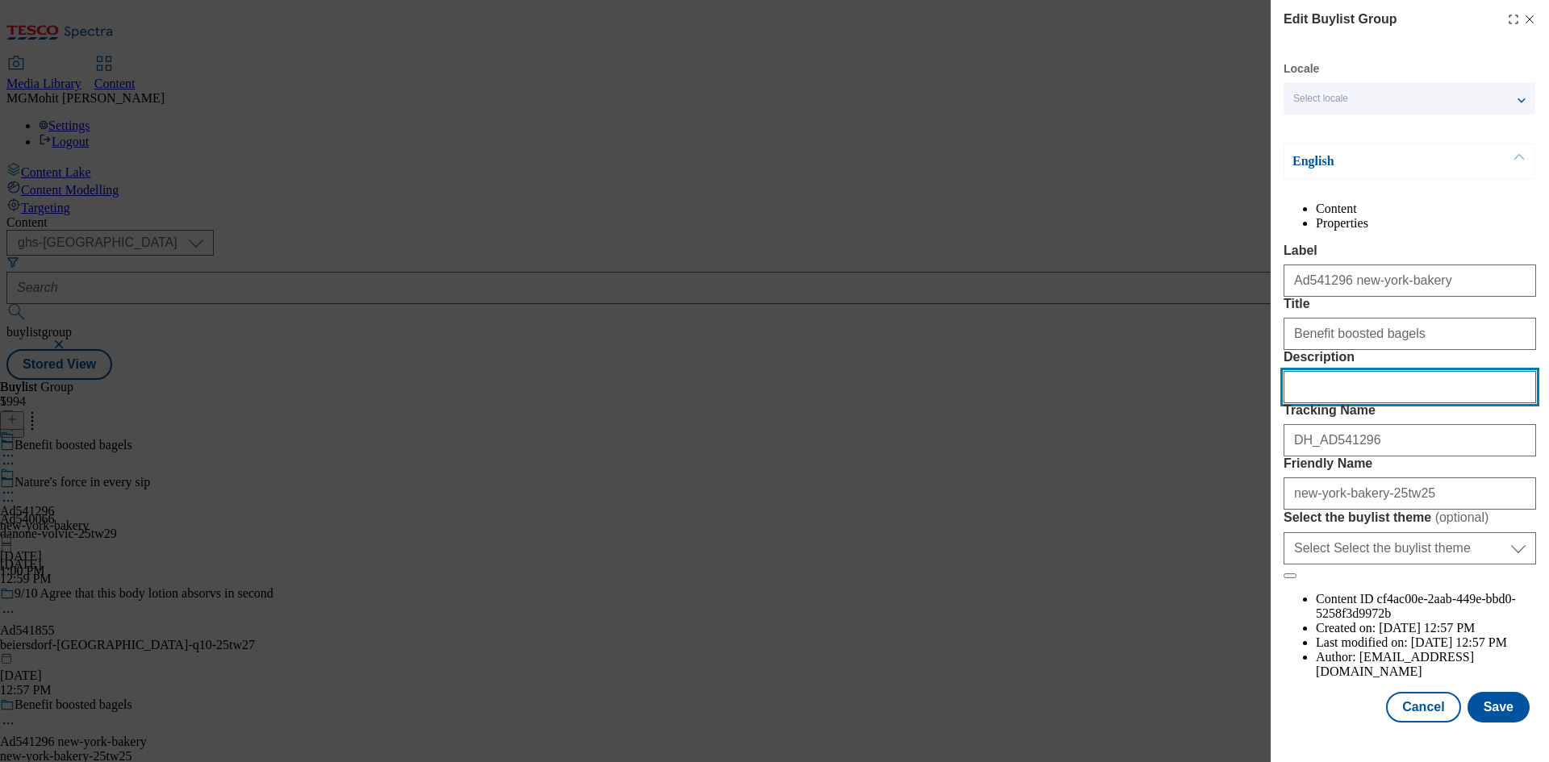
click at [1340, 403] on input "Description" at bounding box center [1410, 387] width 253 height 32
paste input "New York Bakery Sliced Protein Boost NYC Bagels"
type input "New York Bakery Sliced Protein Boost NYC Bagels"
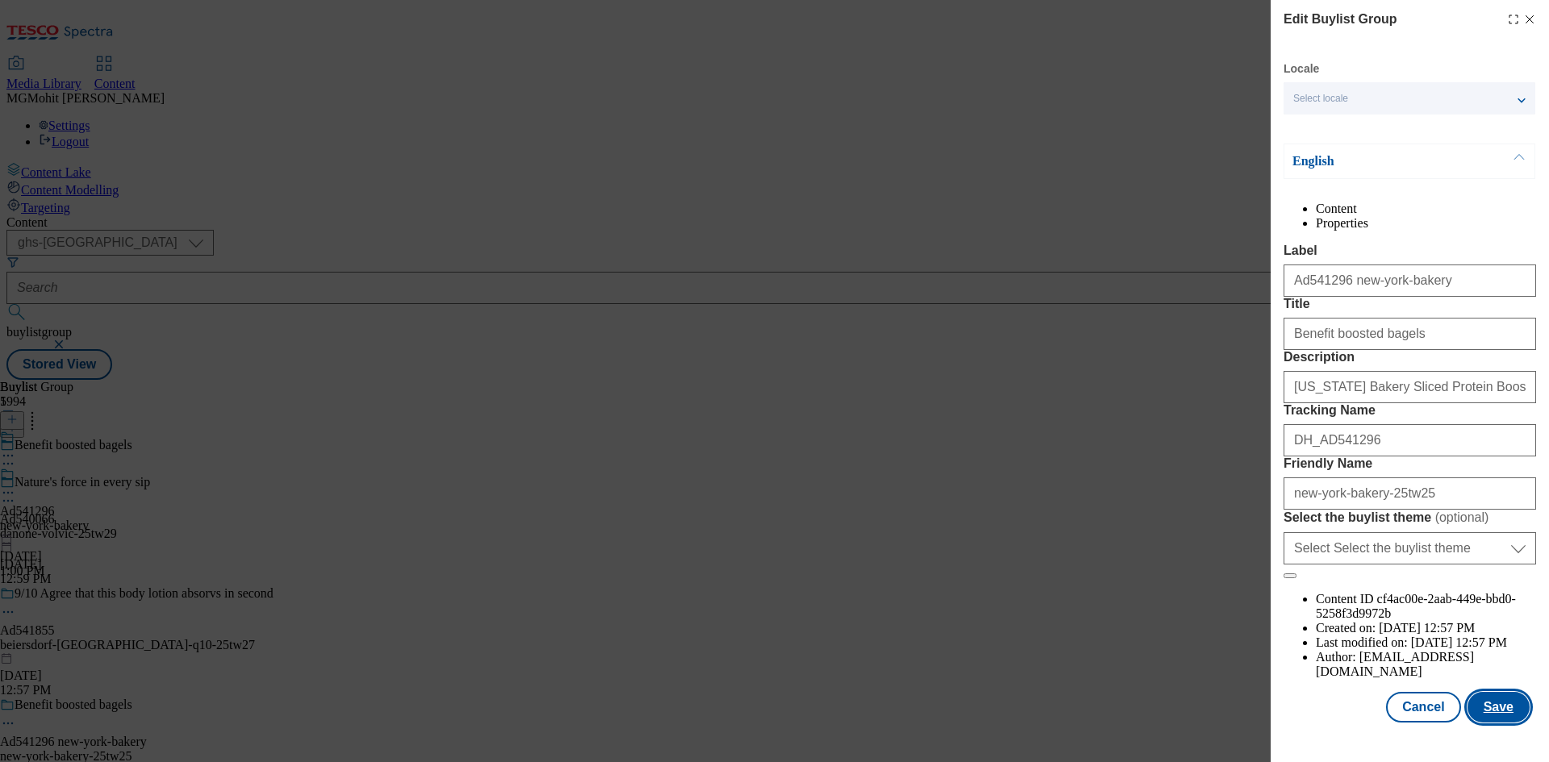
click at [1478, 721] on button "Save" at bounding box center [1499, 707] width 62 height 31
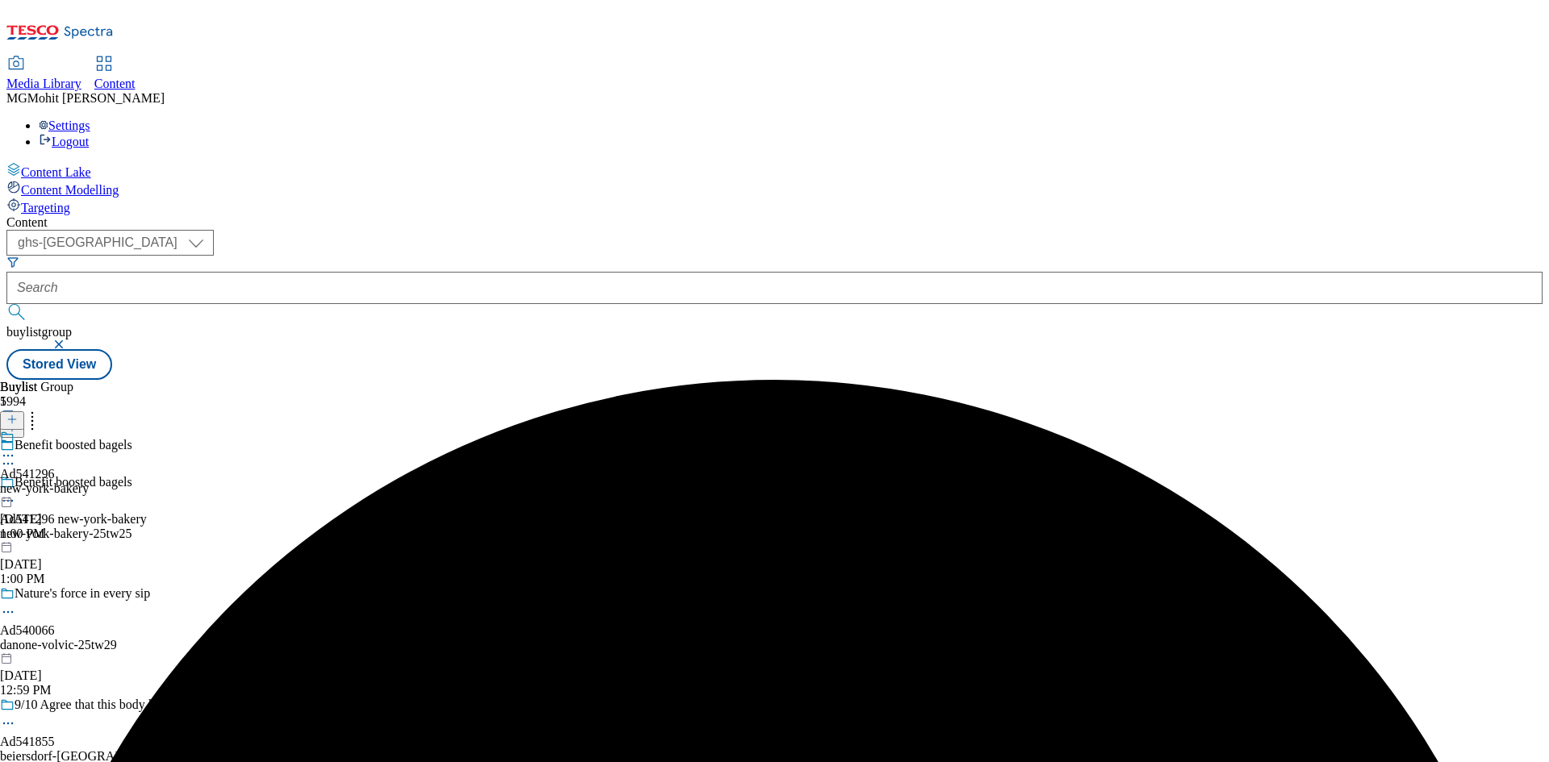
click at [16, 448] on icon at bounding box center [8, 456] width 16 height 16
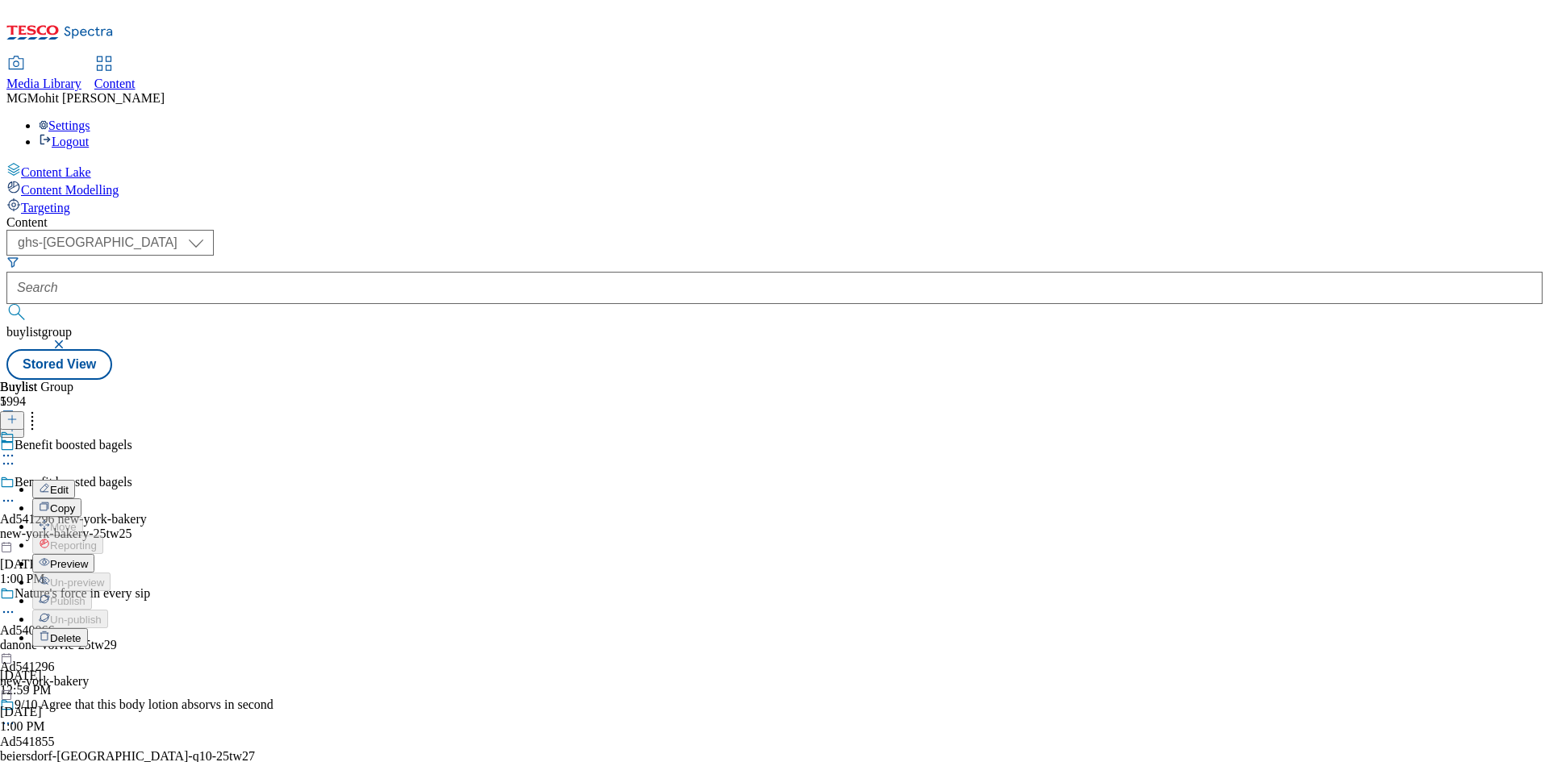
click at [69, 484] on span "Edit" at bounding box center [59, 490] width 19 height 12
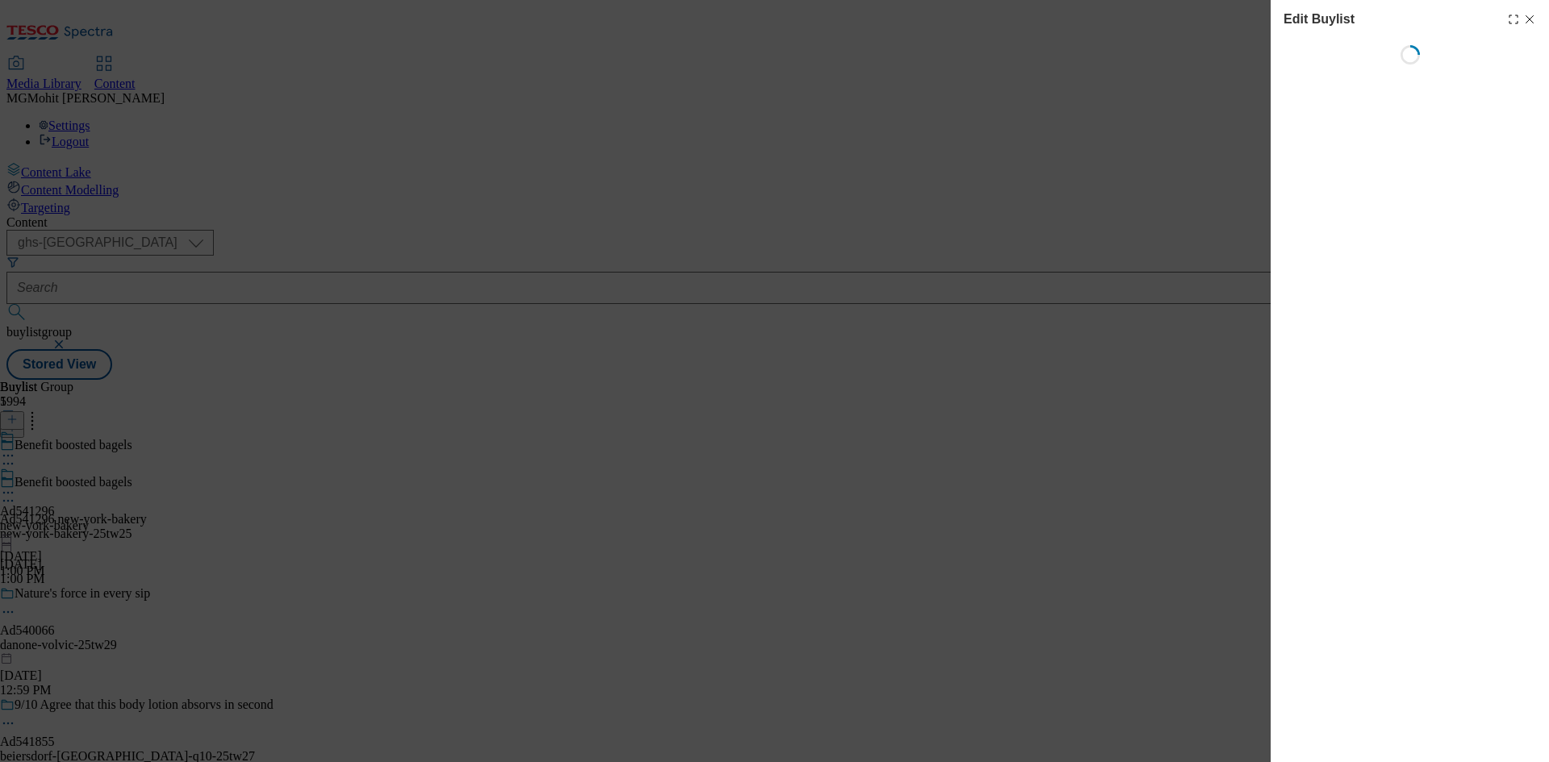
select select "tactical"
select select "supplier funded short term 1-3 weeks"
select select "dunnhumby"
select select "Banner"
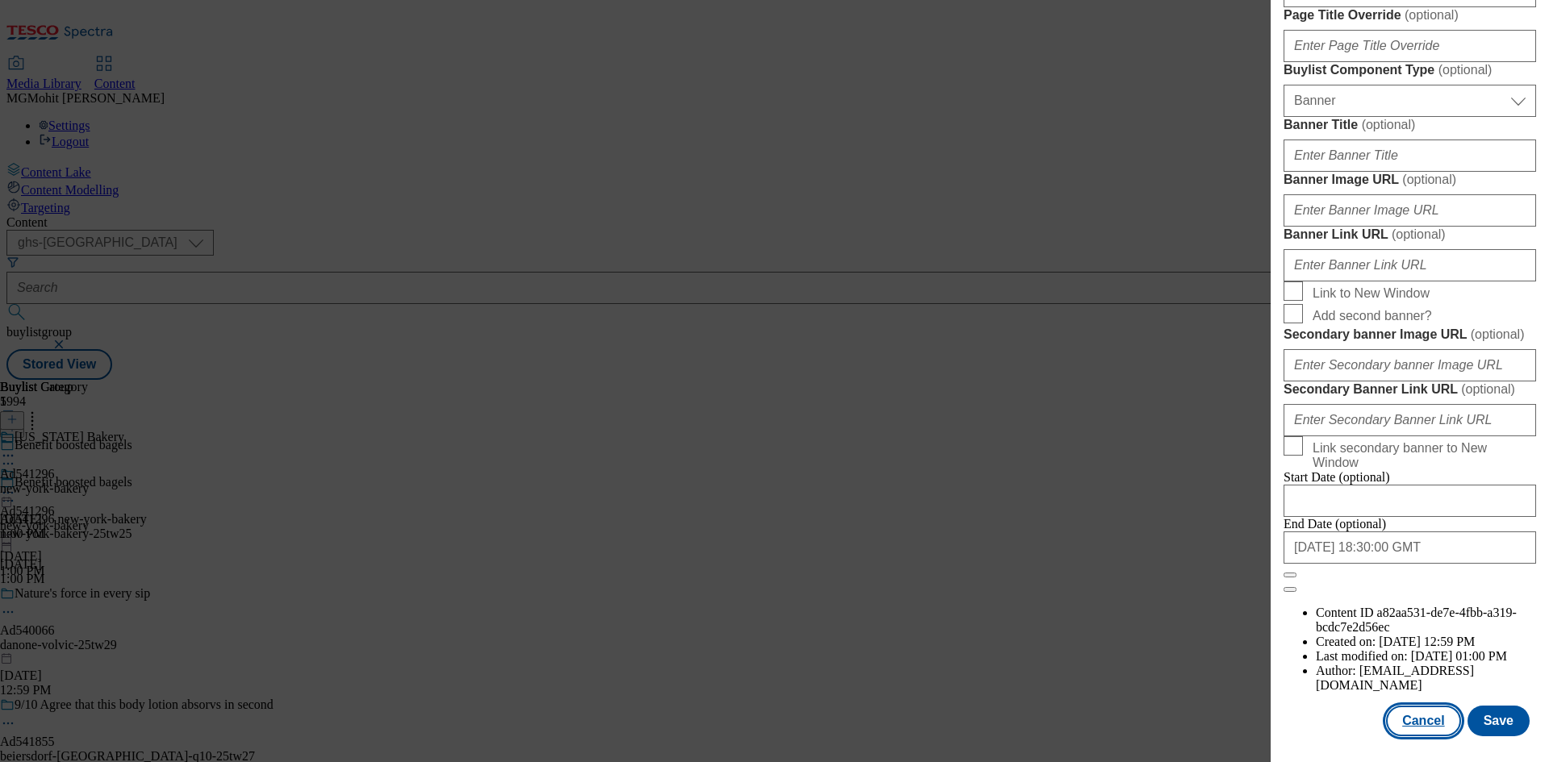
click at [1417, 720] on button "Cancel" at bounding box center [1423, 721] width 74 height 31
select select "tactical"
select select "supplier funded short term 1-3 weeks"
select select "dunnhumby"
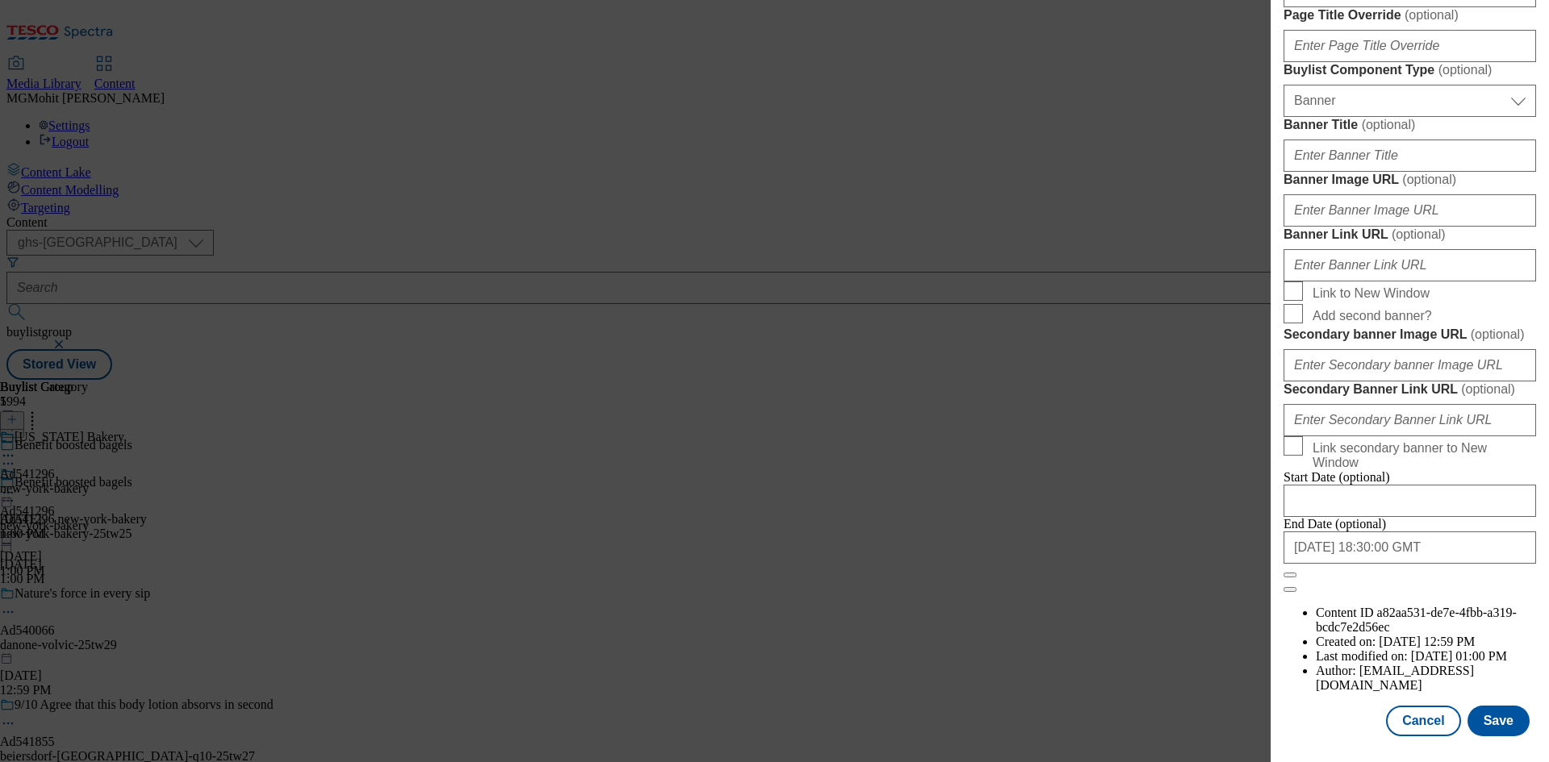
select select "Banner"
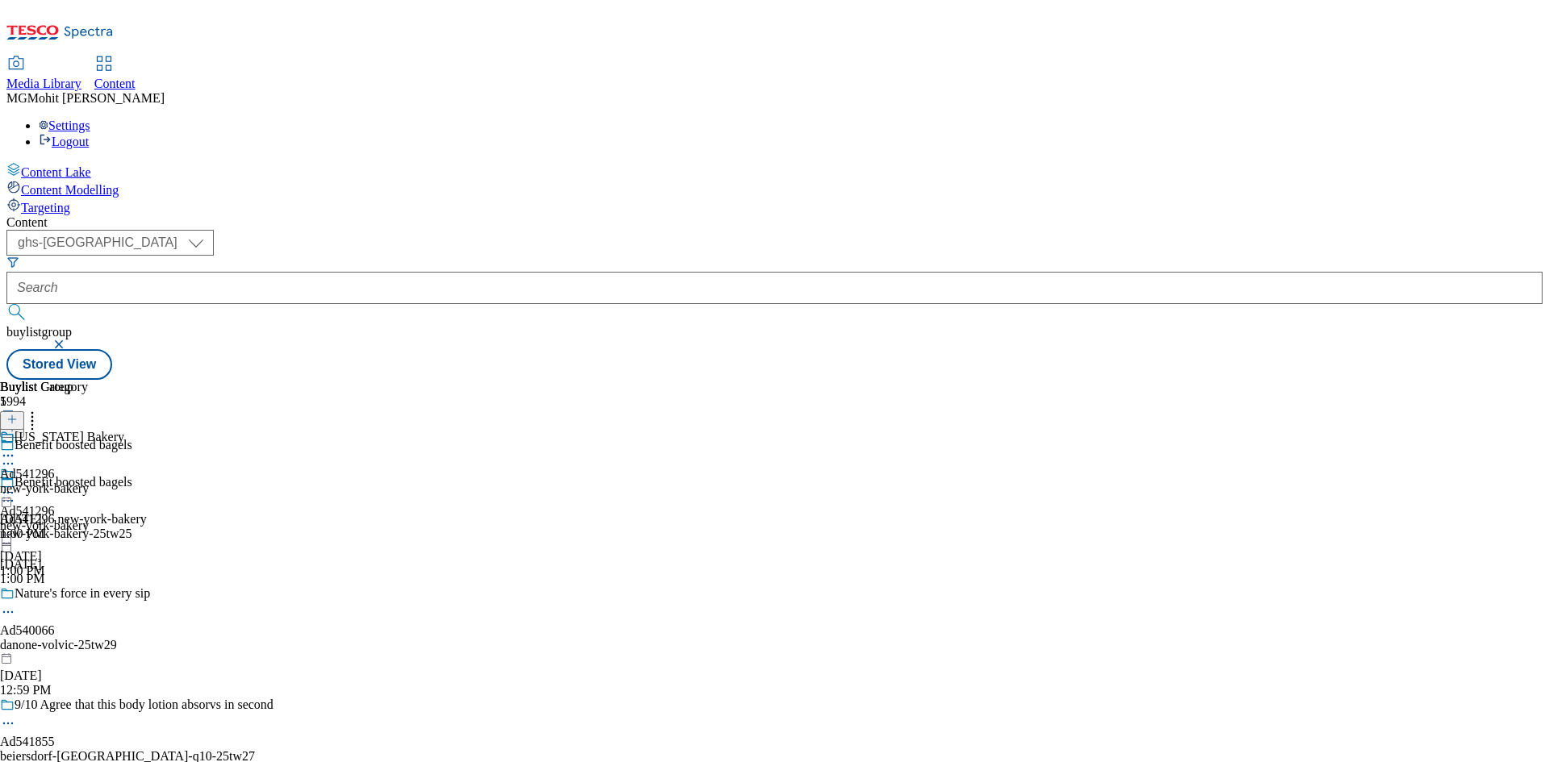
click at [16, 485] on icon at bounding box center [8, 493] width 16 height 16
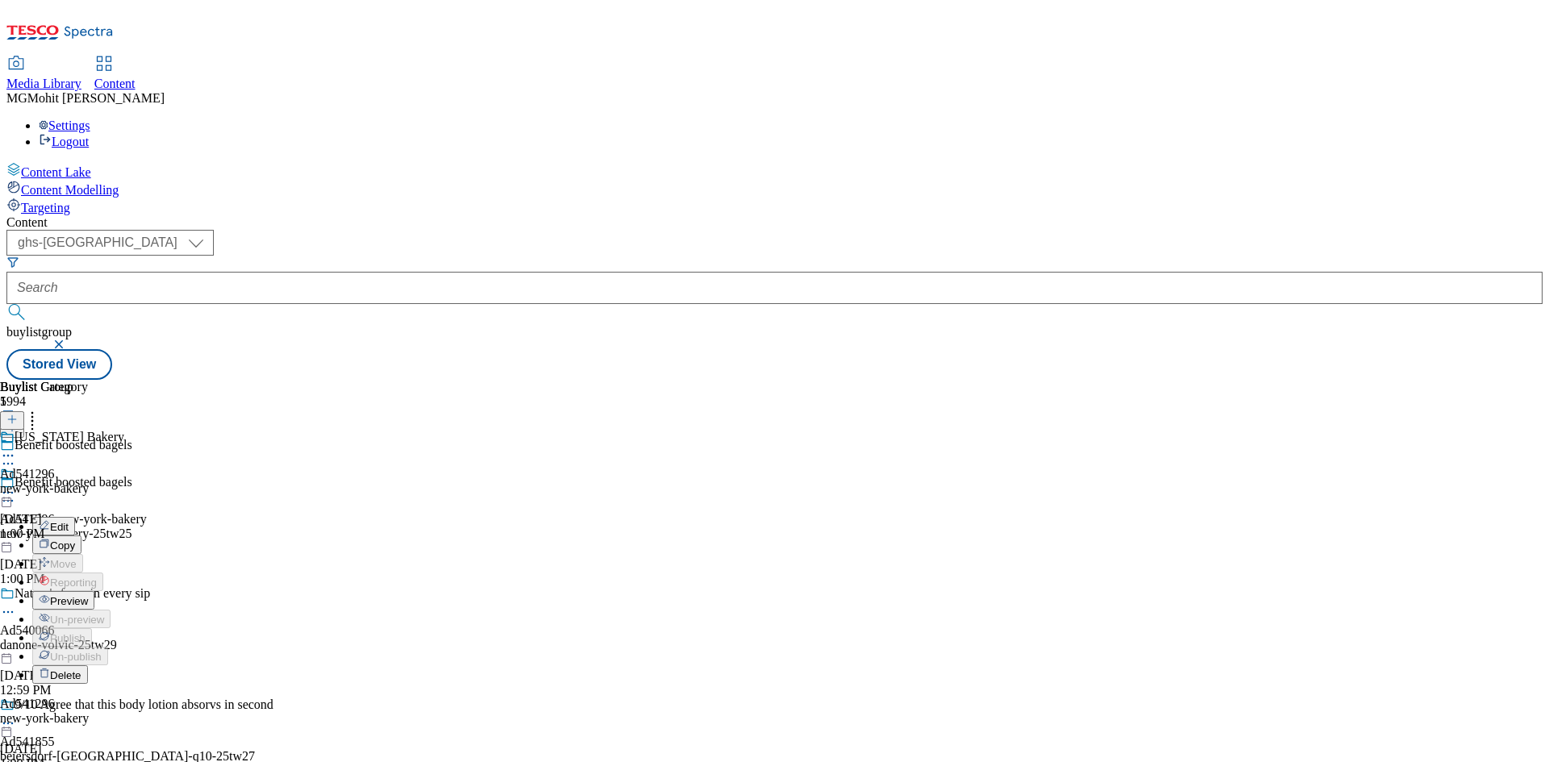
click at [88, 595] on span "Preview" at bounding box center [69, 601] width 38 height 12
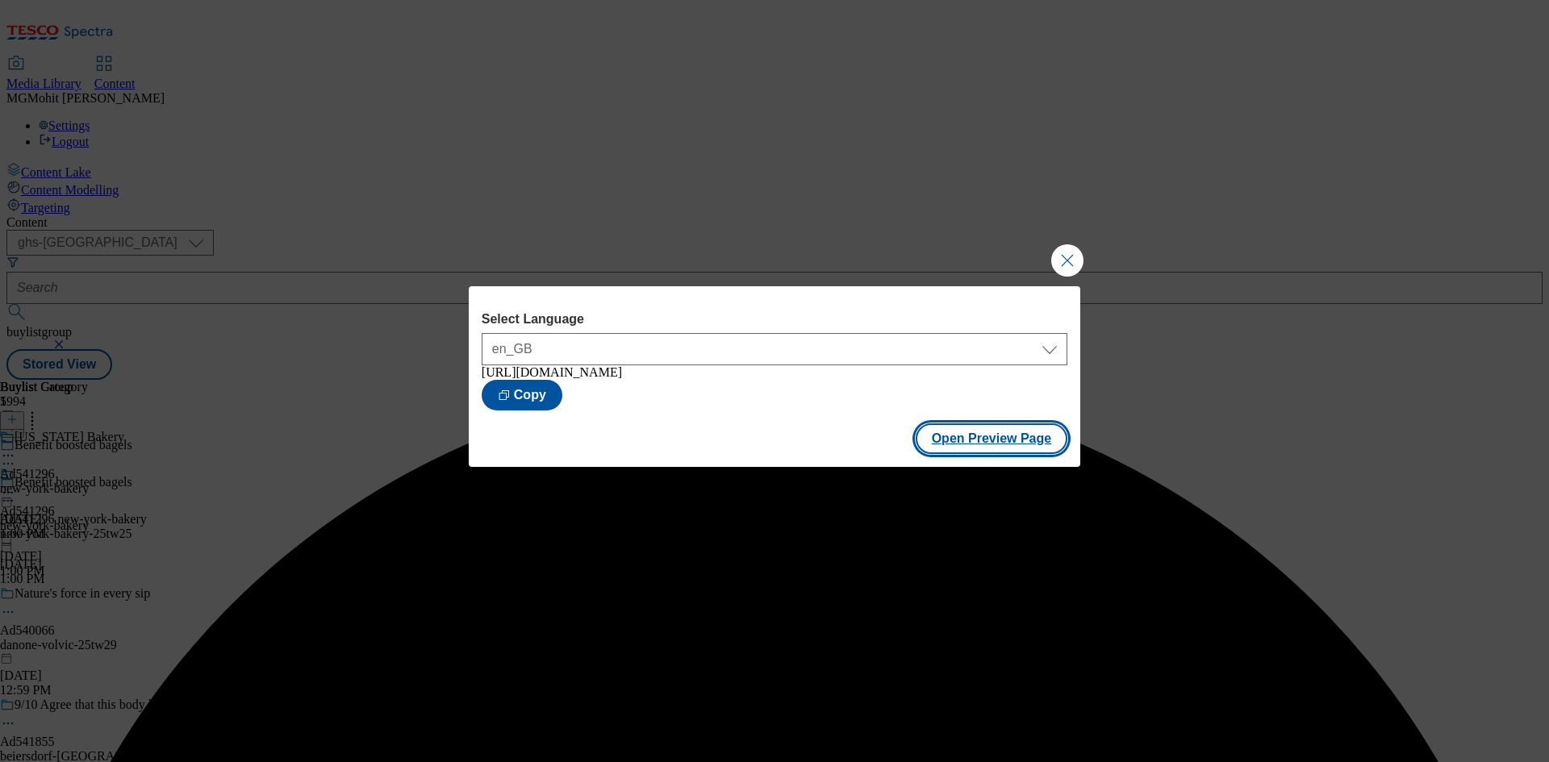
click at [962, 445] on button "Open Preview Page" at bounding box center [992, 439] width 152 height 31
click at [1060, 261] on button "Close Modal" at bounding box center [1067, 260] width 32 height 32
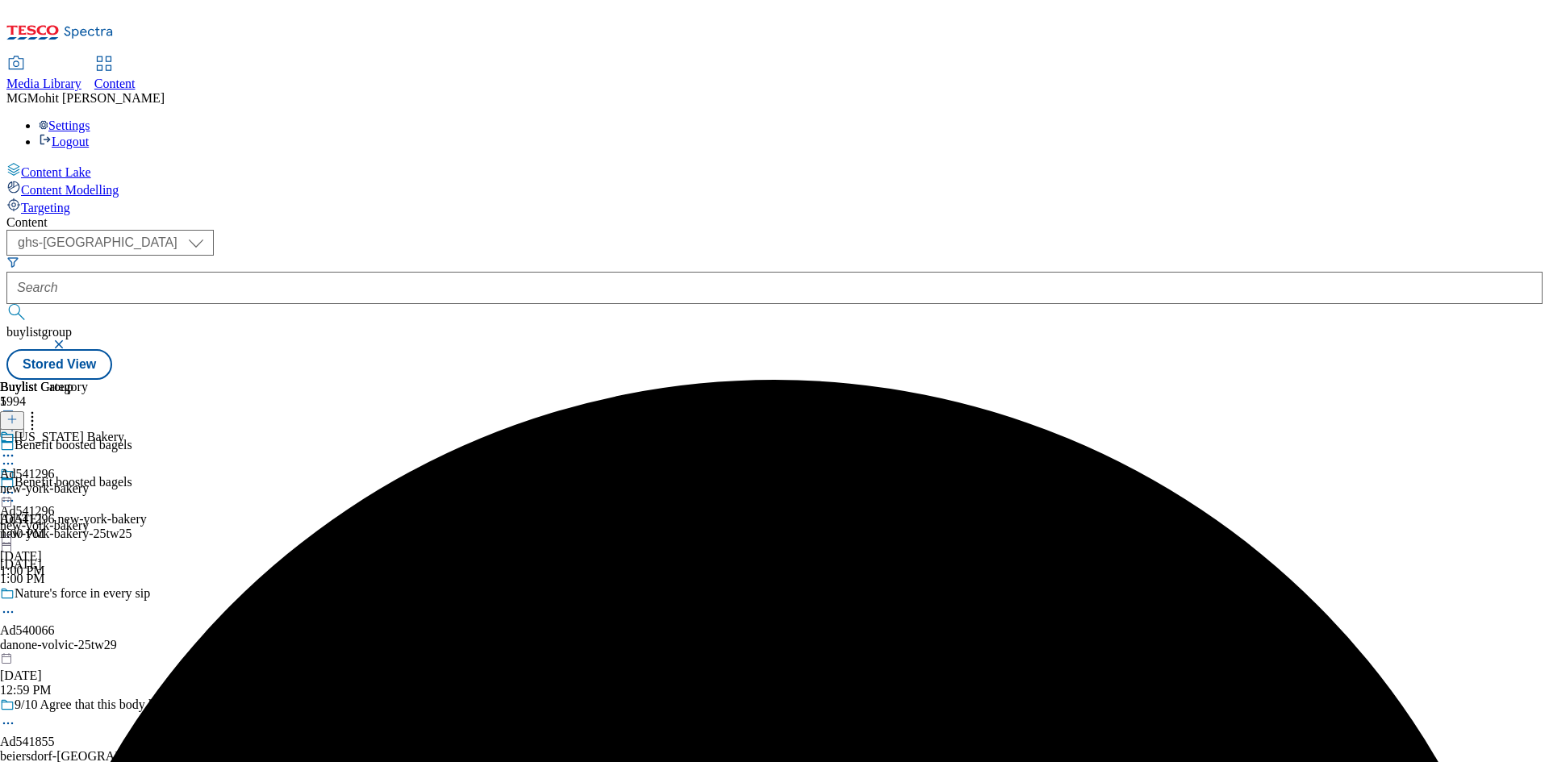
click at [16, 485] on icon at bounding box center [8, 493] width 16 height 16
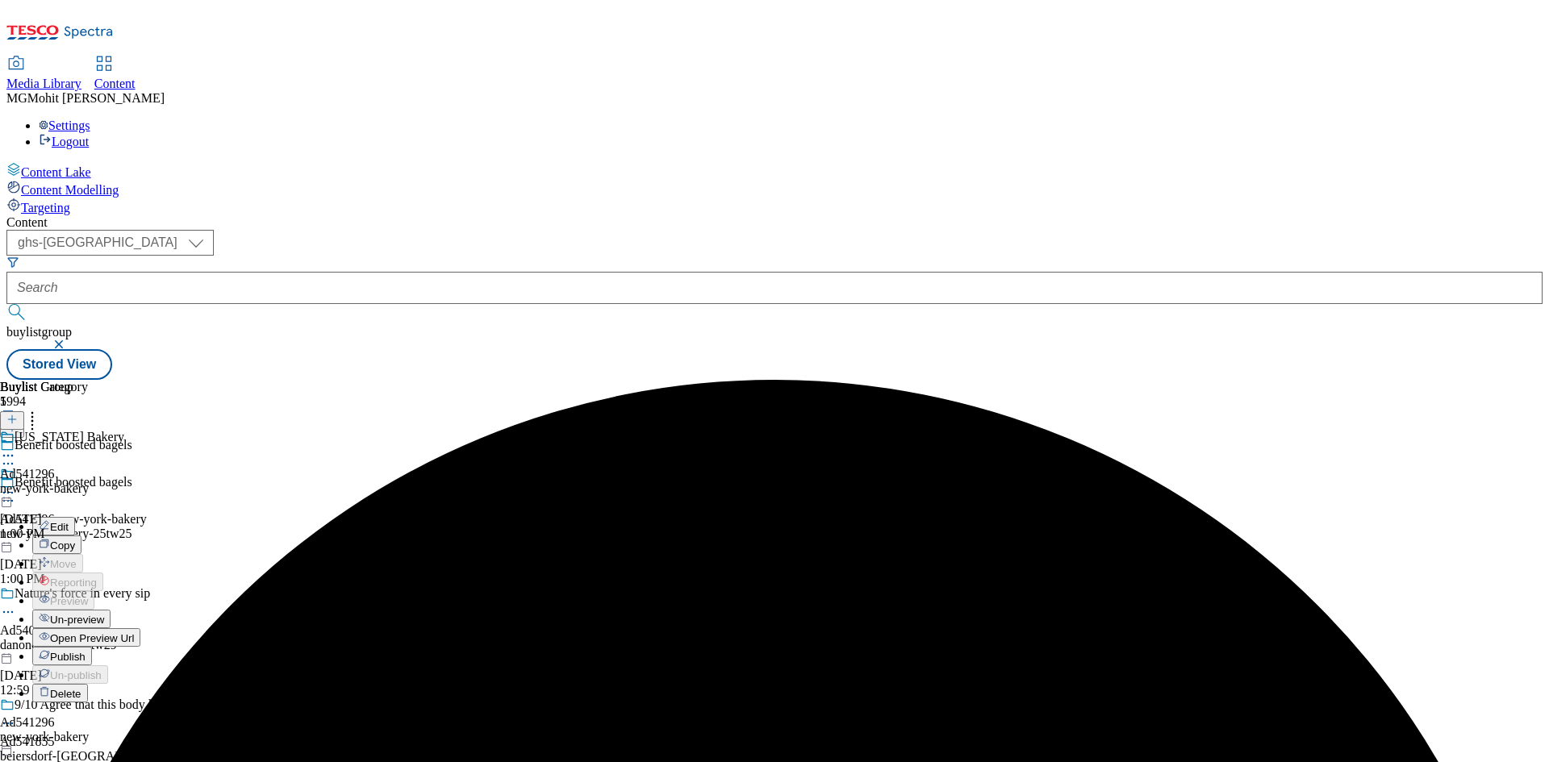
click at [86, 651] on span "Publish" at bounding box center [67, 657] width 35 height 12
